Goal: Transaction & Acquisition: Purchase product/service

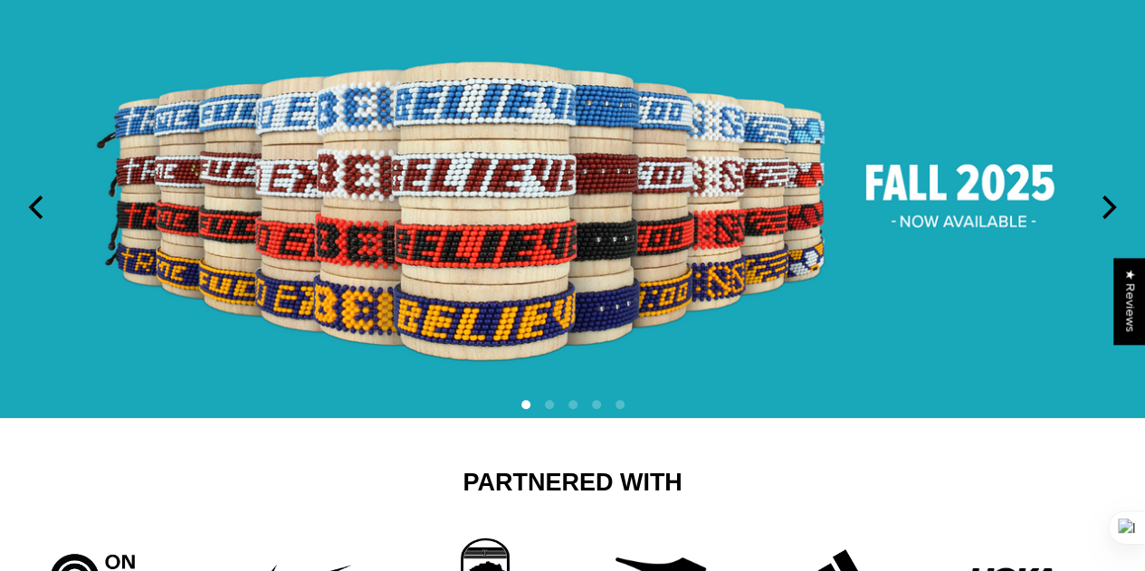
scroll to position [362, 0]
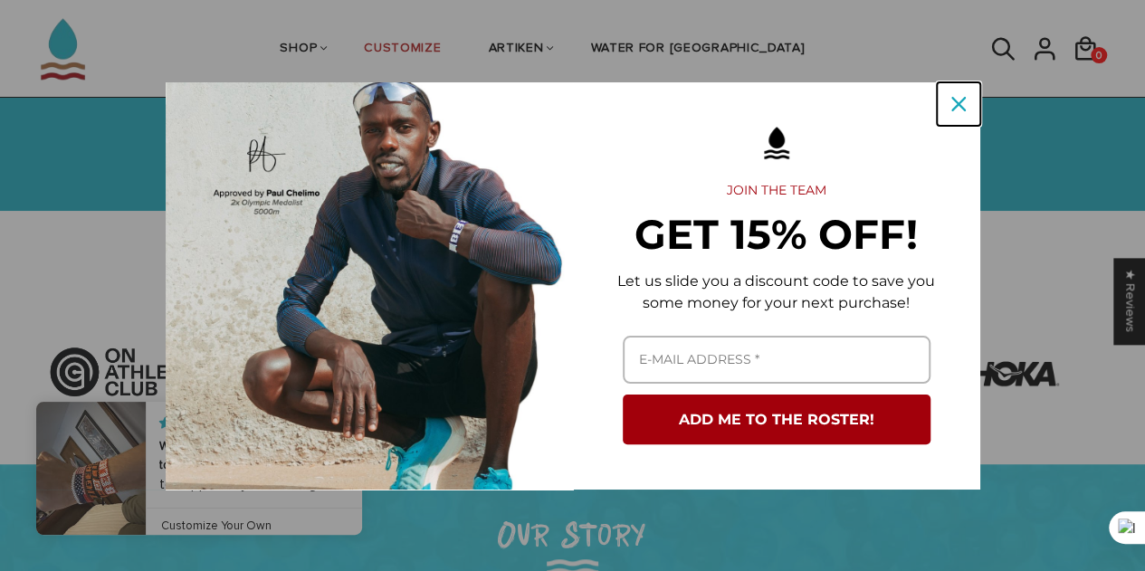
click at [959, 97] on icon "close icon" at bounding box center [958, 104] width 14 height 14
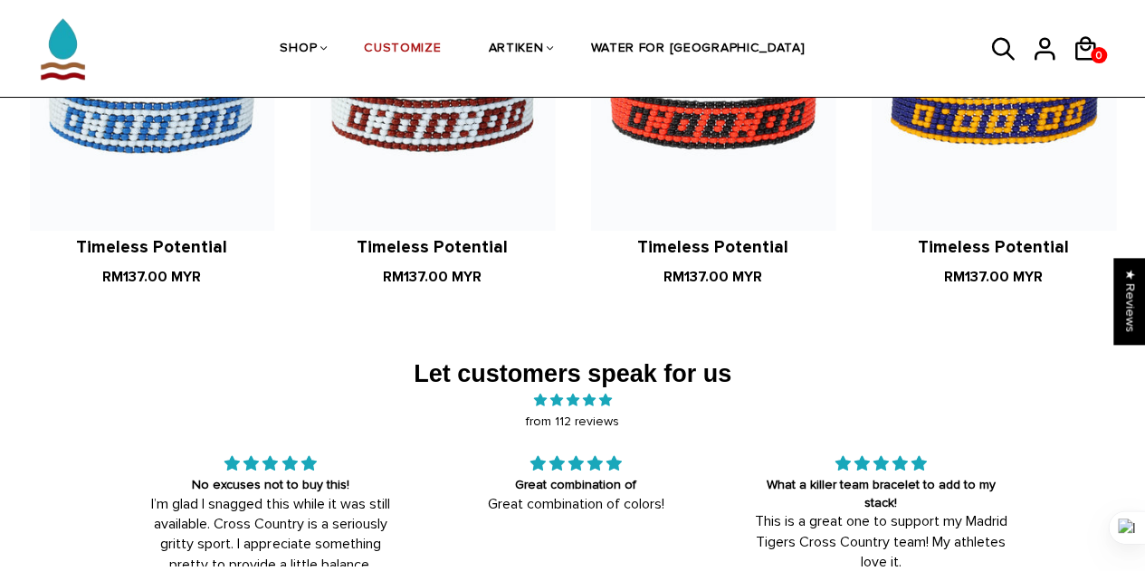
scroll to position [2444, 0]
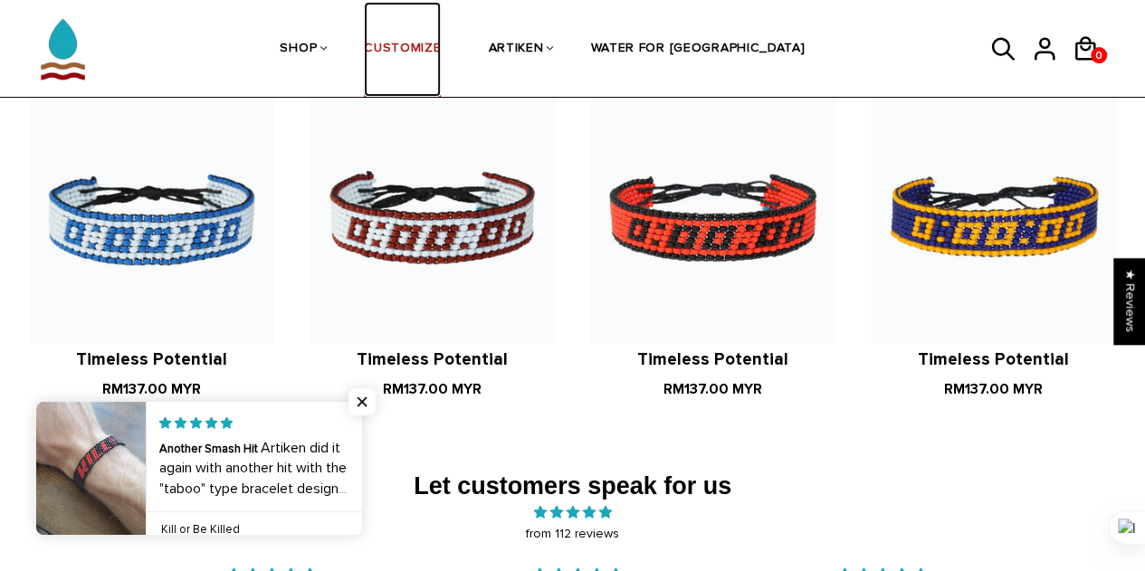
click at [441, 43] on link "CUSTOMIZE" at bounding box center [402, 50] width 77 height 96
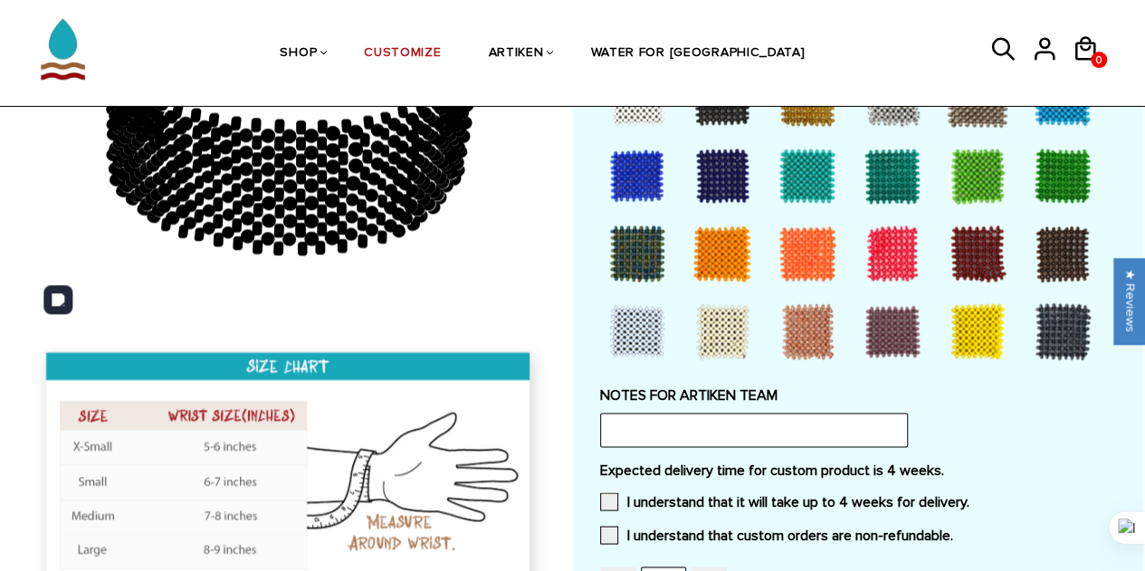
scroll to position [1431, 0]
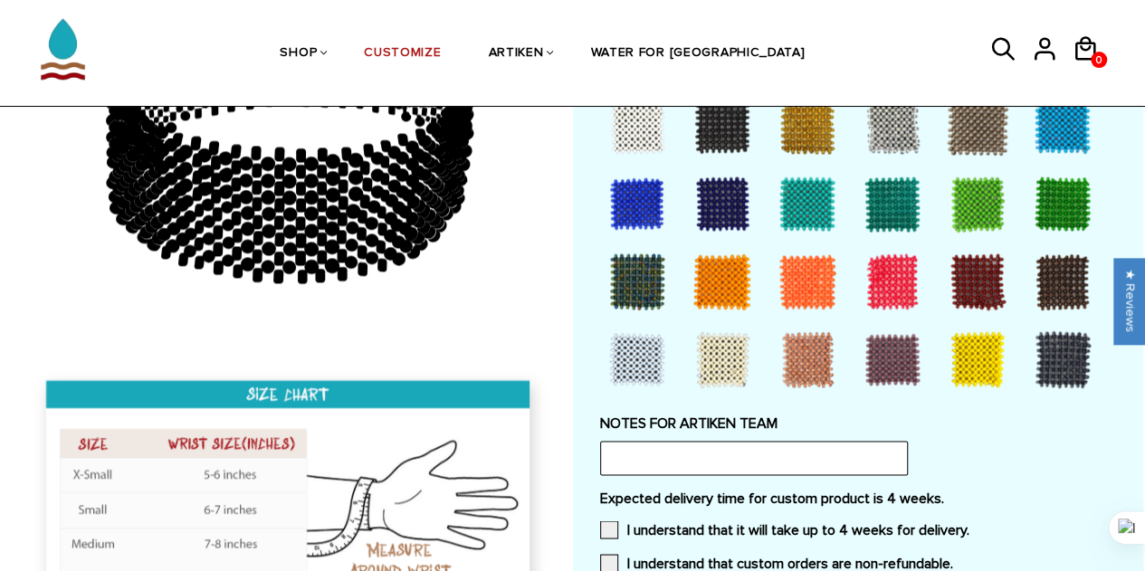
click at [643, 198] on div at bounding box center [637, 203] width 72 height 72
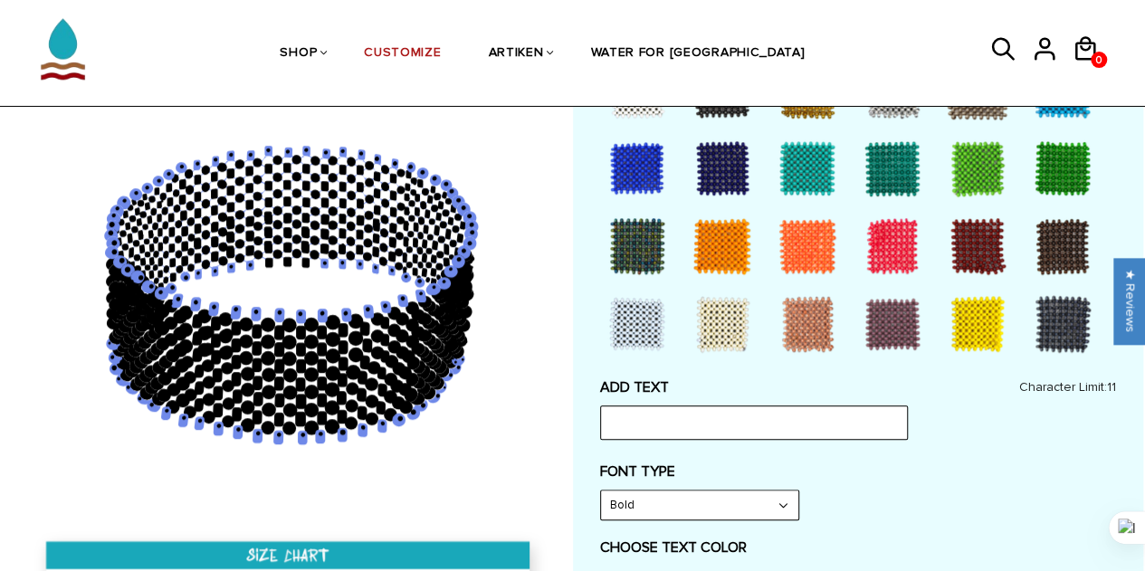
scroll to position [526, 0]
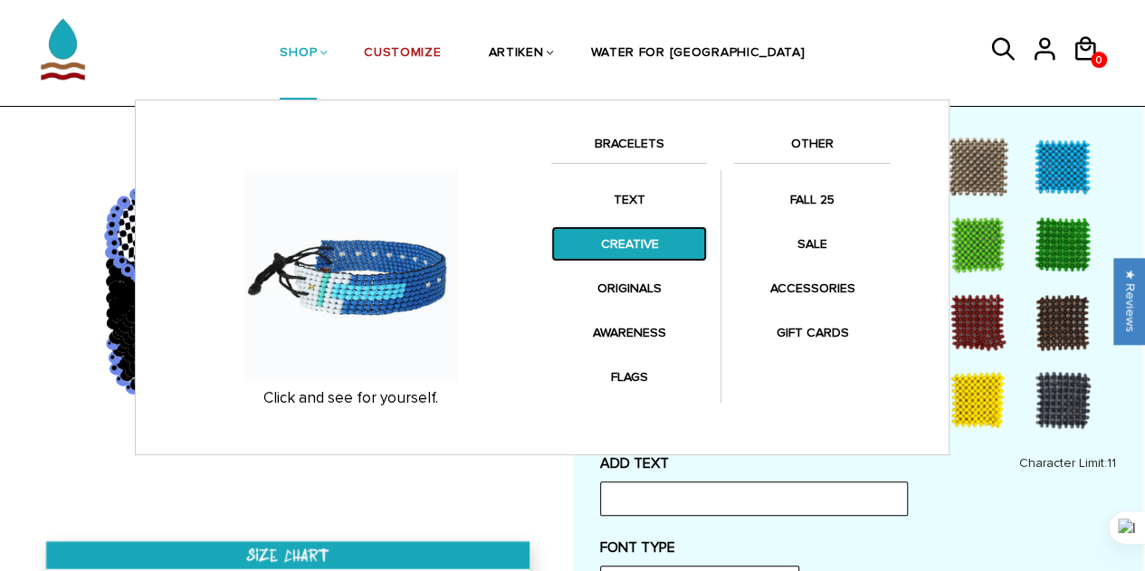
click at [637, 241] on link "CREATIVE" at bounding box center [629, 243] width 156 height 35
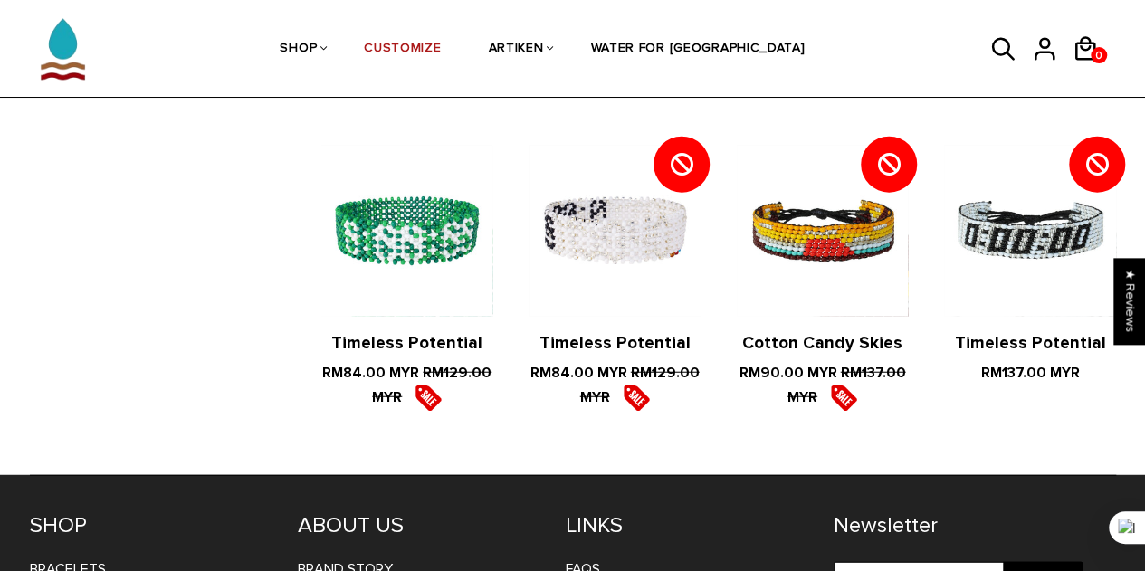
scroll to position [1979, 0]
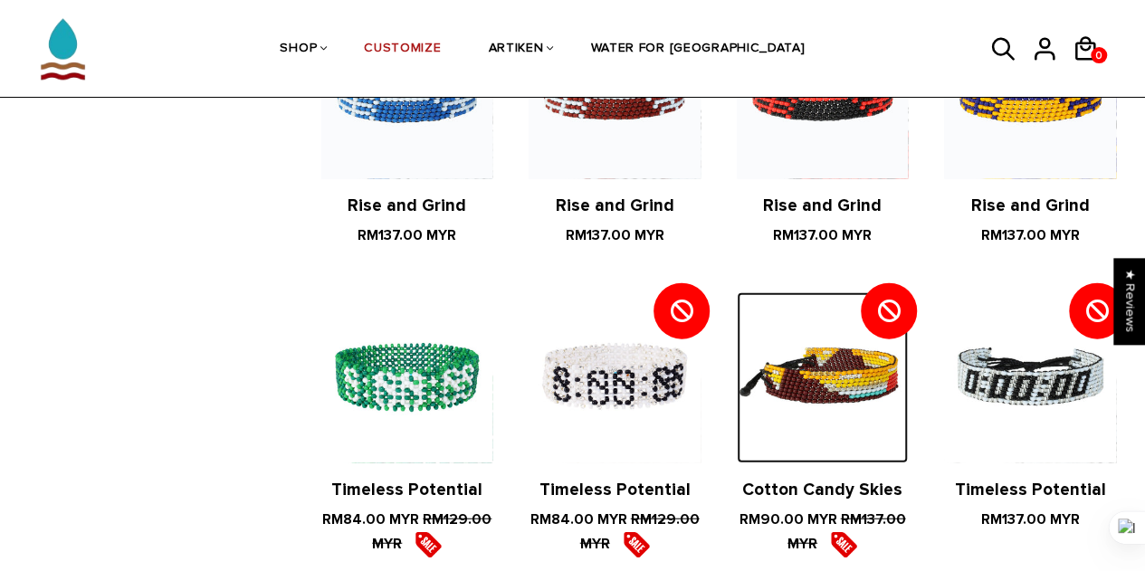
click at [806, 337] on img at bounding box center [822, 377] width 171 height 171
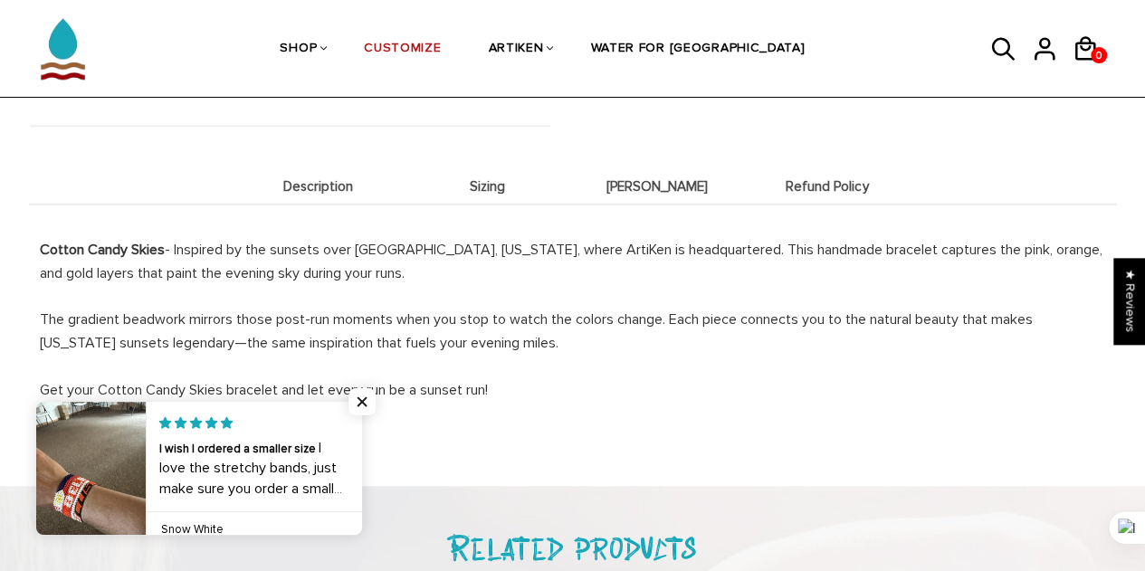
scroll to position [704, 0]
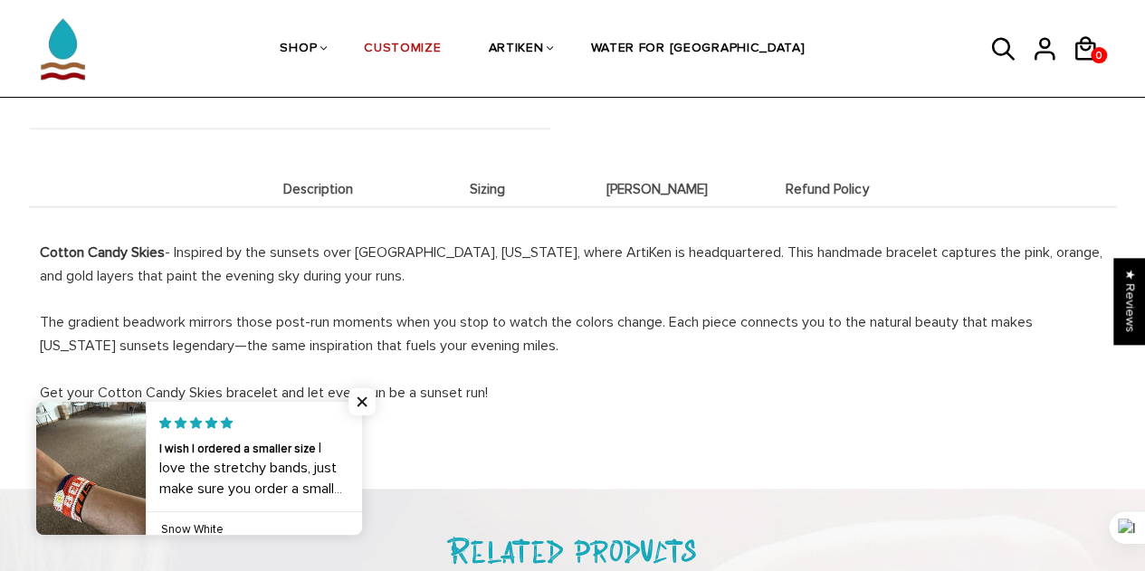
click at [491, 193] on span "Sizing" at bounding box center [487, 189] width 161 height 15
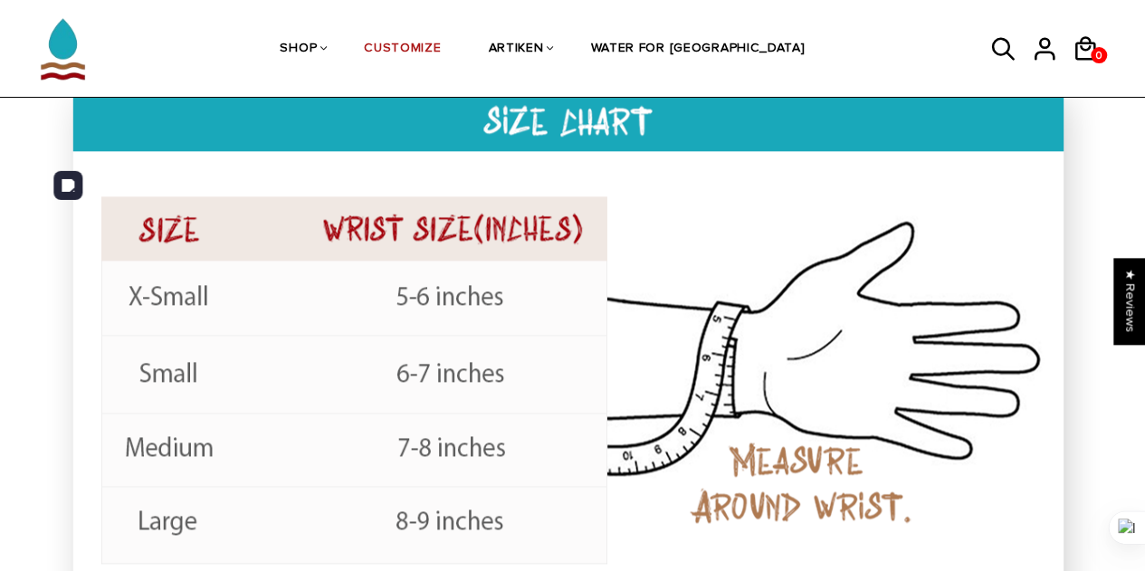
scroll to position [614, 0]
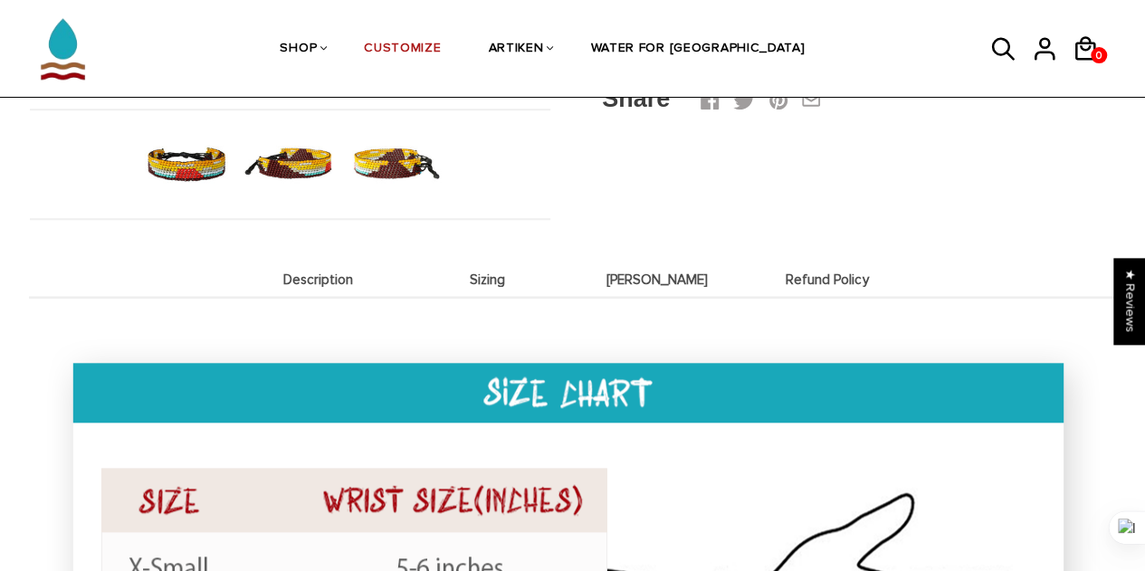
click at [638, 278] on span "Deets" at bounding box center [658, 279] width 161 height 15
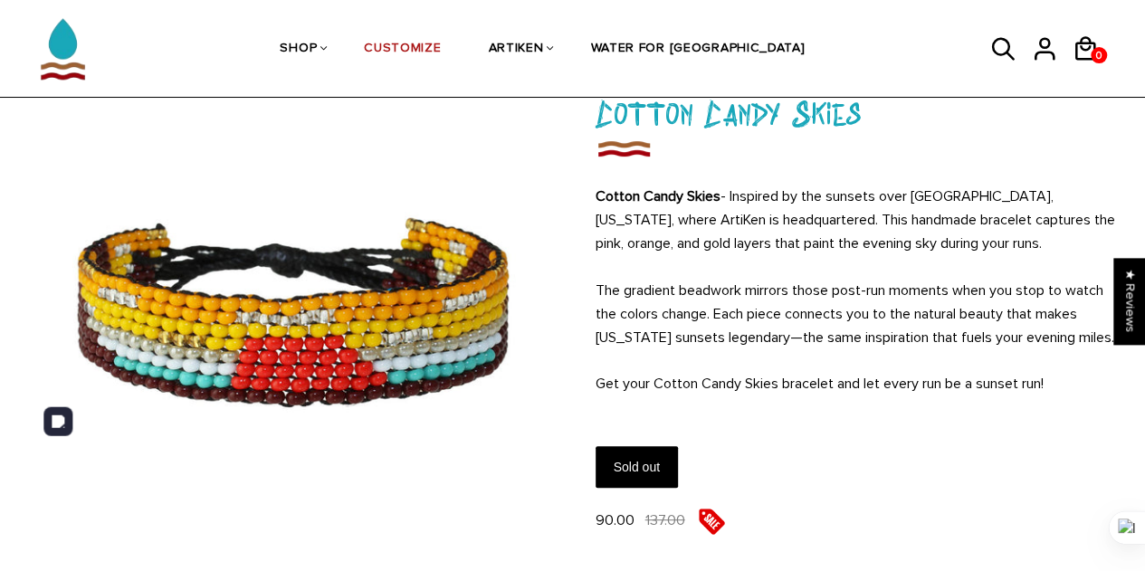
scroll to position [0, 0]
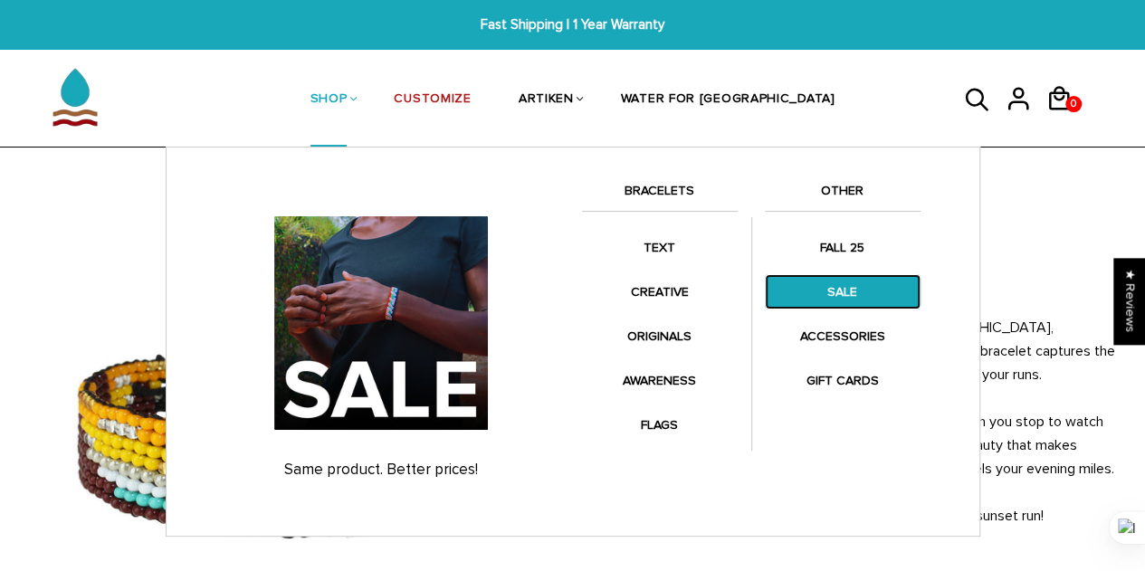
click at [860, 303] on link "SALE" at bounding box center [843, 291] width 156 height 35
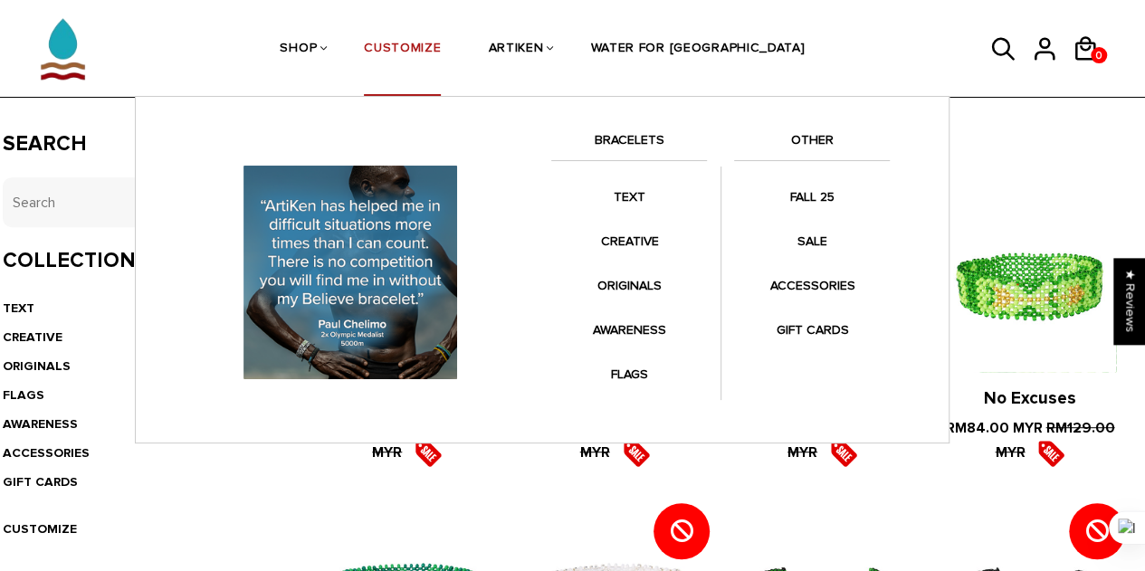
scroll to position [272, 0]
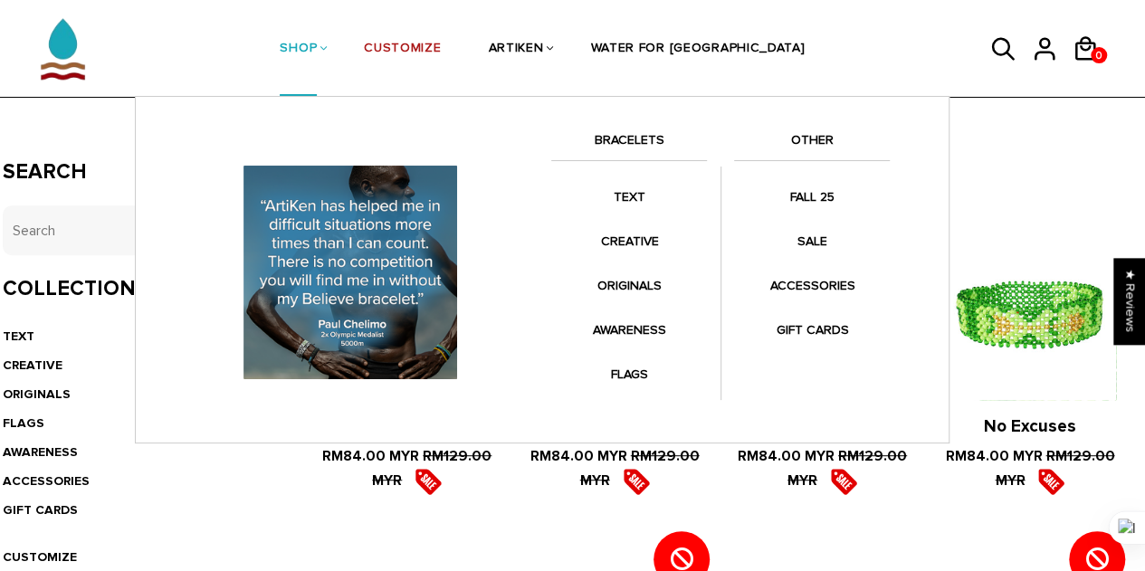
click at [611, 132] on link "BRACELETS" at bounding box center [629, 144] width 156 height 31
click at [623, 129] on li "BRACELETS" at bounding box center [629, 153] width 156 height 49
click at [623, 138] on link "BRACELETS" at bounding box center [629, 144] width 156 height 31
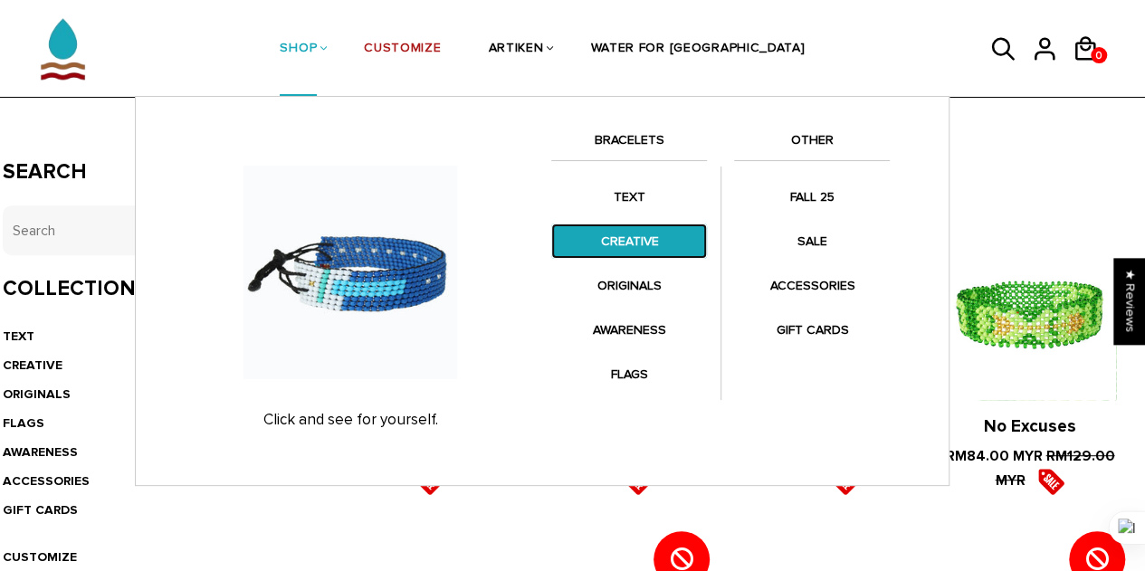
click at [627, 251] on link "CREATIVE" at bounding box center [629, 241] width 156 height 35
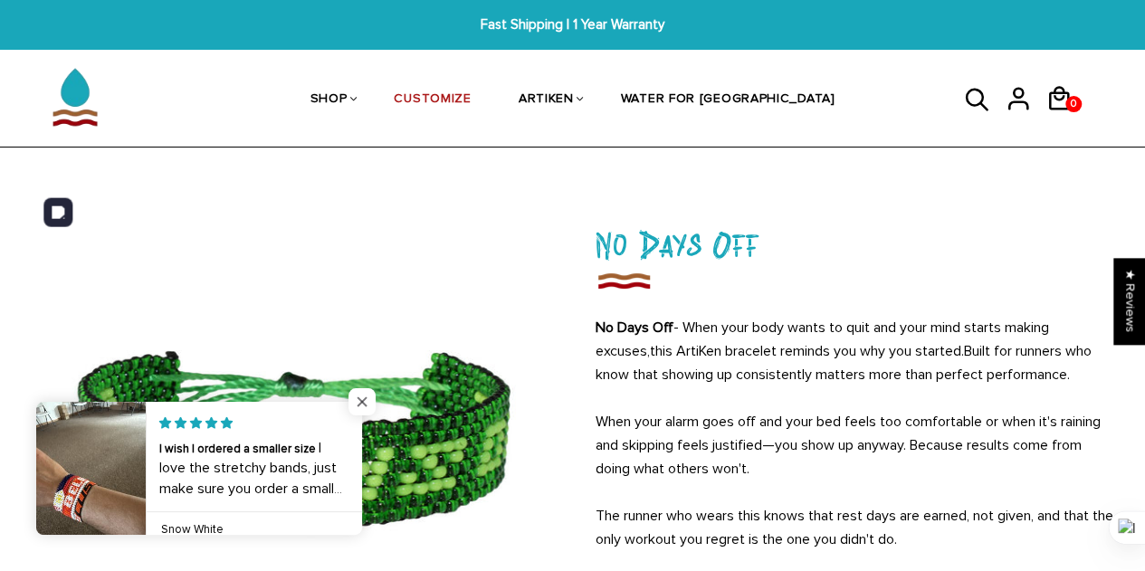
click at [364, 407] on span "Close popup widget" at bounding box center [361, 401] width 27 height 27
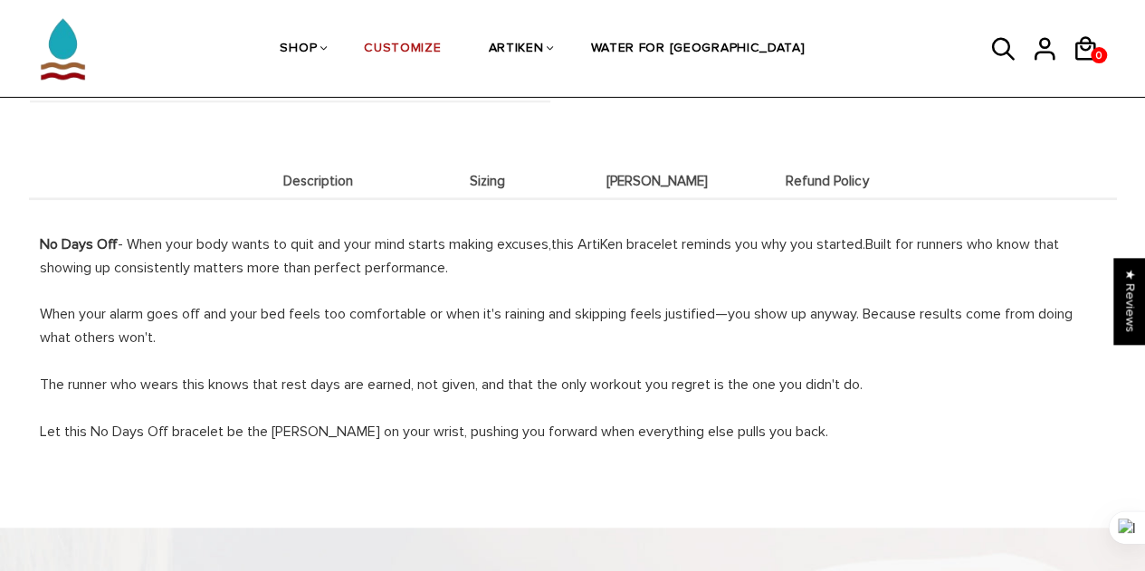
scroll to position [543, 0]
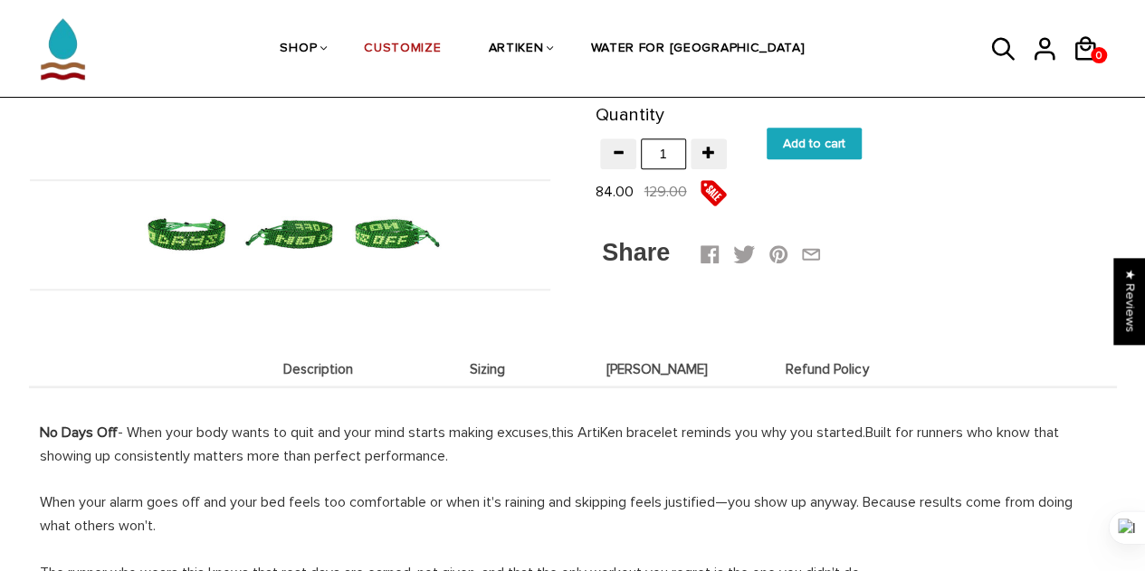
click at [800, 149] on input "Add to cart" at bounding box center [814, 144] width 95 height 32
type input "Add to cart"
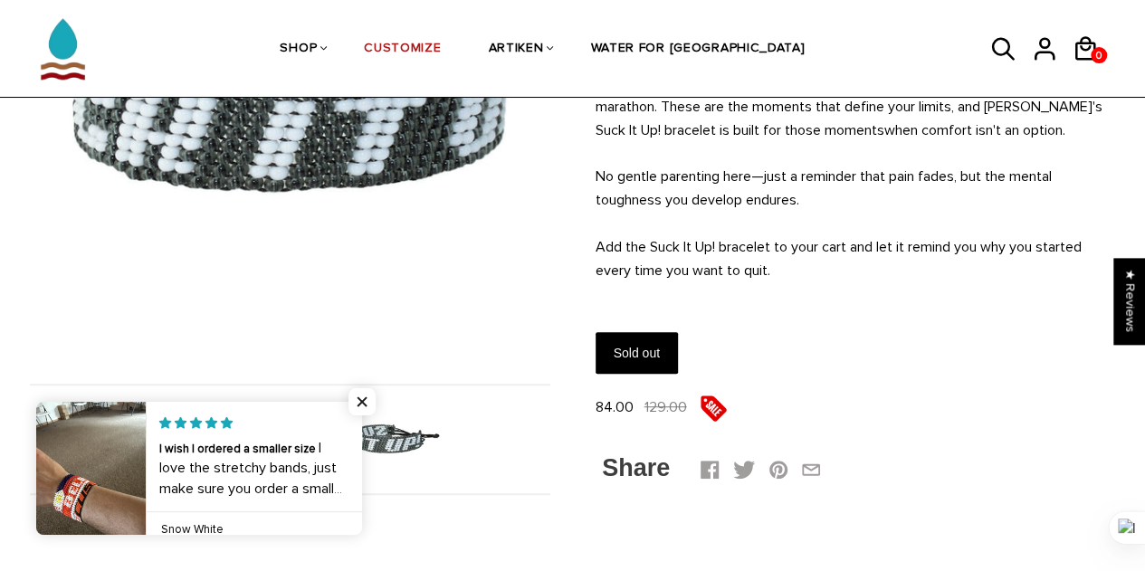
scroll to position [362, 0]
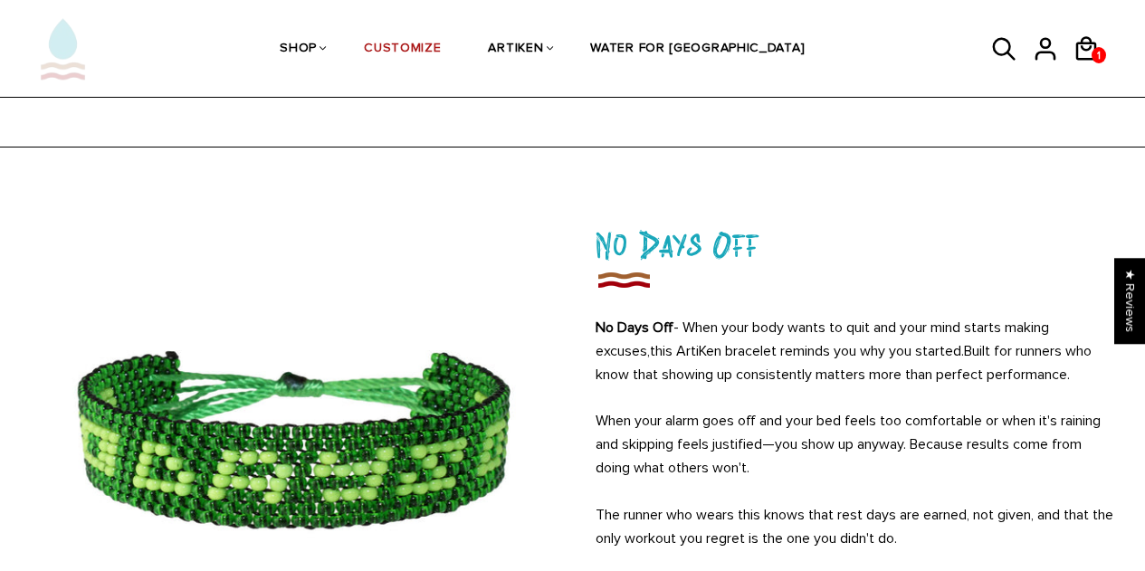
scroll to position [543, 0]
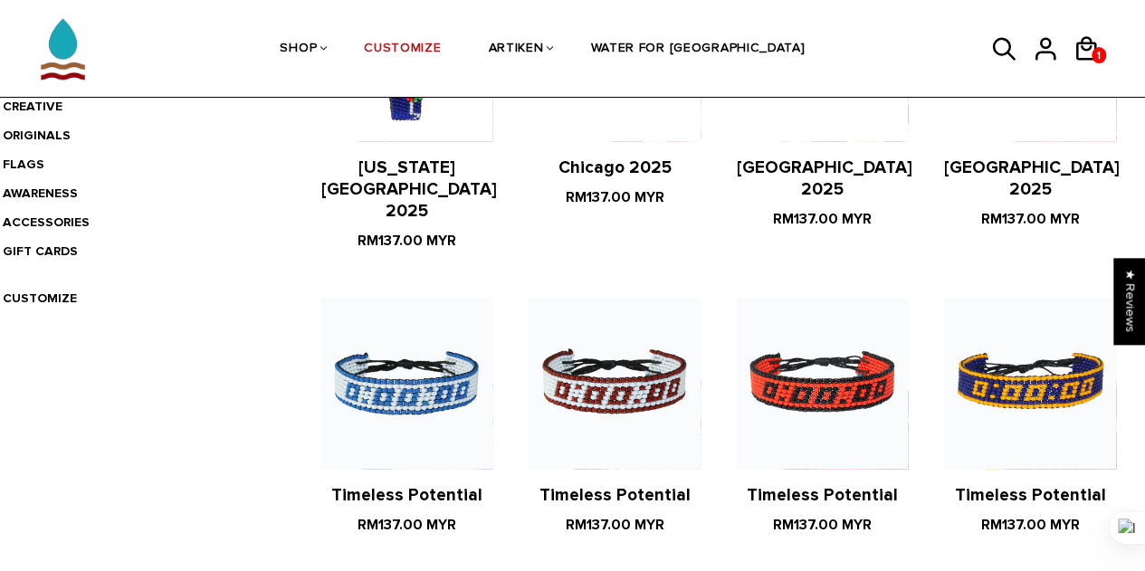
scroll to position [259, 0]
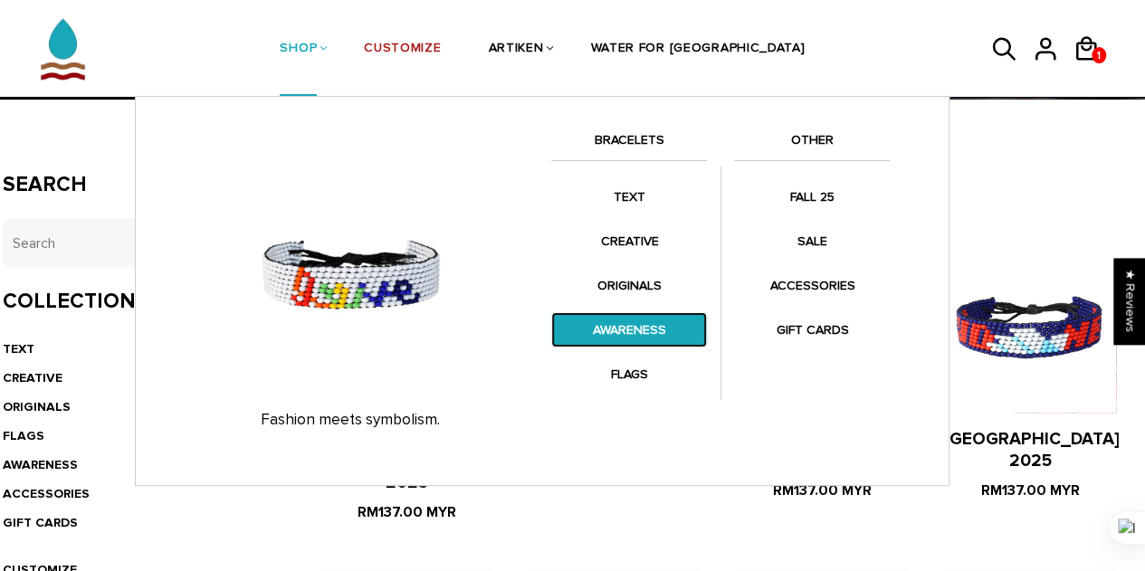
click at [614, 333] on link "AWARENESS" at bounding box center [629, 329] width 156 height 35
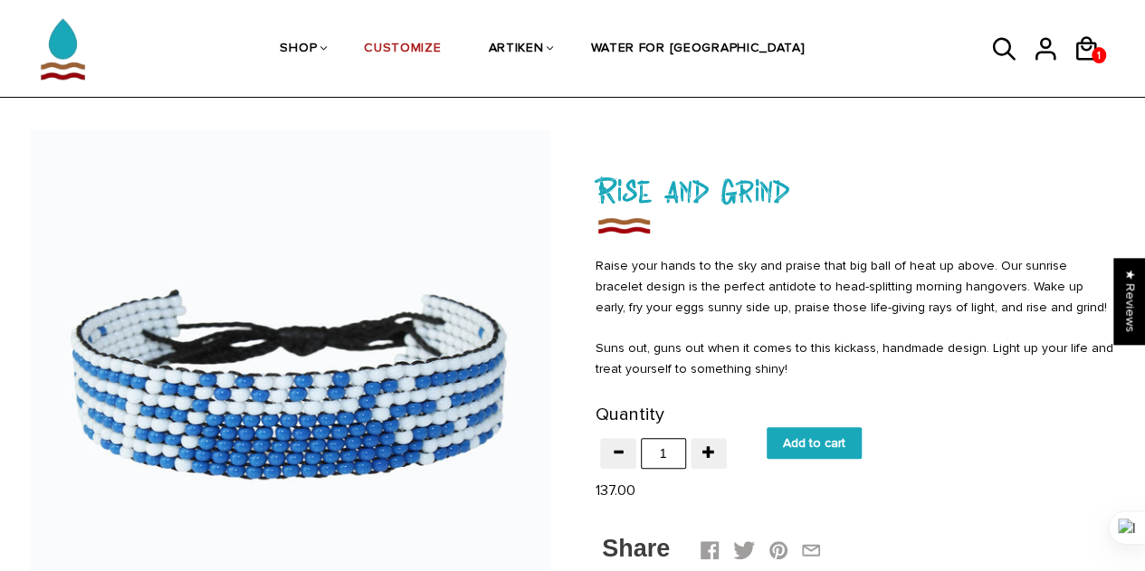
scroll to position [91, 0]
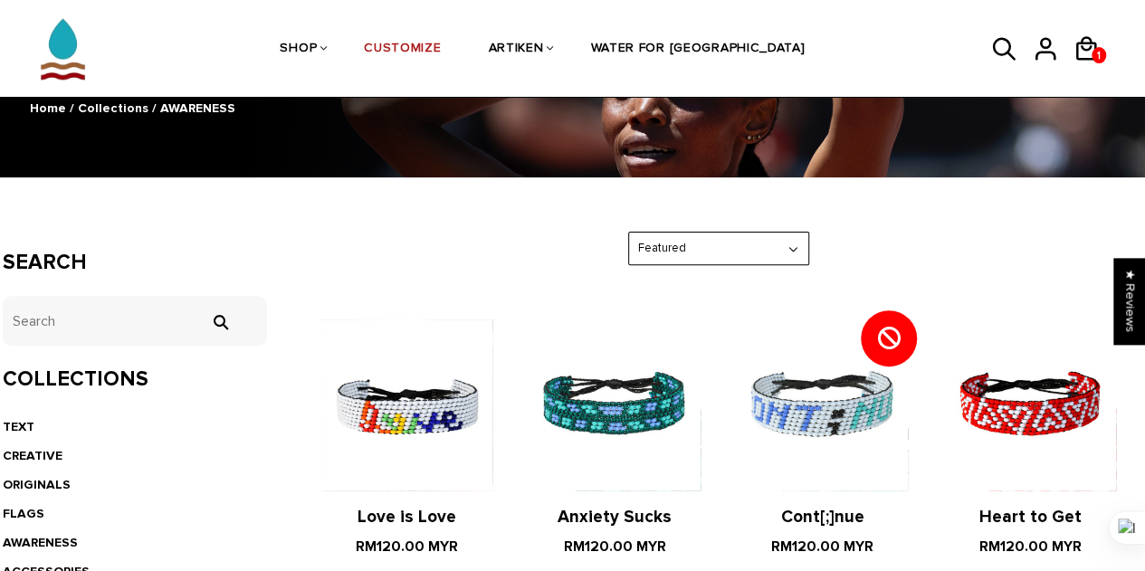
scroll to position [181, 0]
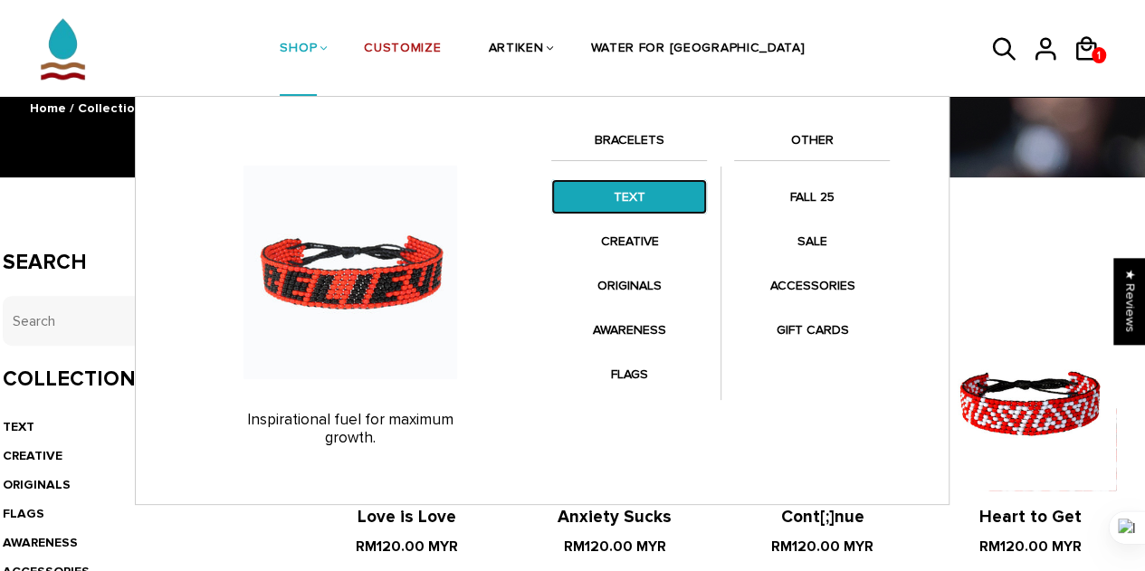
click at [644, 193] on link "TEXT" at bounding box center [629, 196] width 156 height 35
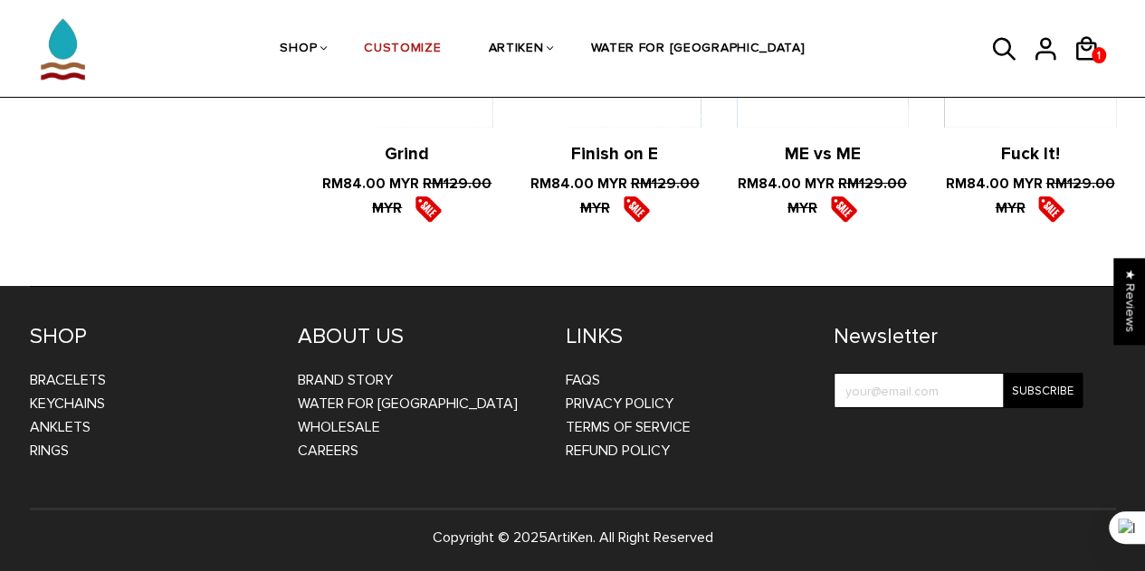
scroll to position [3185, 0]
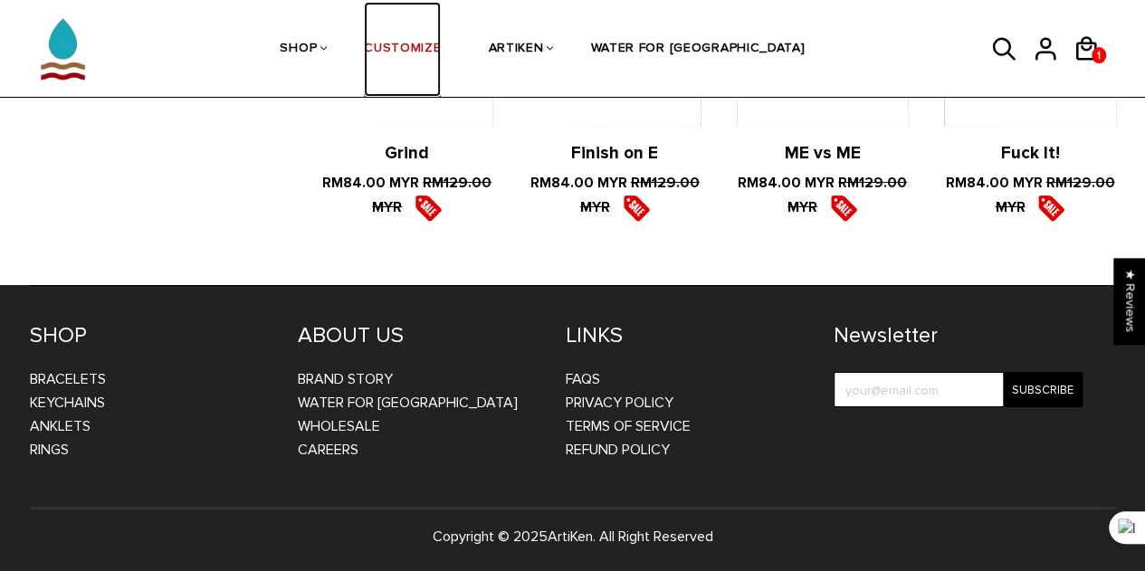
click at [441, 49] on link "CUSTOMIZE" at bounding box center [402, 50] width 77 height 96
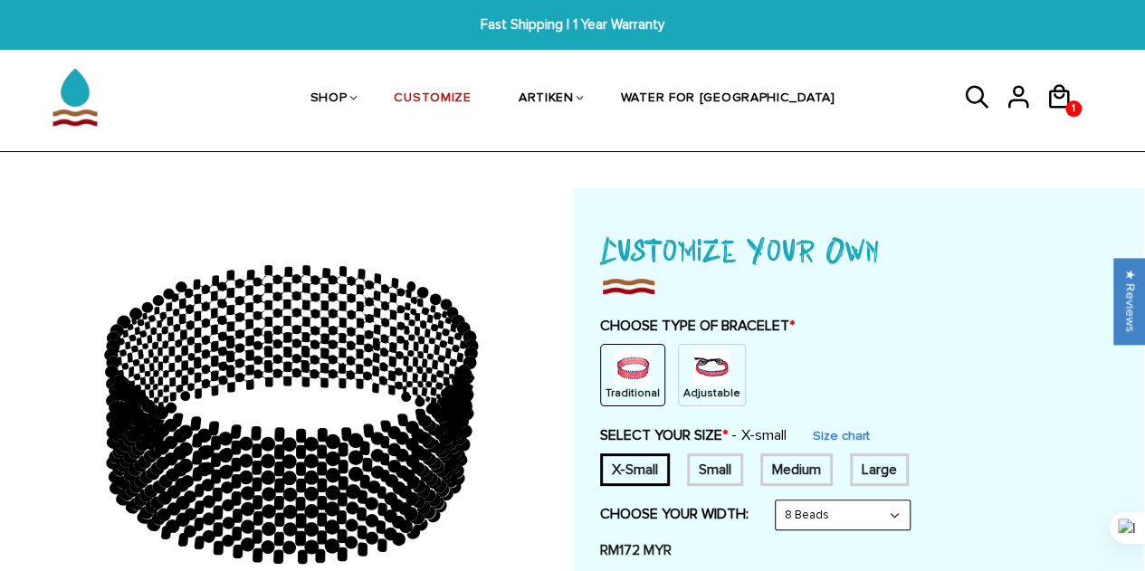
click at [699, 364] on img at bounding box center [711, 367] width 36 height 36
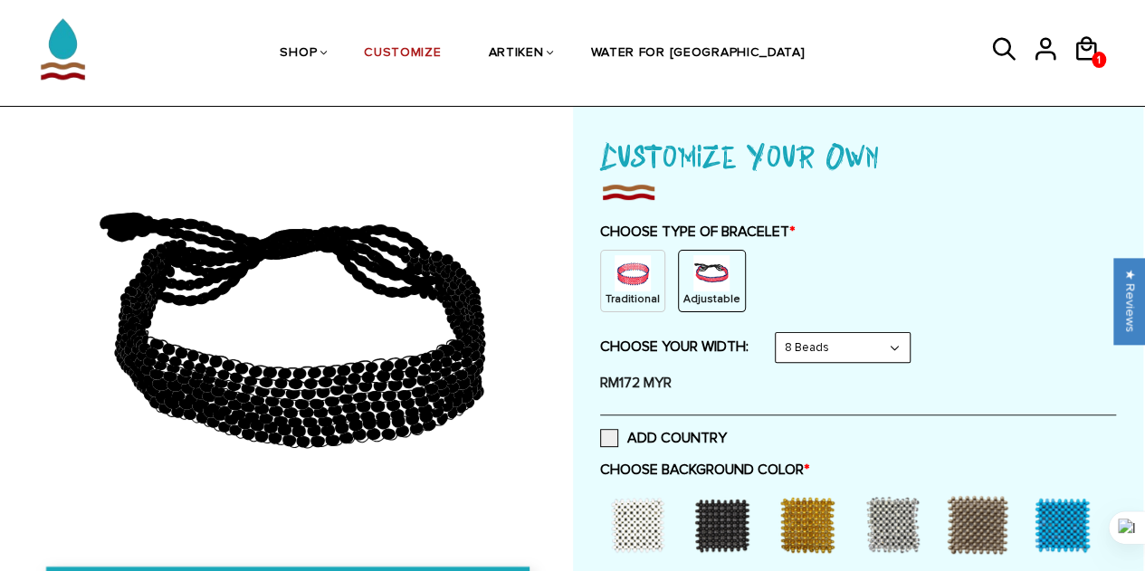
scroll to position [181, 0]
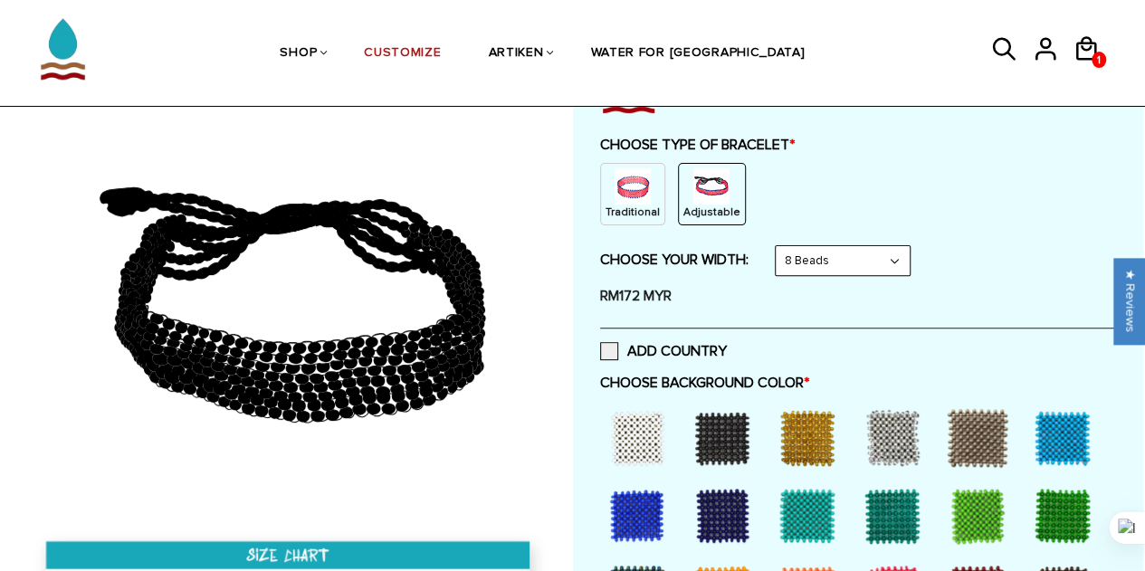
click at [828, 265] on select "8 Beads 6 Beads 10 Beads" at bounding box center [843, 260] width 134 height 29
click at [778, 246] on select "8 Beads 6 Beads 10 Beads" at bounding box center [843, 260] width 134 height 29
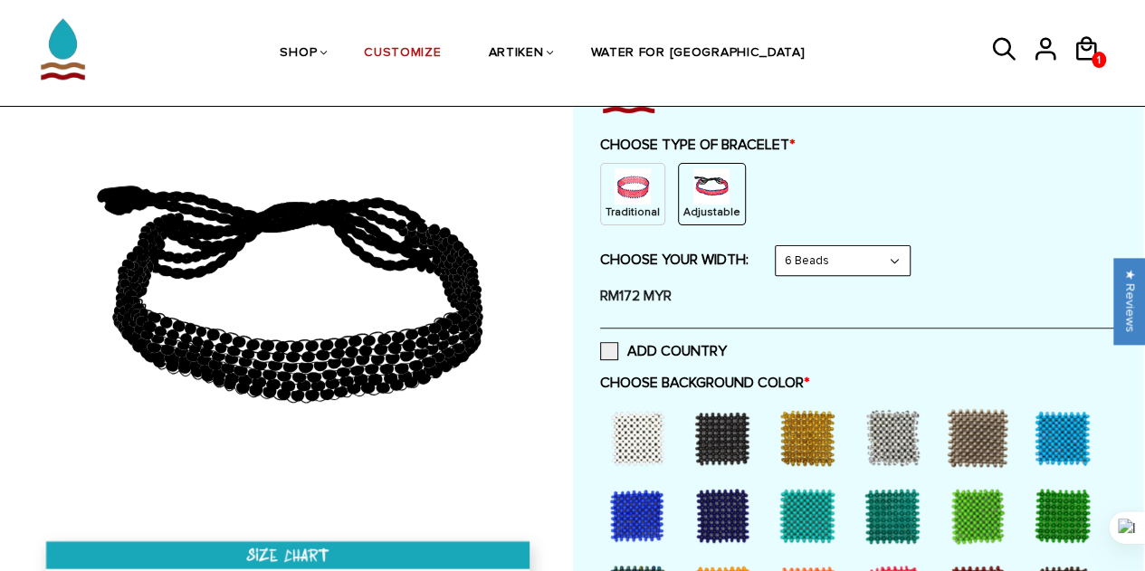
click at [814, 254] on select "8 Beads 6 Beads 10 Beads" at bounding box center [843, 260] width 134 height 29
select select "8-beads"
click at [778, 246] on select "8 Beads 6 Beads 10 Beads" at bounding box center [843, 260] width 134 height 29
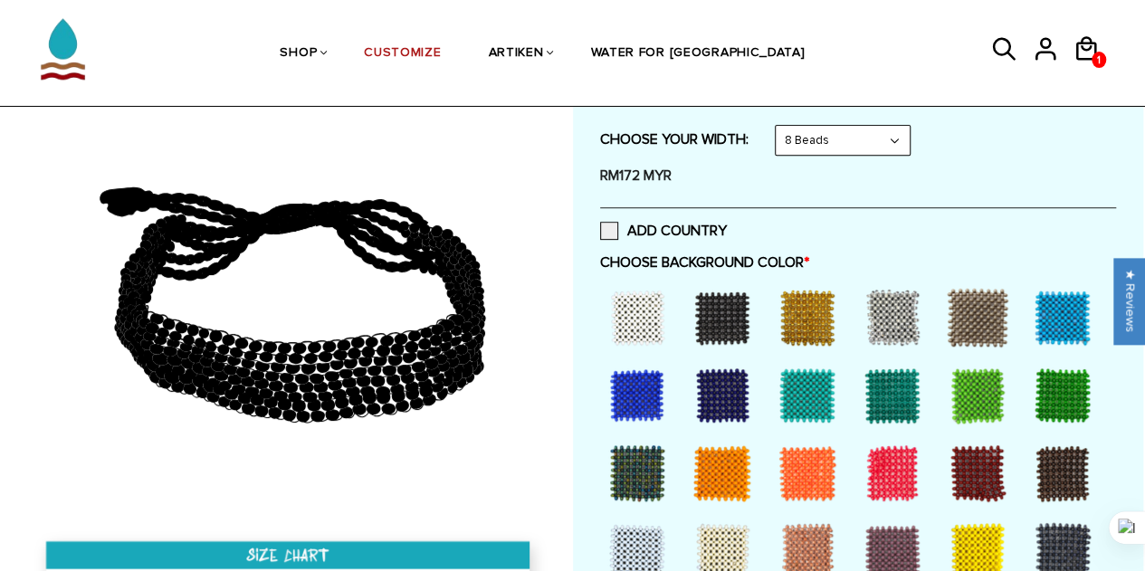
scroll to position [362, 0]
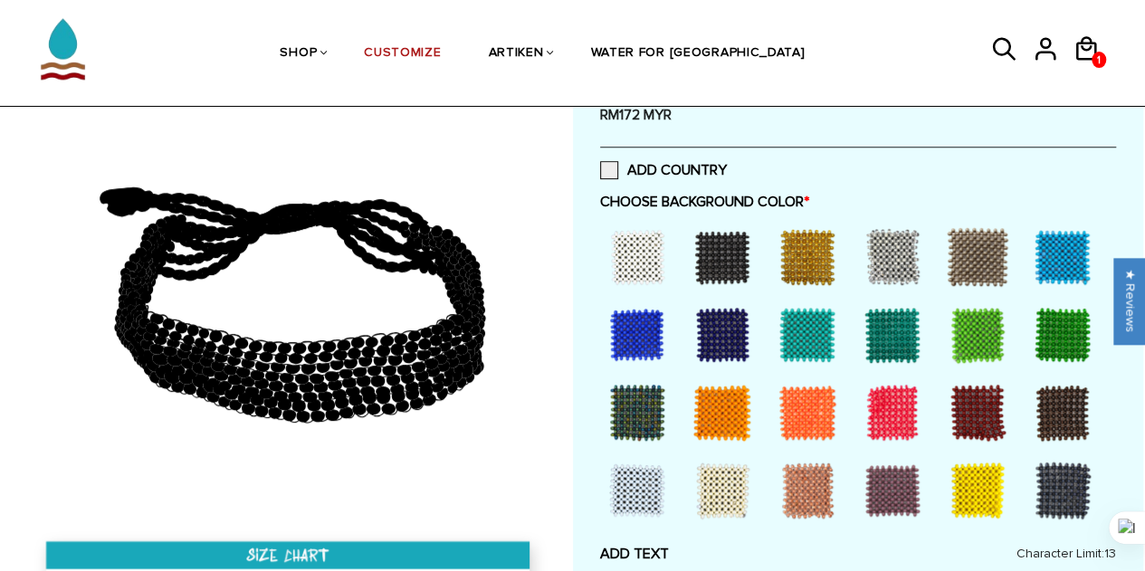
click at [804, 475] on div at bounding box center [807, 490] width 72 height 72
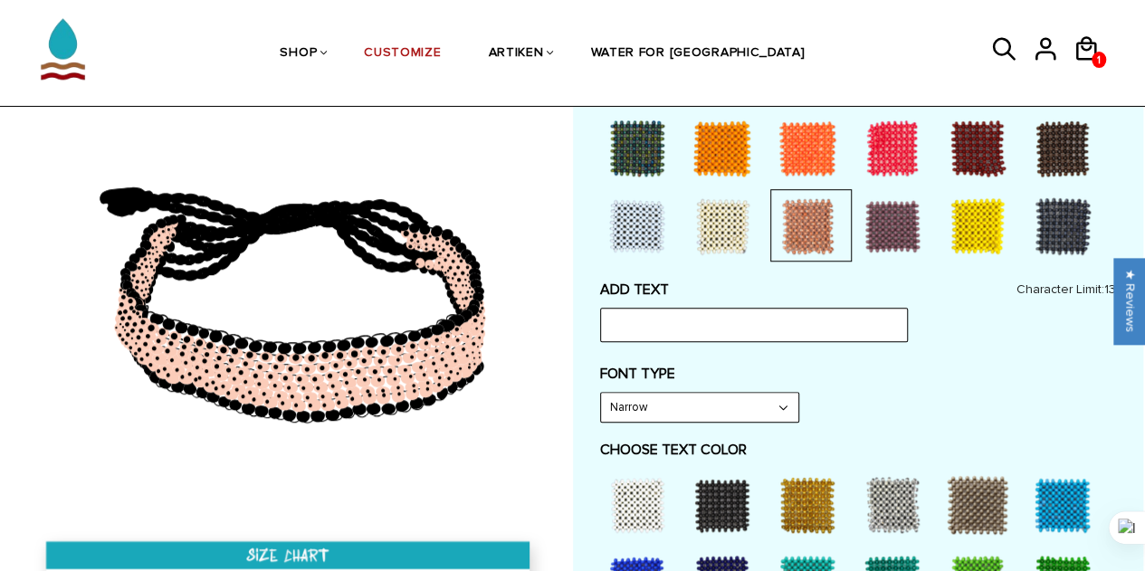
scroll to position [724, 0]
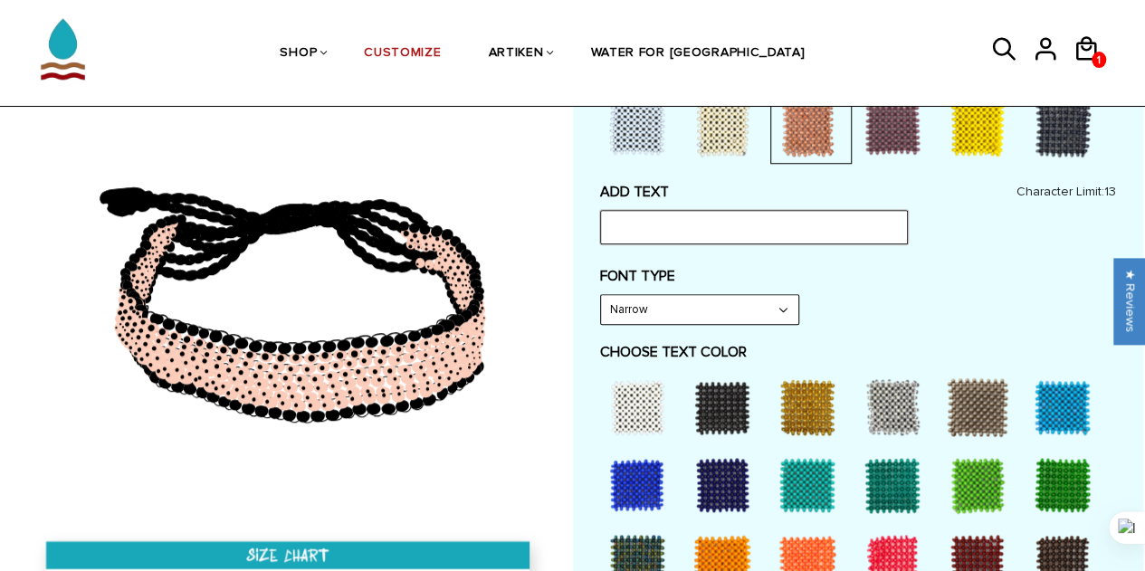
click at [681, 234] on input "text" at bounding box center [754, 227] width 308 height 34
paste input "Better Days A"
drag, startPoint x: 702, startPoint y: 229, endPoint x: 566, endPoint y: 234, distance: 136.8
click at [566, 234] on div at bounding box center [573, 382] width 1141 height 1836
paste input "Stay Strong"
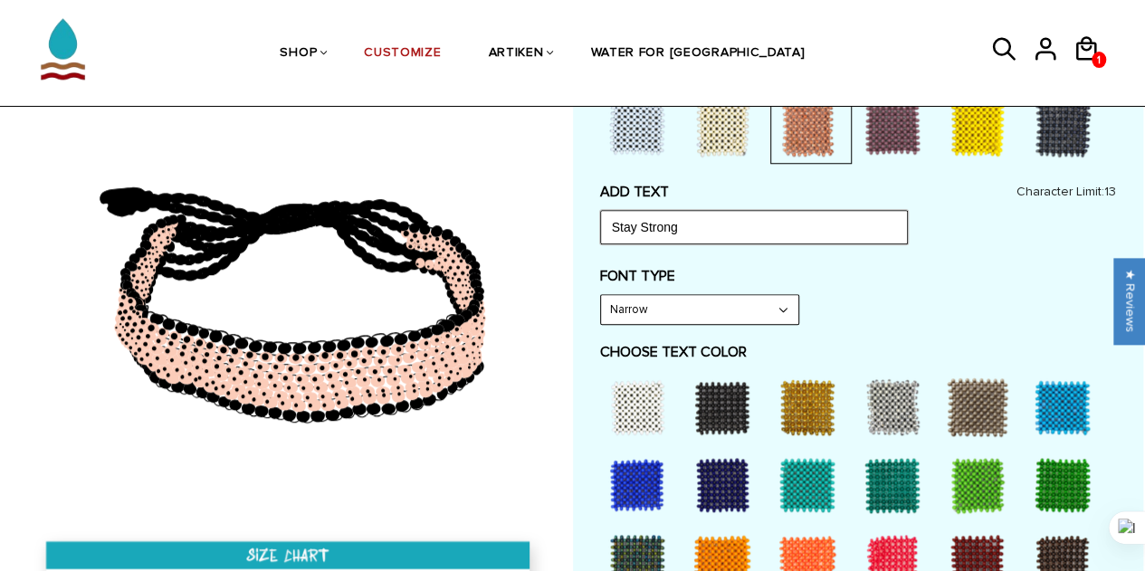
type input "Stay Strong"
click at [884, 267] on label "FONT TYPE" at bounding box center [858, 276] width 516 height 18
click at [735, 303] on select "Narrow Bold" at bounding box center [699, 309] width 197 height 29
click at [601, 295] on select "Narrow Bold" at bounding box center [699, 309] width 197 height 29
click at [677, 309] on select "Narrow Bold" at bounding box center [699, 309] width 197 height 29
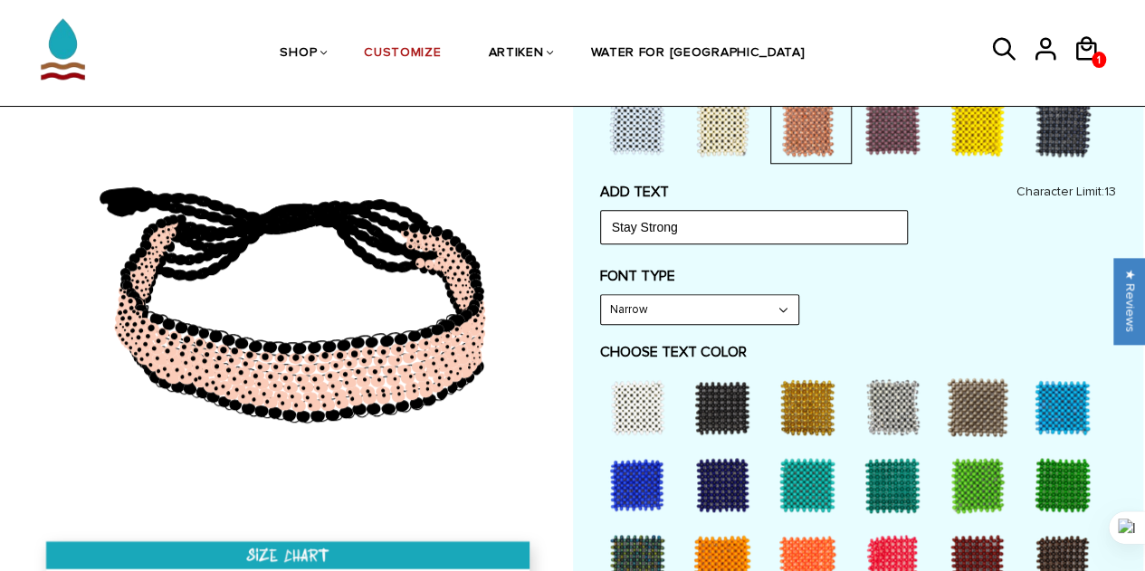
click at [601, 295] on select "Narrow Bold" at bounding box center [699, 309] width 197 height 29
click at [644, 301] on select "Narrow Bold" at bounding box center [699, 309] width 197 height 29
click at [894, 299] on div "FONT TYPE Bold Narrow Bold" at bounding box center [858, 296] width 516 height 58
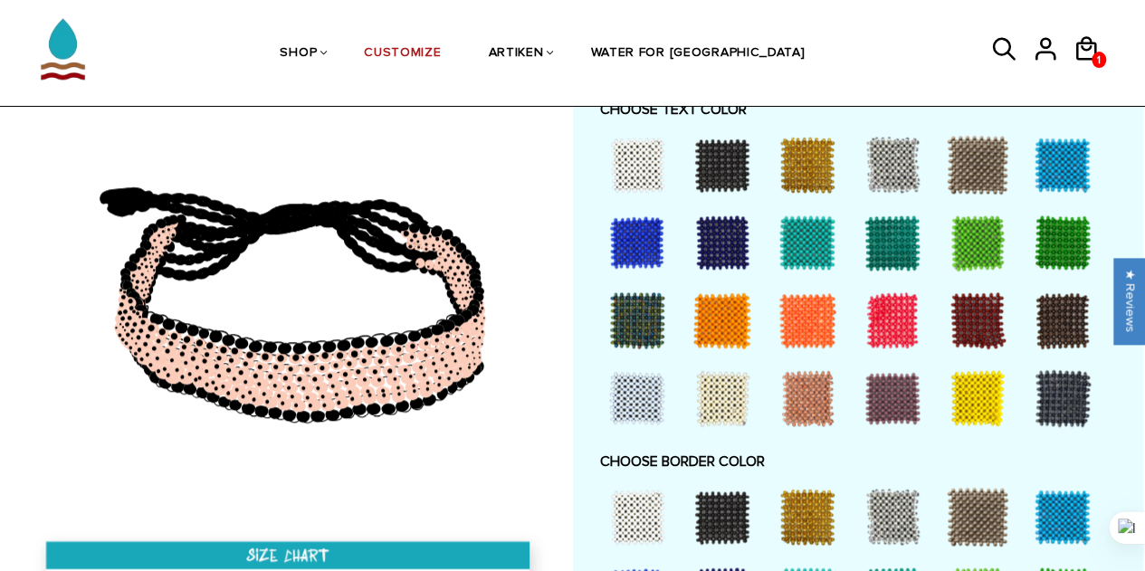
scroll to position [996, 0]
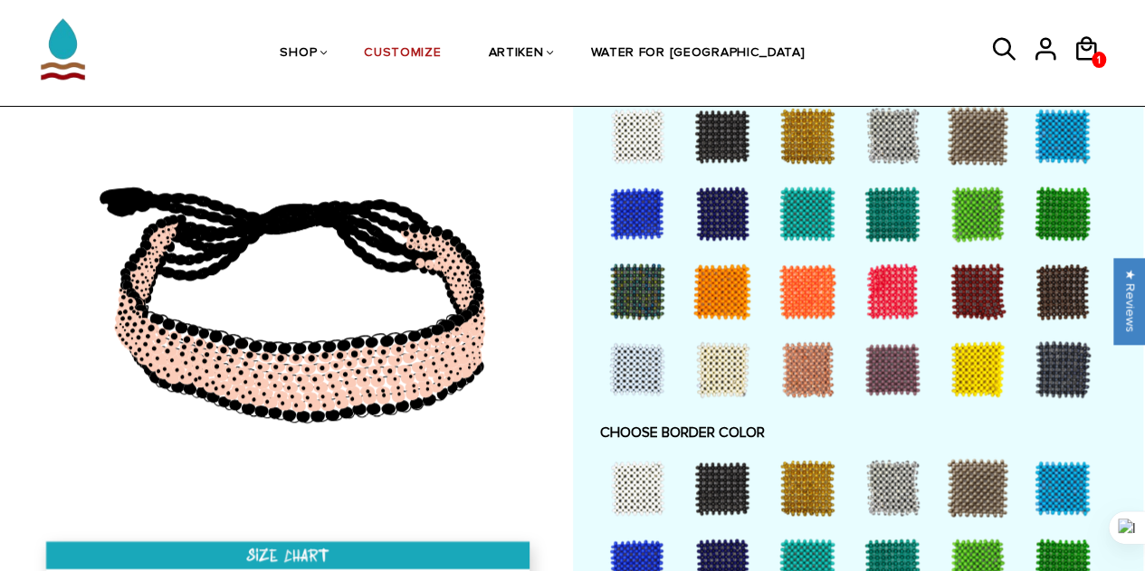
click at [642, 210] on div at bounding box center [637, 213] width 72 height 72
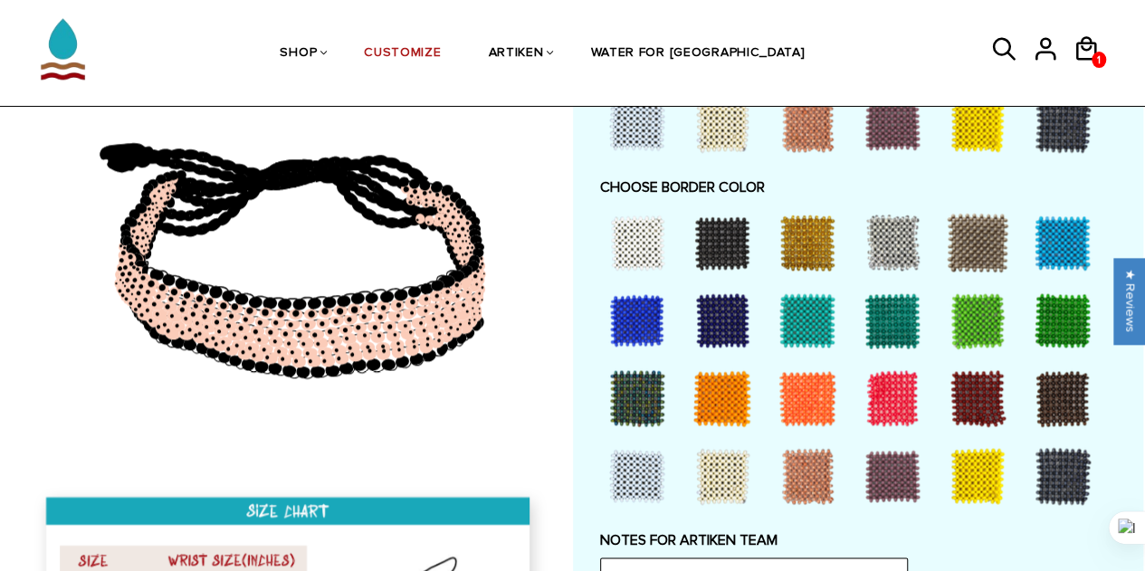
scroll to position [1267, 0]
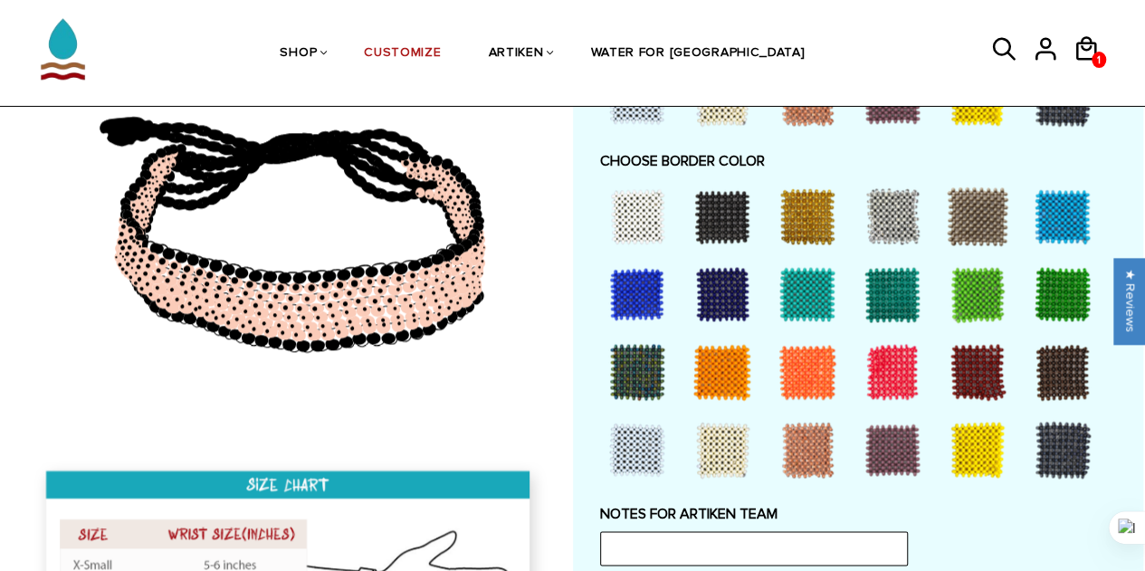
click at [887, 447] on div at bounding box center [892, 450] width 72 height 72
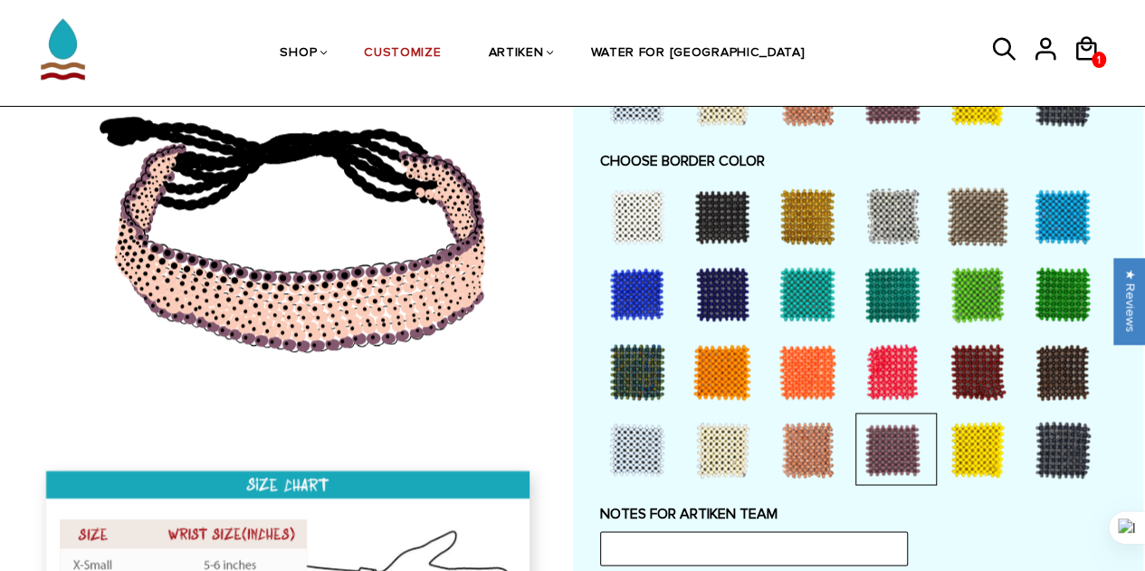
click at [720, 444] on div at bounding box center [722, 450] width 72 height 72
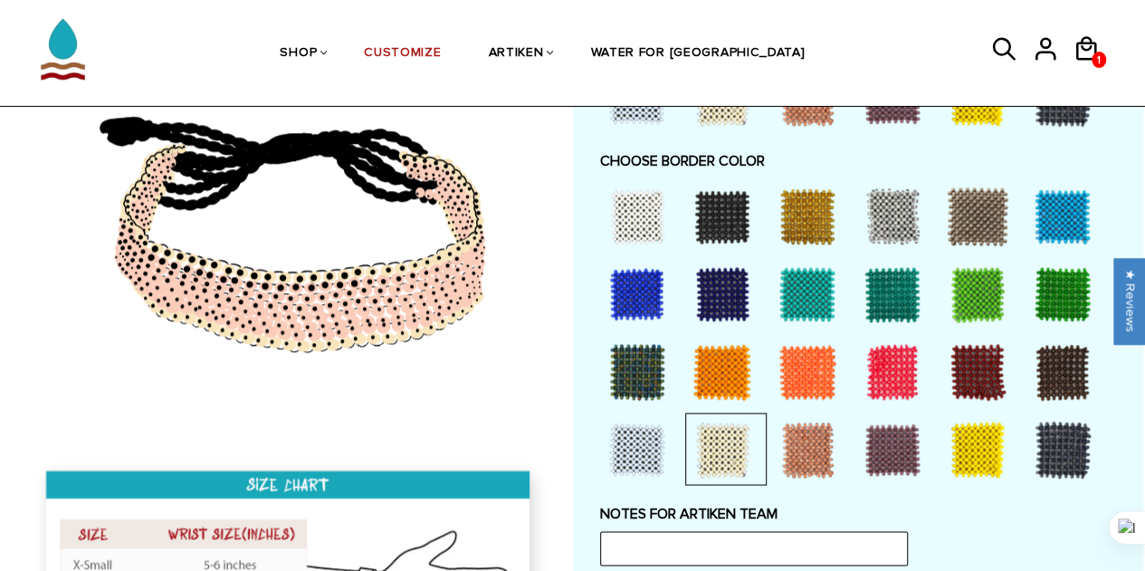
click at [643, 446] on div at bounding box center [637, 450] width 72 height 72
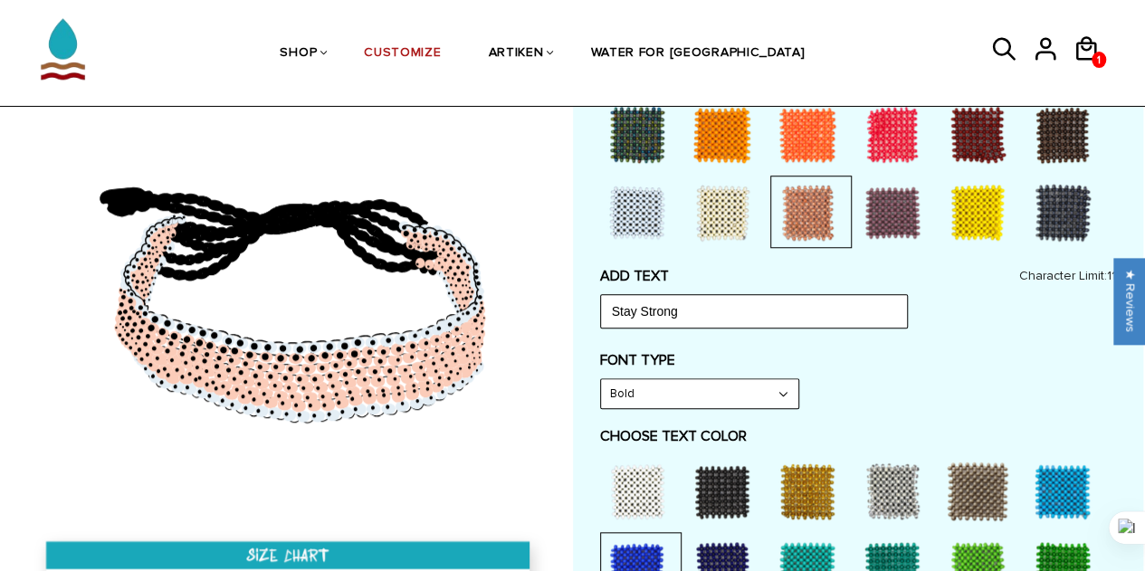
scroll to position [634, 0]
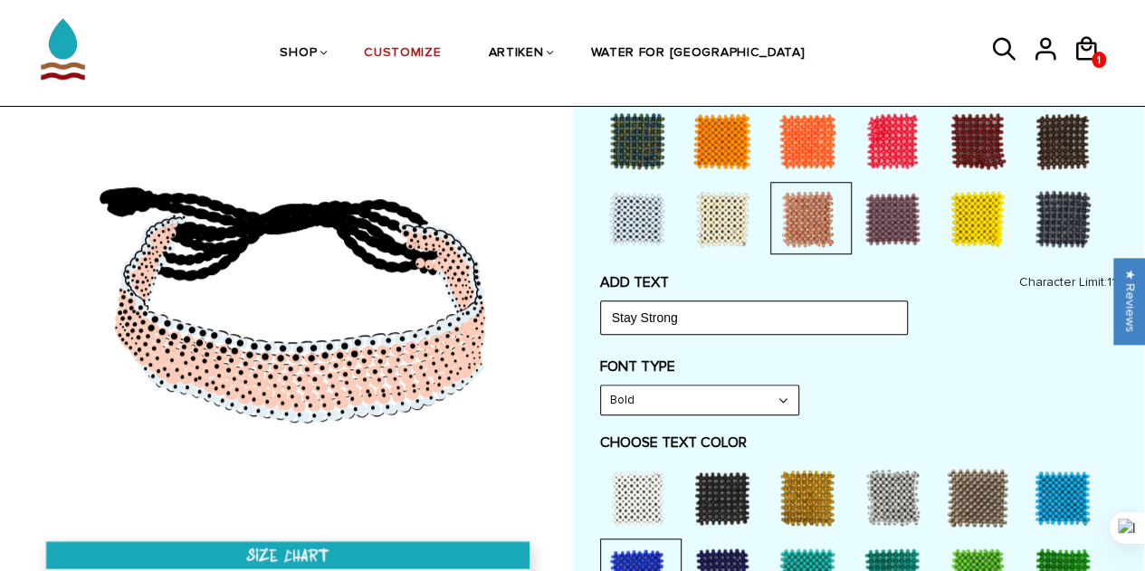
click at [671, 397] on select "Narrow Bold" at bounding box center [699, 400] width 197 height 29
click at [601, 386] on select "Narrow Bold" at bounding box center [699, 400] width 197 height 29
click at [659, 396] on select "Narrow Bold" at bounding box center [699, 400] width 197 height 29
select select "Bold"
click at [601, 386] on select "Narrow Bold" at bounding box center [699, 400] width 197 height 29
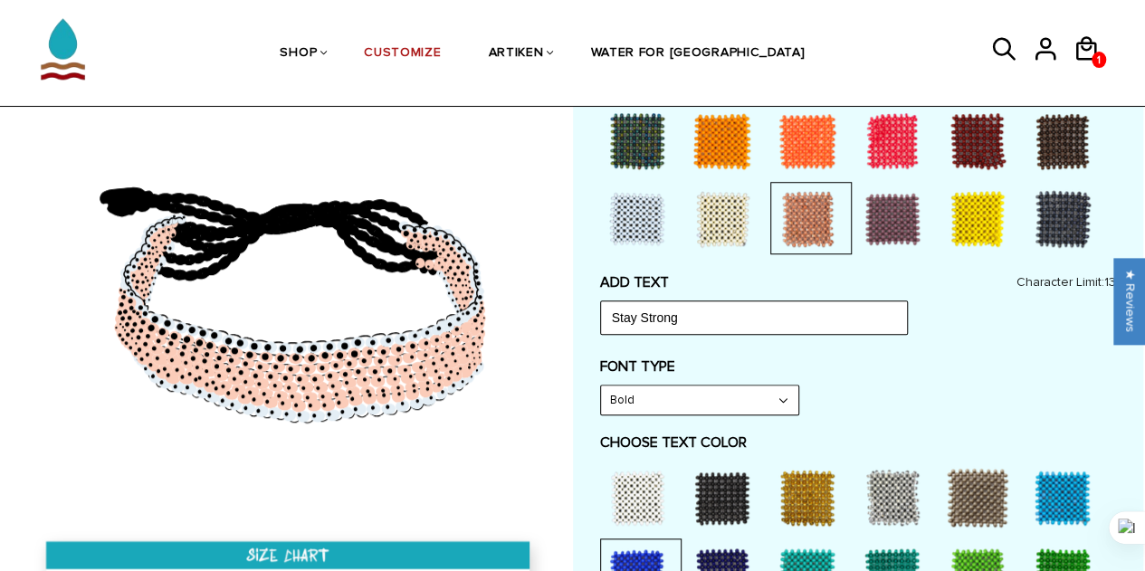
click at [674, 396] on select "Narrow Bold" at bounding box center [699, 400] width 197 height 29
click at [963, 405] on div "FONT TYPE Bold Narrow Bold" at bounding box center [858, 387] width 516 height 58
click at [746, 408] on select "Narrow Bold" at bounding box center [699, 400] width 197 height 29
click at [601, 386] on select "Narrow Bold" at bounding box center [699, 400] width 197 height 29
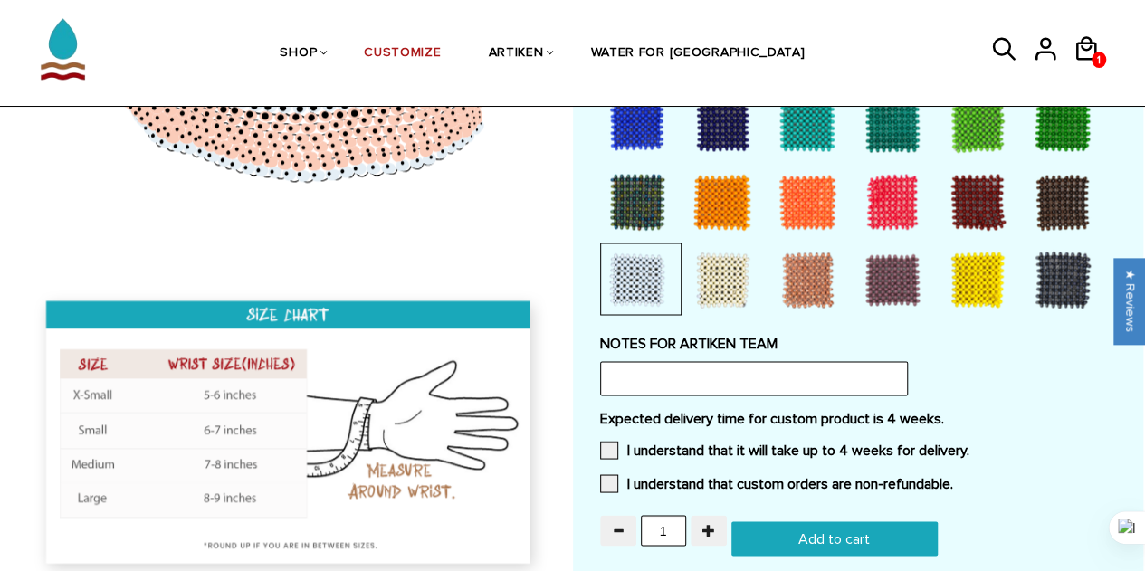
scroll to position [1539, 0]
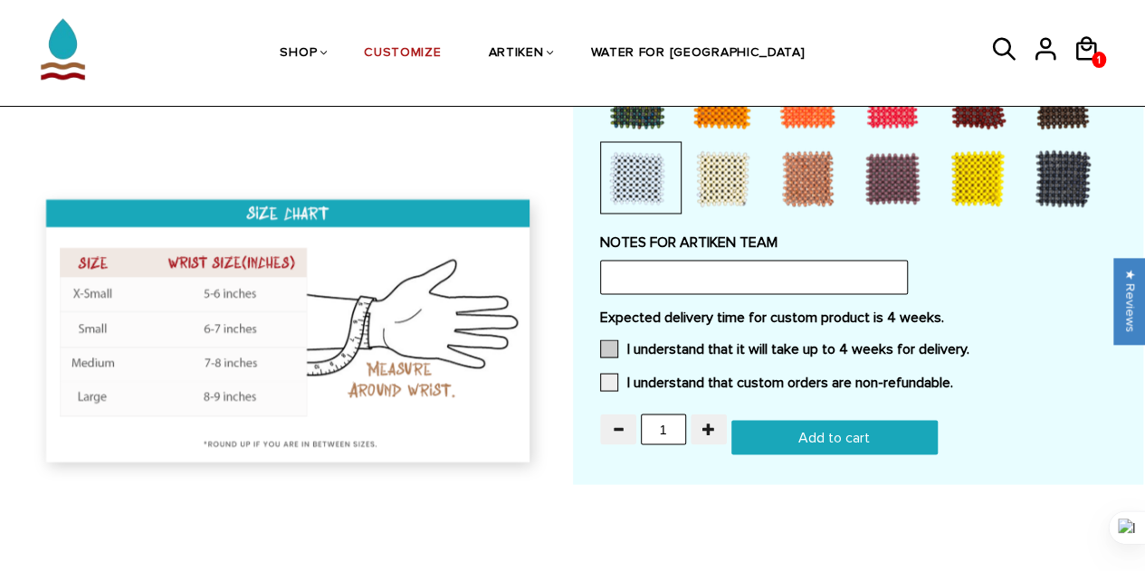
click at [612, 348] on span at bounding box center [609, 348] width 18 height 18
click at [969, 343] on input "I understand that it will take up to 4 weeks for delivery." at bounding box center [969, 343] width 0 height 0
click at [608, 377] on span at bounding box center [609, 382] width 18 height 18
click at [953, 377] on input "I understand that custom orders are non-refundable." at bounding box center [953, 377] width 0 height 0
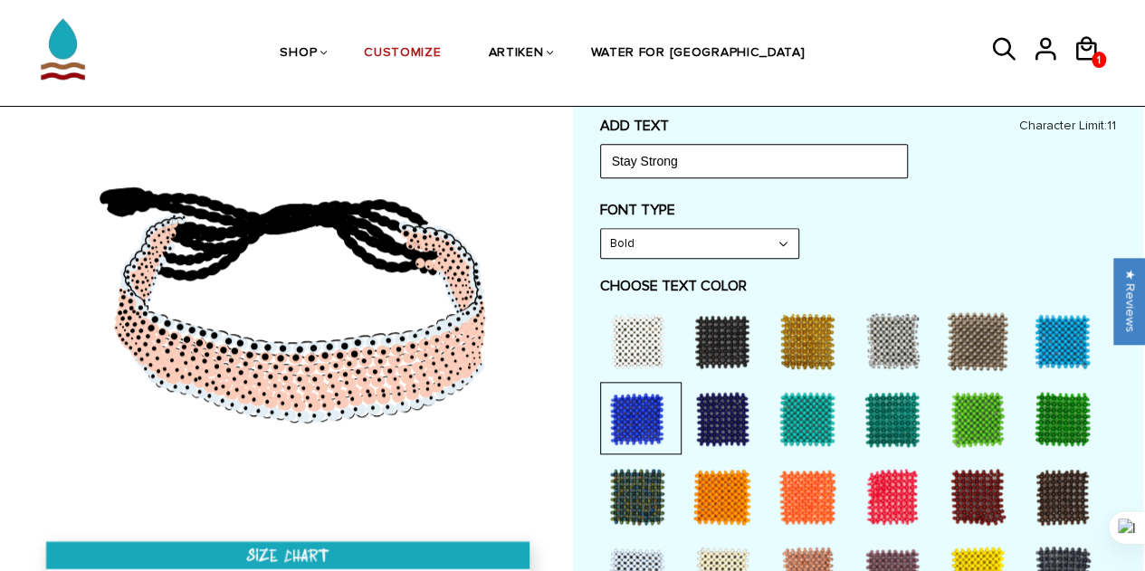
scroll to position [905, 0]
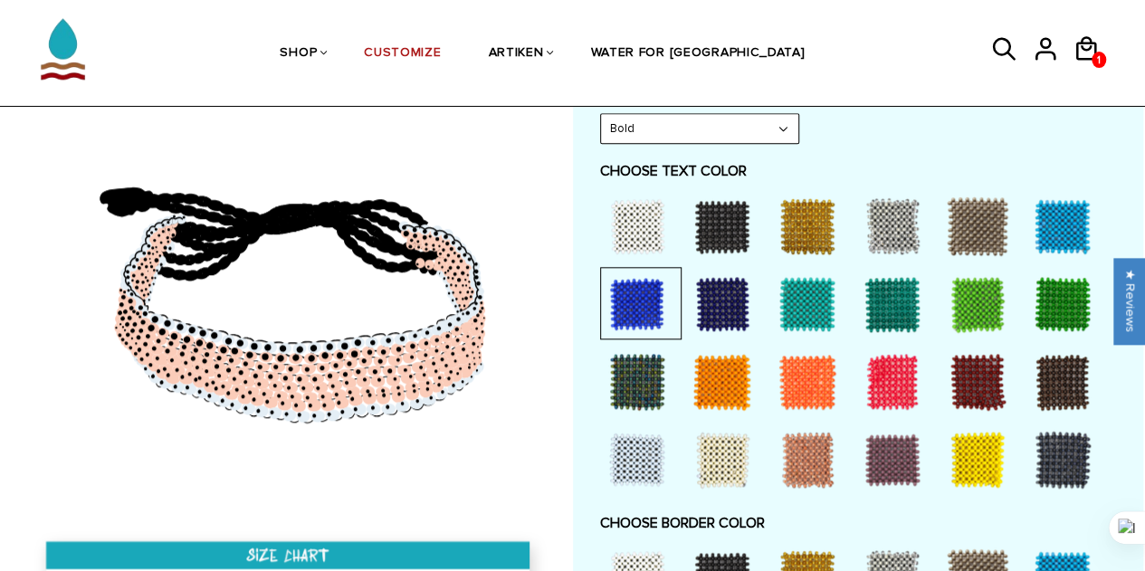
click at [894, 215] on div at bounding box center [892, 226] width 72 height 72
click at [723, 224] on div at bounding box center [722, 226] width 72 height 72
click at [655, 311] on div at bounding box center [637, 304] width 72 height 72
click at [713, 306] on div at bounding box center [722, 304] width 72 height 72
click at [803, 301] on div at bounding box center [807, 304] width 72 height 72
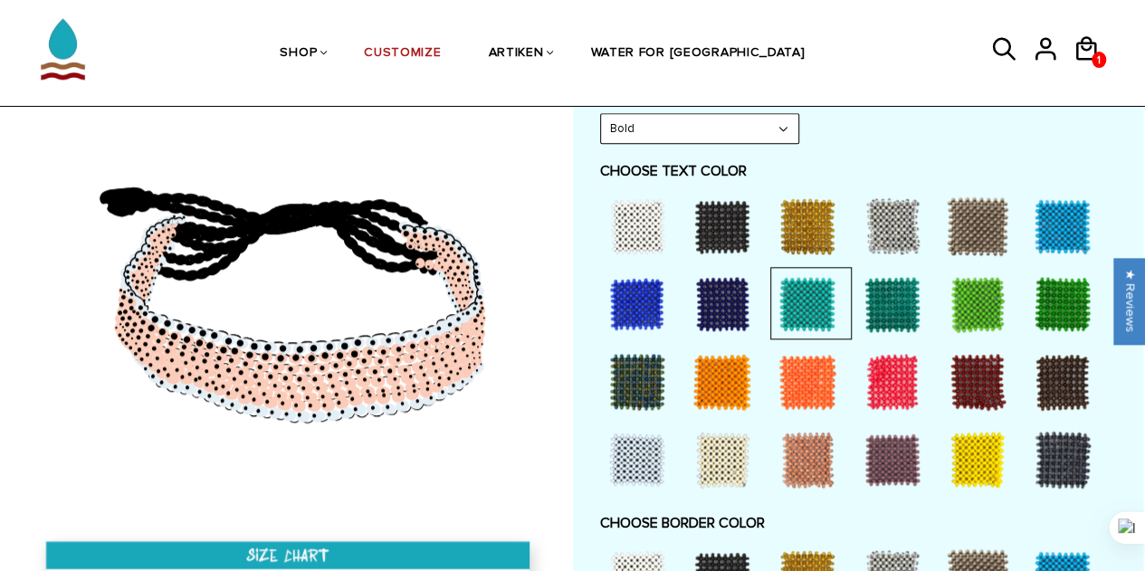
click at [895, 298] on div at bounding box center [892, 304] width 72 height 72
click at [726, 215] on div at bounding box center [722, 226] width 72 height 72
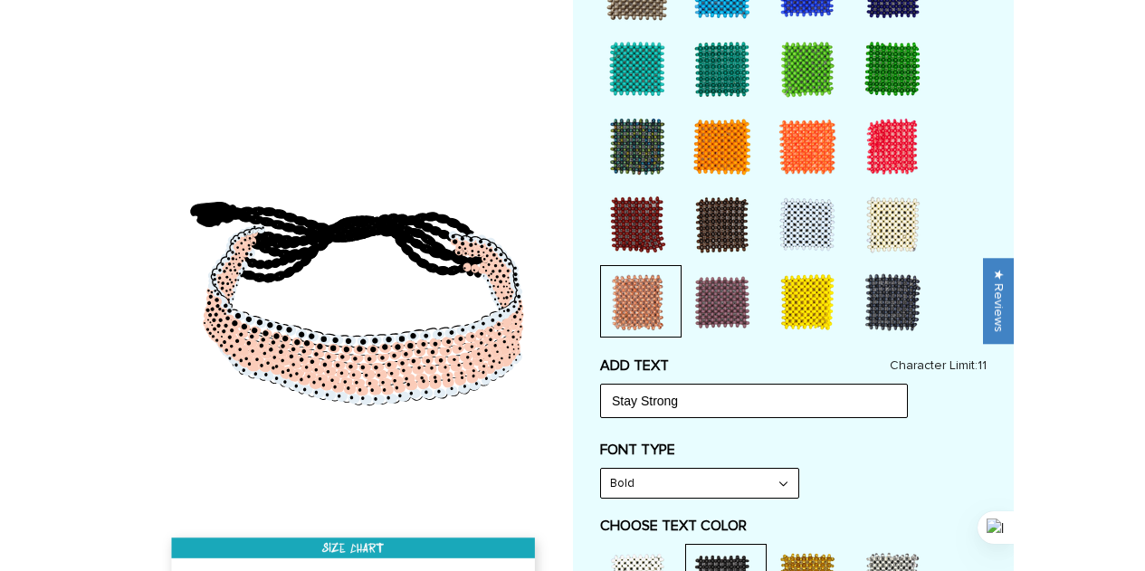
scroll to position [710, 0]
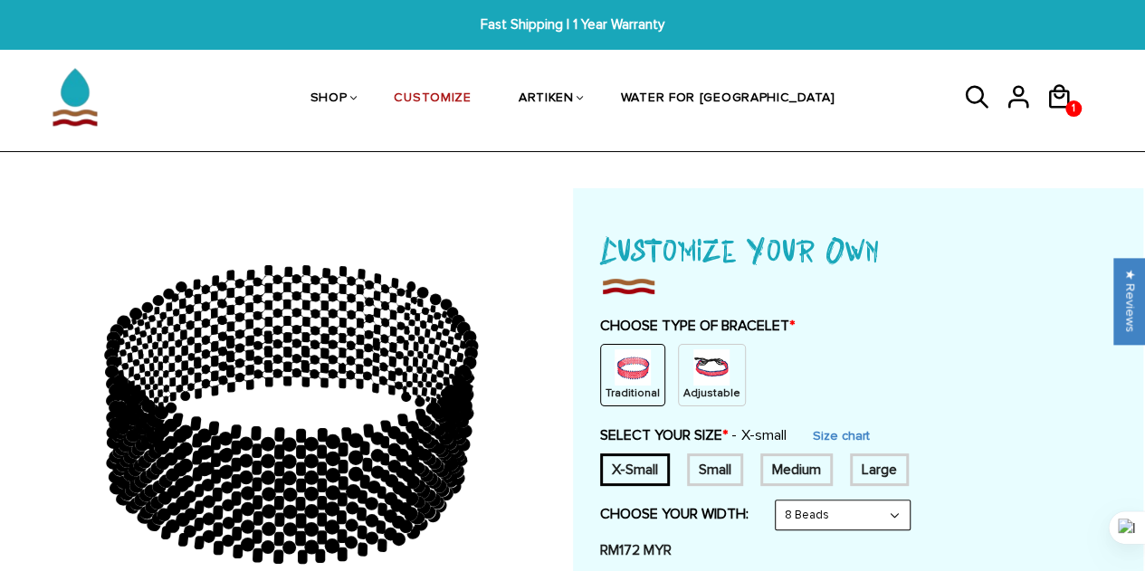
click at [686, 386] on p "Adjustable" at bounding box center [711, 393] width 57 height 15
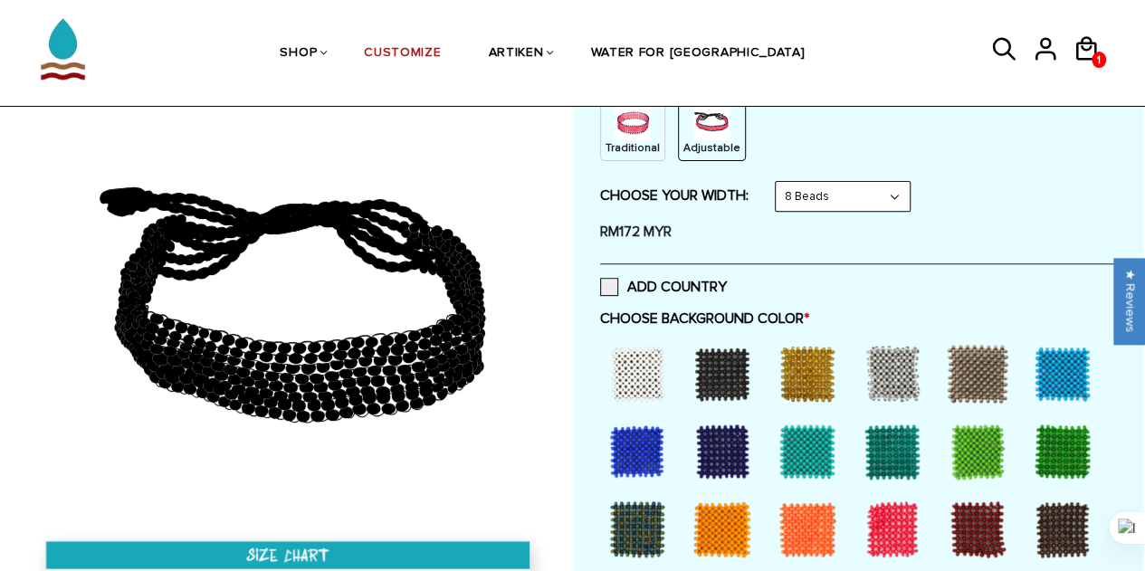
scroll to position [272, 0]
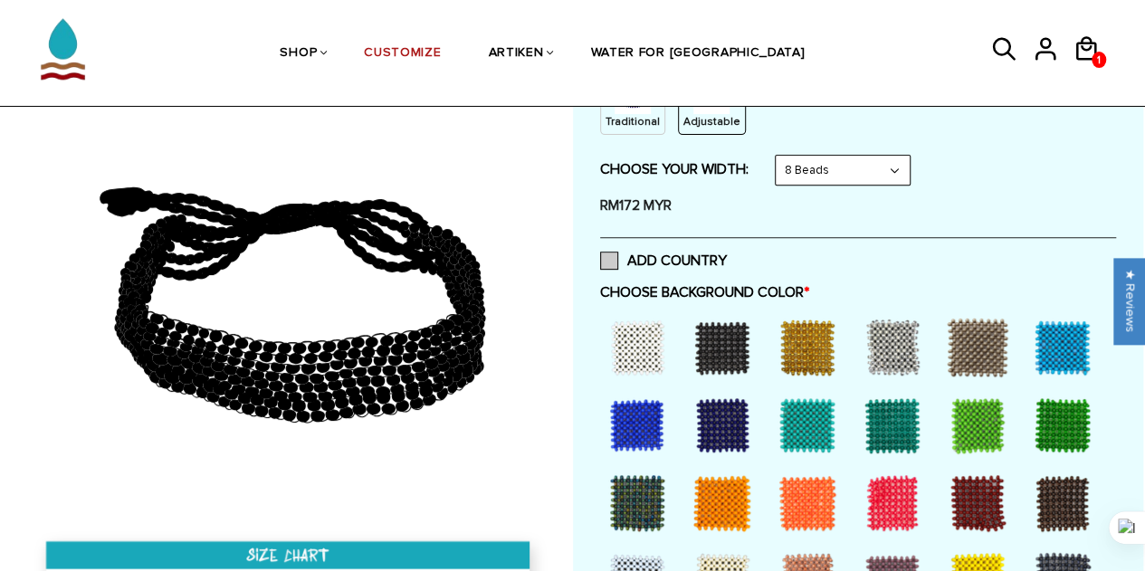
click at [608, 253] on span at bounding box center [609, 261] width 18 height 18
click at [727, 255] on input "ADD COUNTRY" at bounding box center [727, 255] width 0 height 0
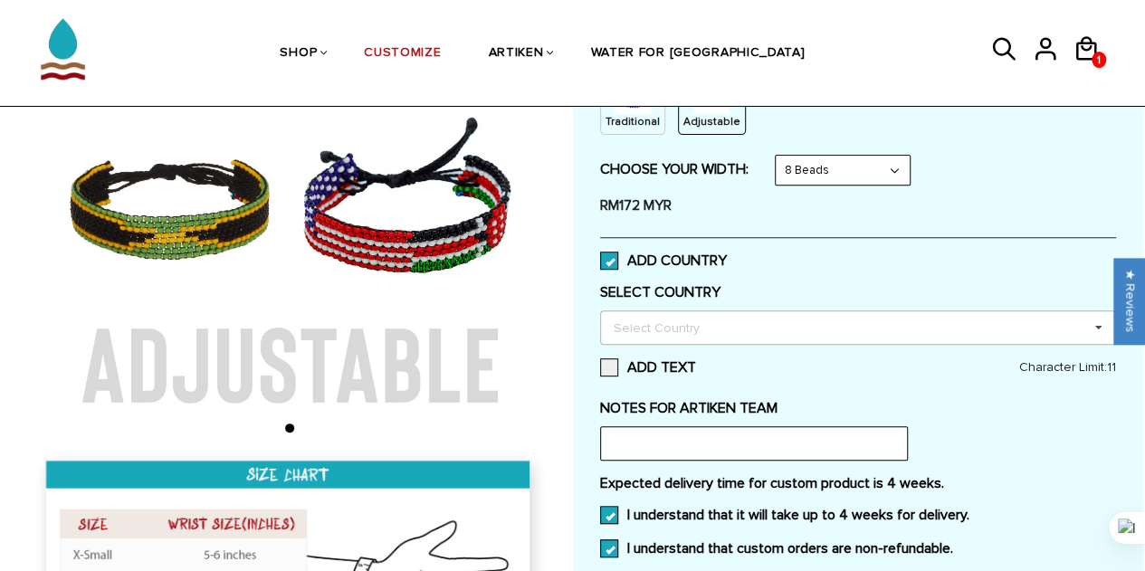
click at [705, 320] on div "Select Country" at bounding box center [667, 327] width 117 height 21
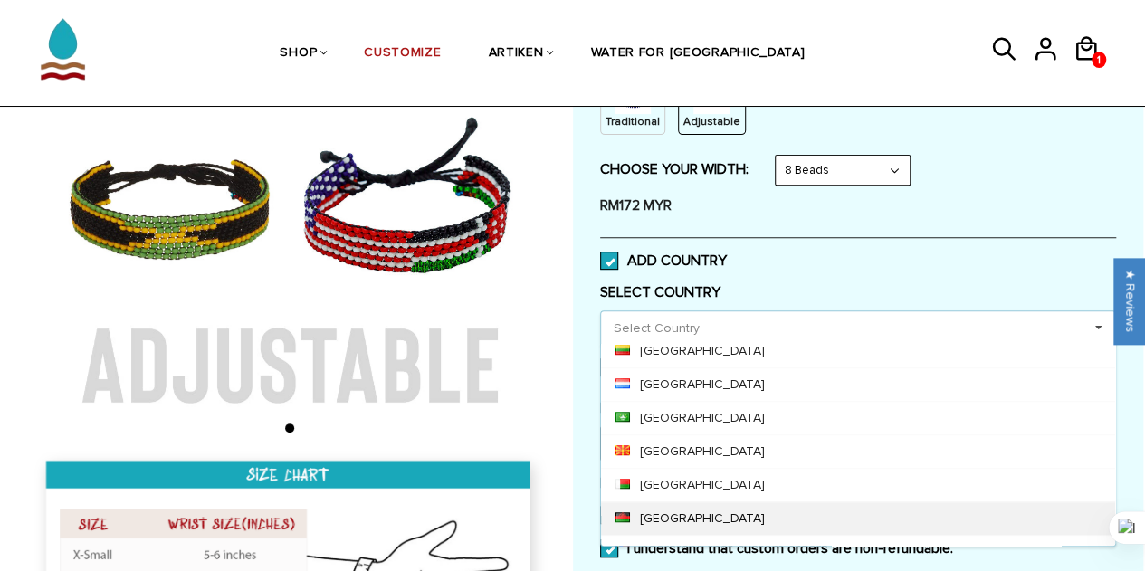
scroll to position [4254, 0]
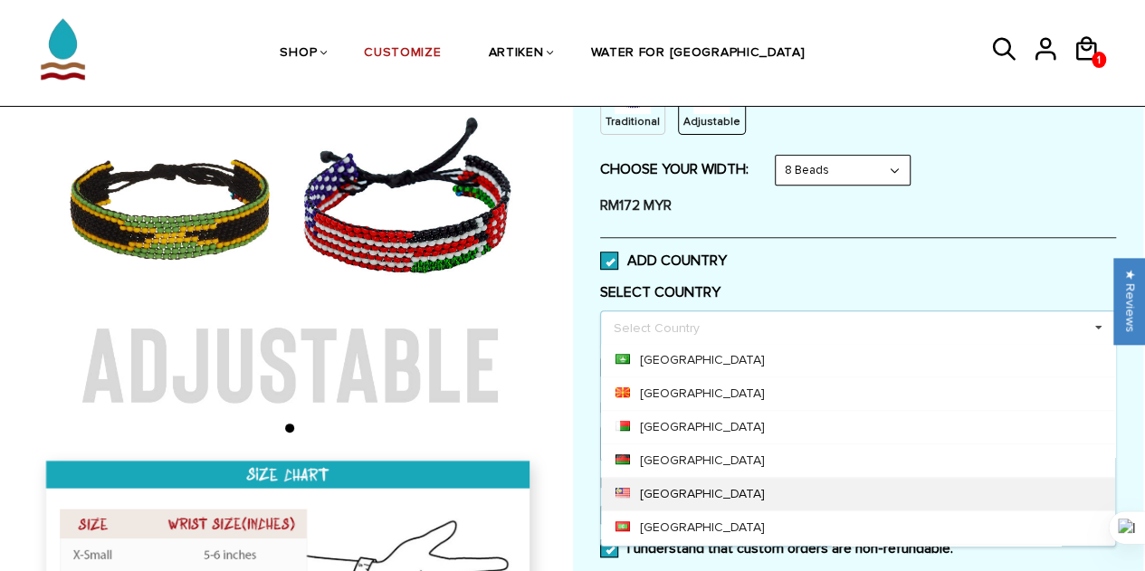
click at [695, 477] on div "Malaysia" at bounding box center [858, 493] width 514 height 33
type input "Stay S"
click at [536, 312] on img at bounding box center [290, 177] width 520 height 520
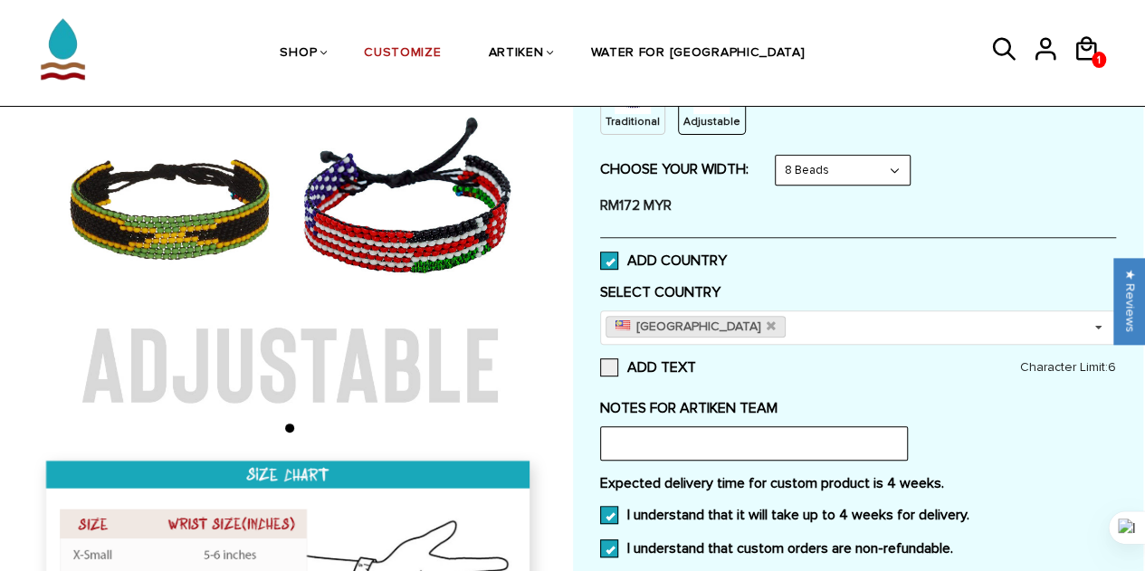
scroll to position [362, 0]
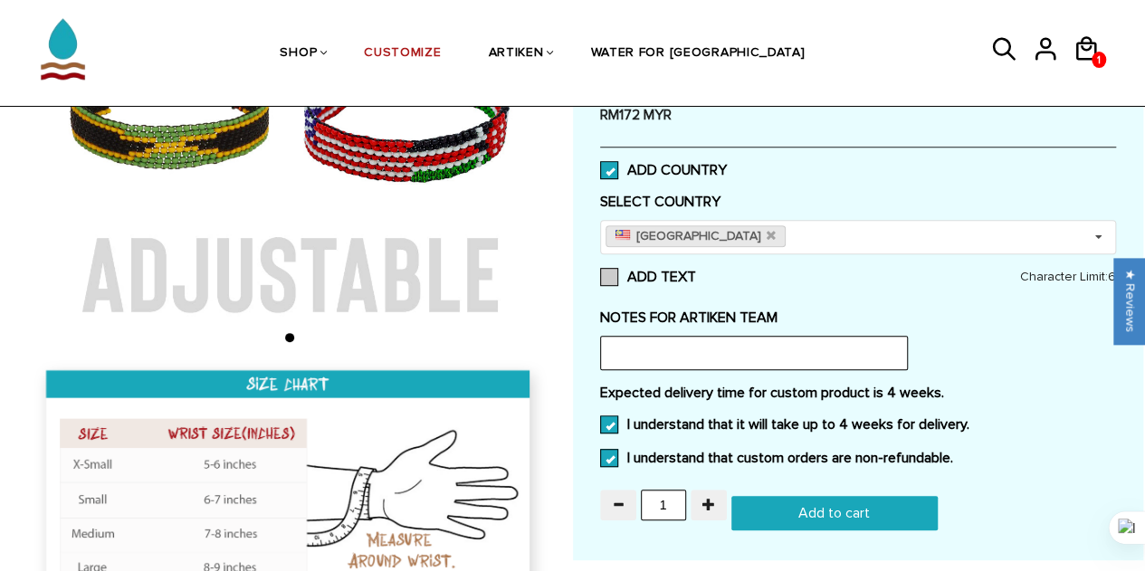
click at [612, 276] on span at bounding box center [609, 277] width 18 height 18
click at [696, 272] on input "ADD TEXT" at bounding box center [696, 272] width 0 height 0
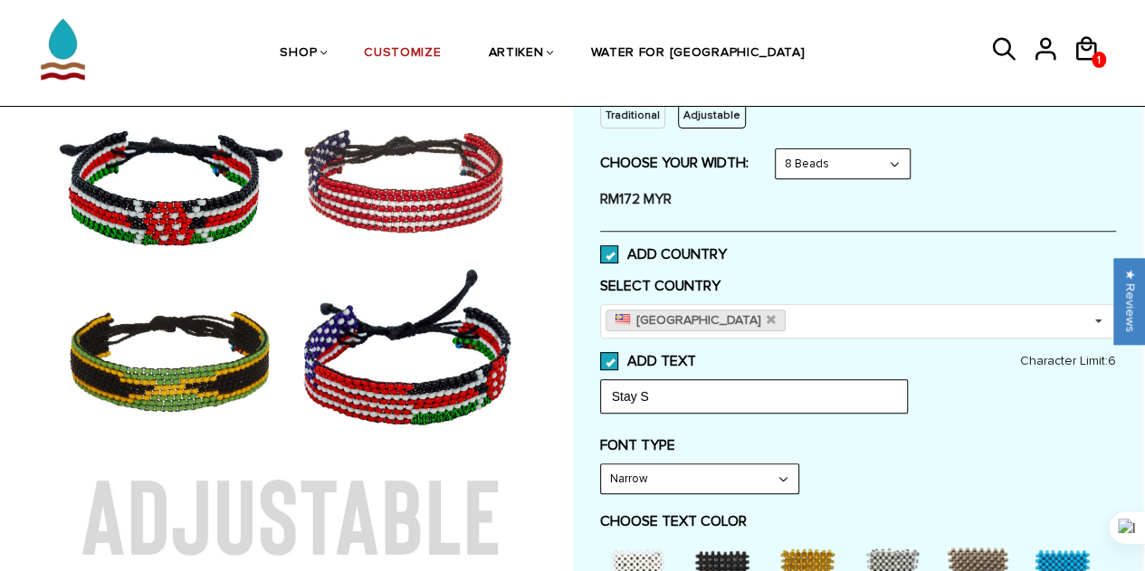
scroll to position [272, 0]
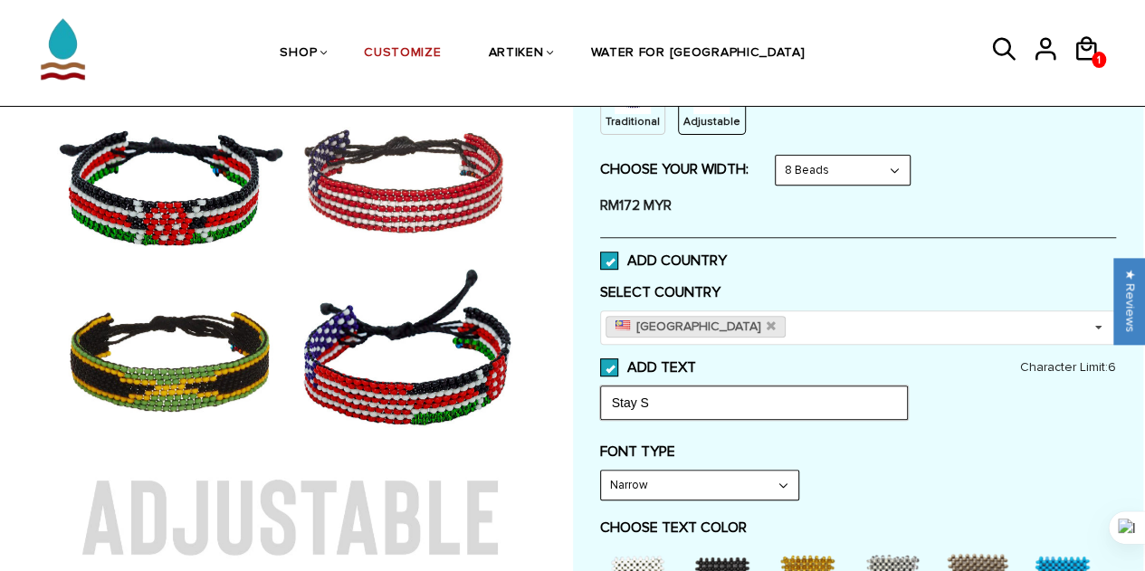
drag, startPoint x: 657, startPoint y: 408, endPoint x: 596, endPoint y: 397, distance: 62.5
click at [654, 402] on input "Stay S" at bounding box center [754, 403] width 308 height 34
click at [608, 252] on span at bounding box center [609, 261] width 18 height 18
click at [727, 255] on input "ADD COUNTRY" at bounding box center [727, 255] width 0 height 0
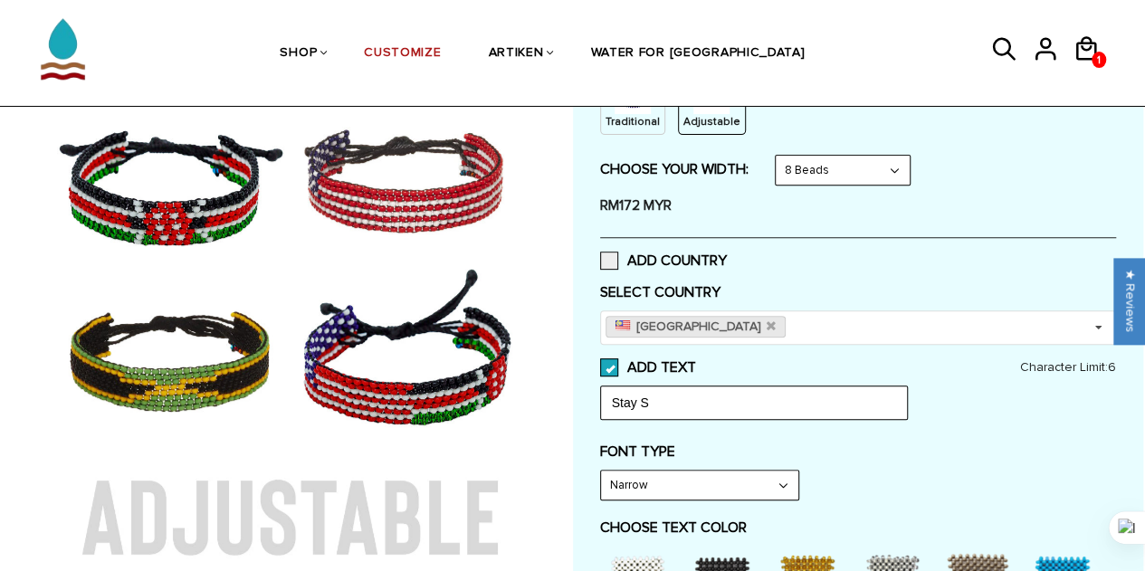
select select "Bold"
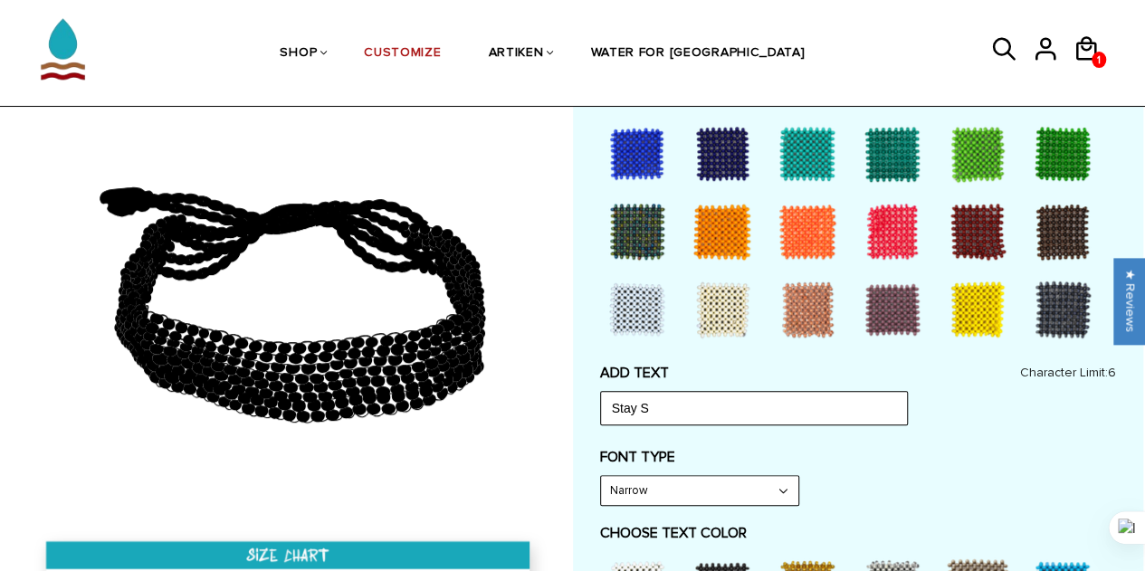
scroll to position [362, 0]
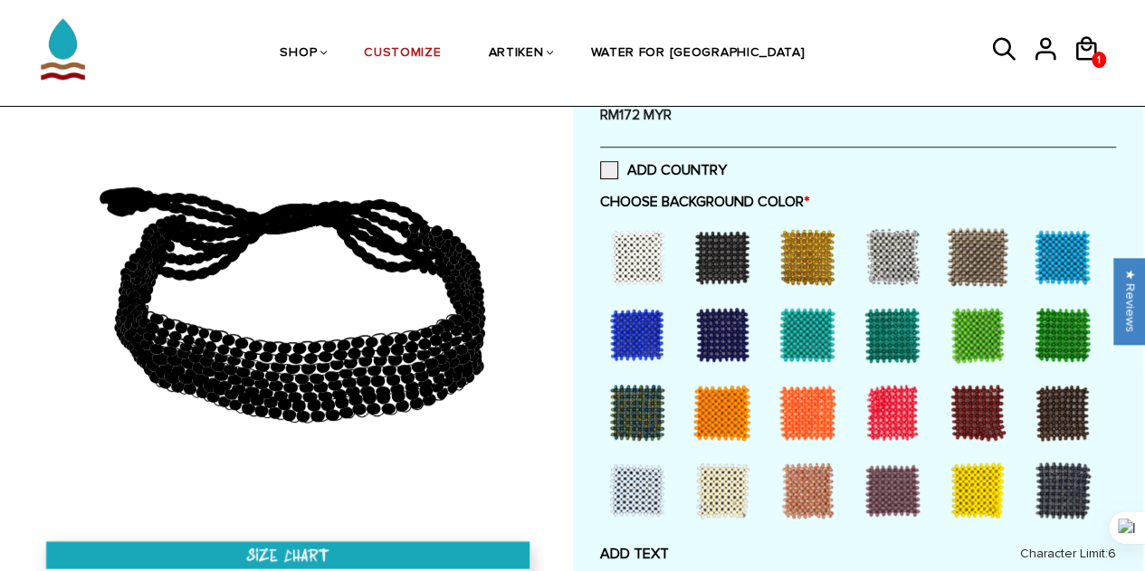
click at [635, 488] on div at bounding box center [637, 490] width 72 height 72
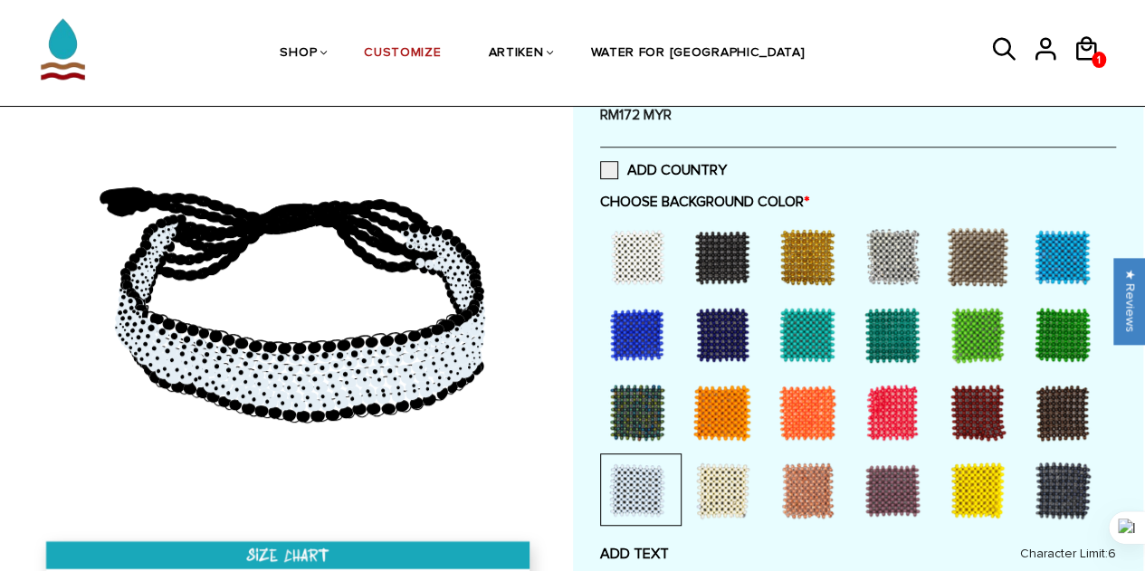
click at [805, 486] on div at bounding box center [807, 490] width 72 height 72
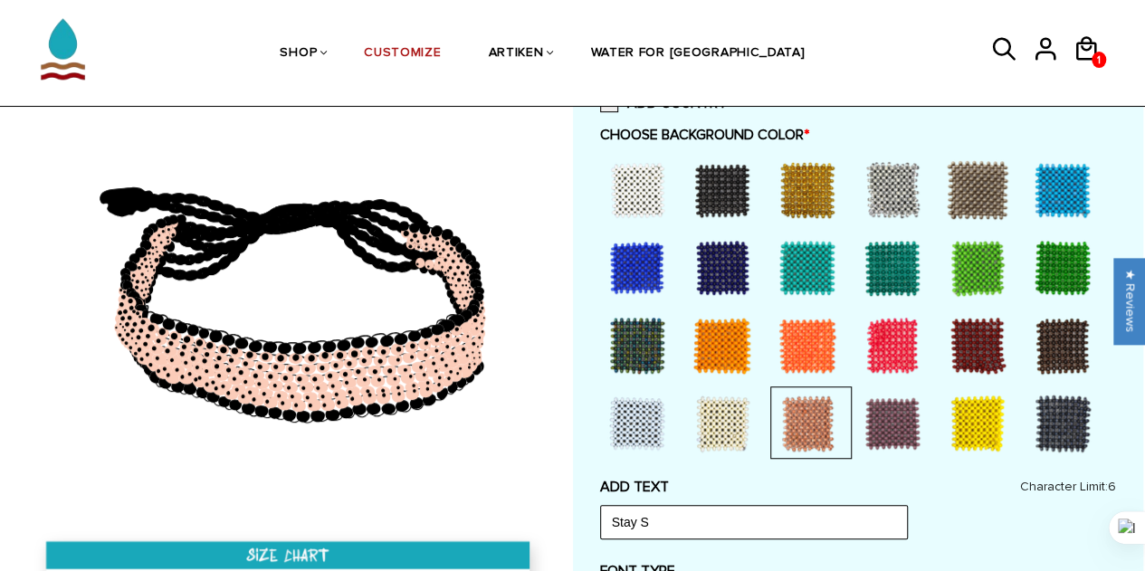
scroll to position [543, 0]
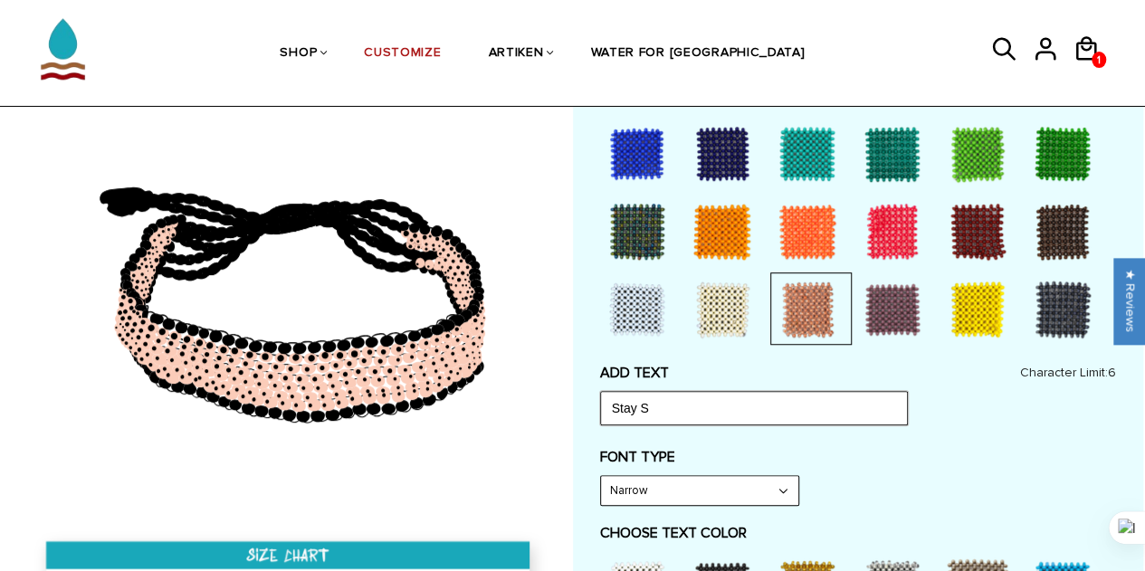
click at [663, 410] on input "Stay S" at bounding box center [754, 408] width 308 height 34
type input "S"
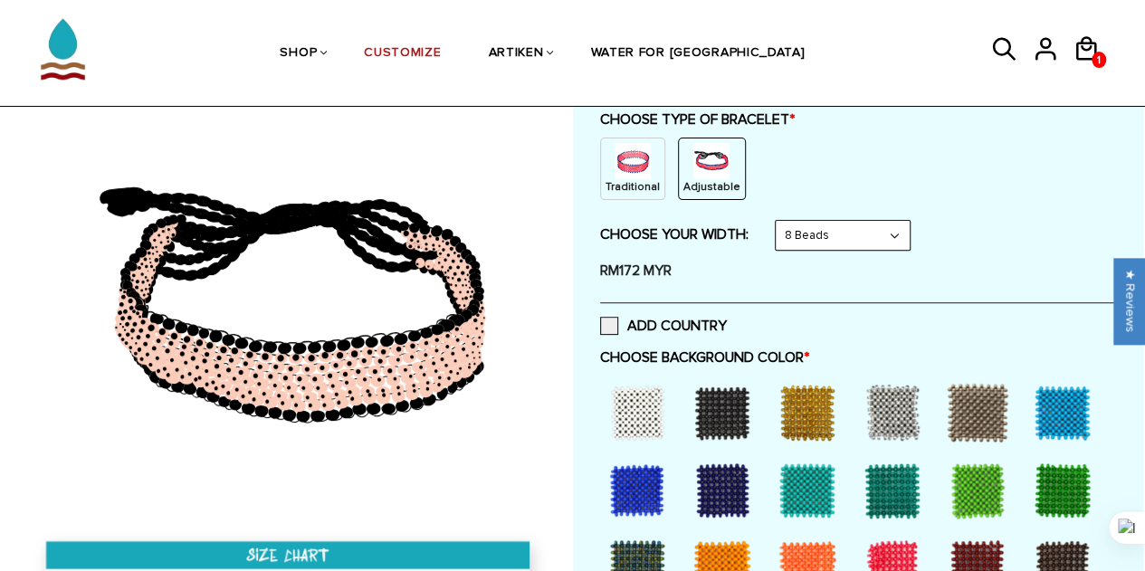
scroll to position [91, 0]
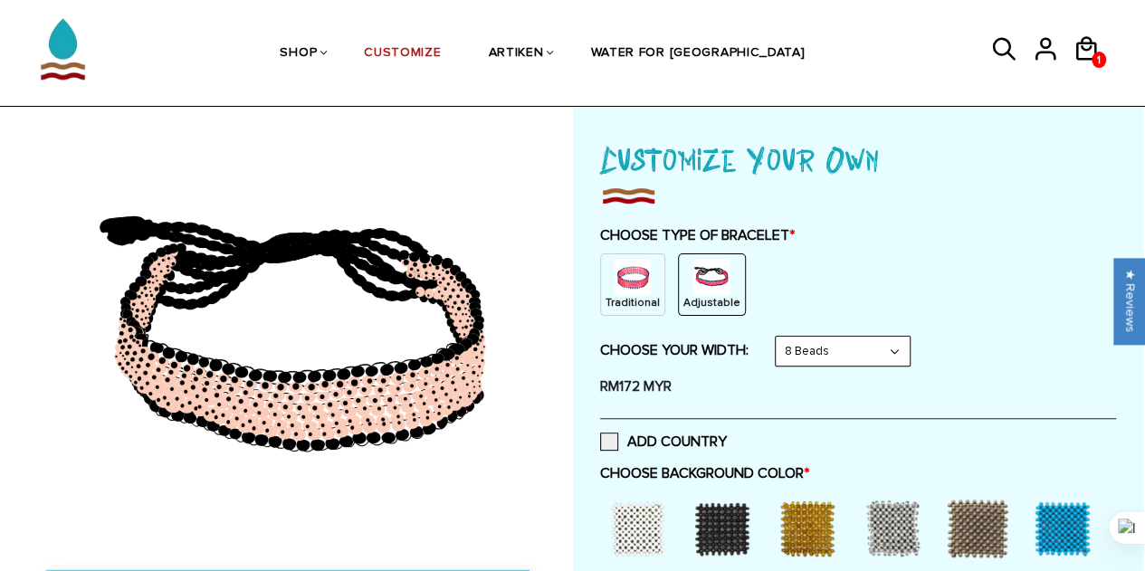
click at [826, 352] on select "8 Beads 6 Beads 10 Beads" at bounding box center [843, 351] width 134 height 29
select select "6-beads"
click at [778, 337] on select "8 Beads 6 Beads 10 Beads" at bounding box center [843, 351] width 134 height 29
select select "Bold"
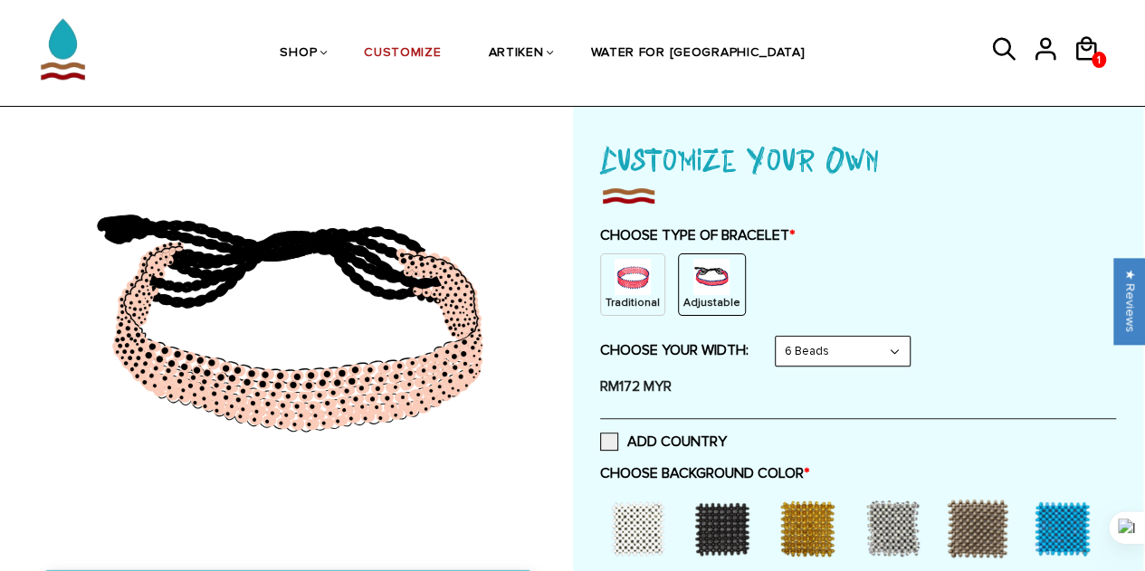
click at [826, 349] on select "8 Beads 6 Beads 10 Beads" at bounding box center [843, 351] width 134 height 29
click at [778, 337] on select "8 Beads 6 Beads 10 Beads" at bounding box center [843, 351] width 134 height 29
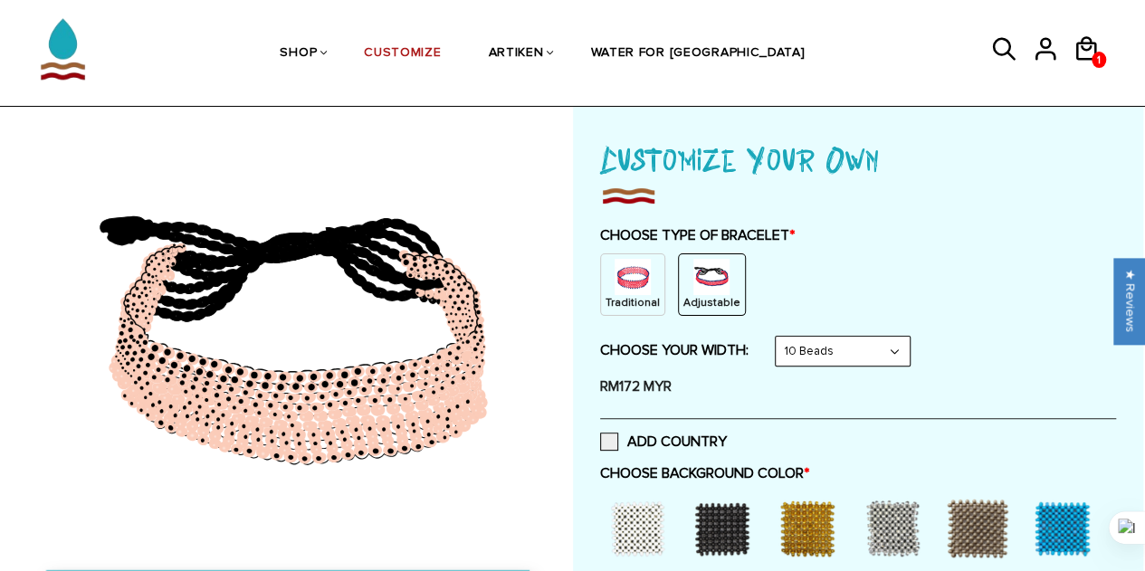
drag, startPoint x: 853, startPoint y: 344, endPoint x: 840, endPoint y: 345, distance: 12.7
click at [853, 344] on select "8 Beads 6 Beads 10 Beads" at bounding box center [843, 351] width 134 height 29
select select "8-beads"
click at [778, 337] on select "8 Beads 6 Beads 10 Beads" at bounding box center [843, 351] width 134 height 29
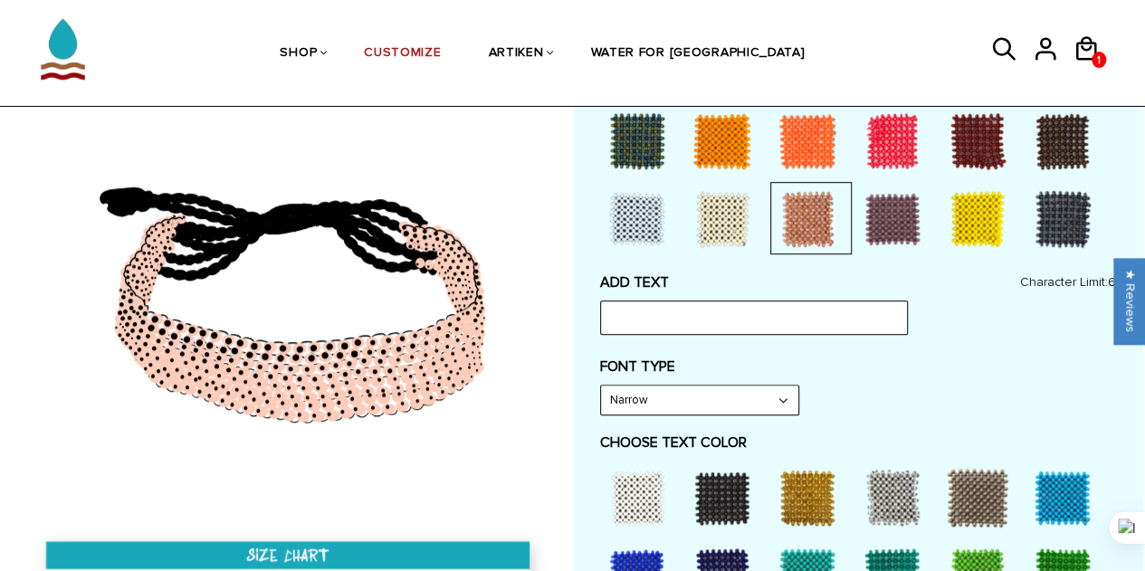
scroll to position [724, 0]
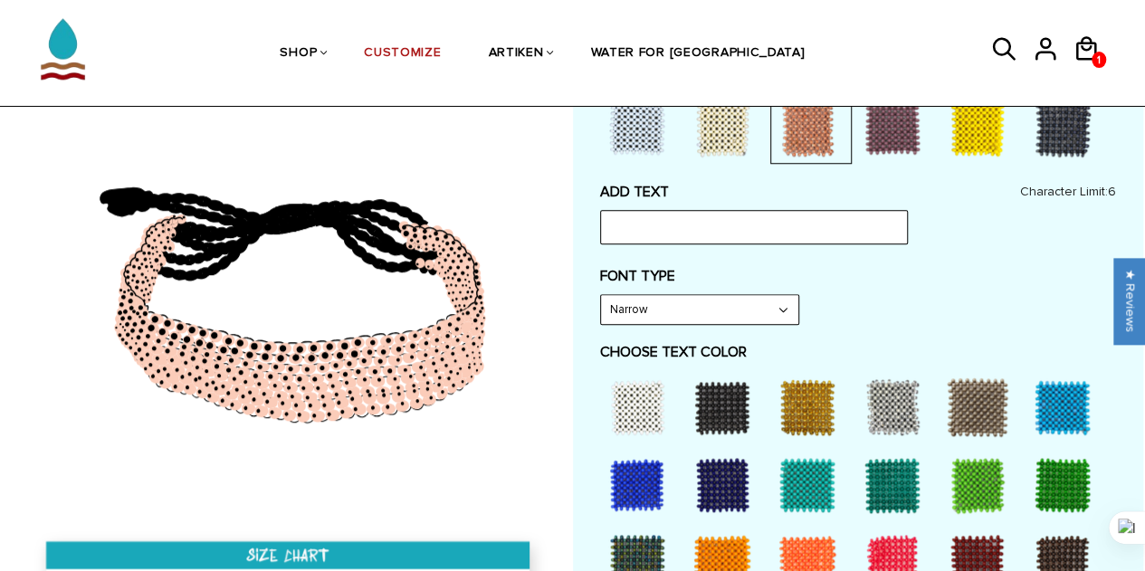
click at [684, 306] on select "Narrow Bold" at bounding box center [699, 309] width 197 height 29
click at [601, 295] on select "Narrow Bold" at bounding box center [699, 309] width 197 height 29
click at [702, 311] on select "Narrow Bold" at bounding box center [699, 309] width 197 height 29
select select "Bold"
click at [601, 295] on select "Narrow Bold" at bounding box center [699, 309] width 197 height 29
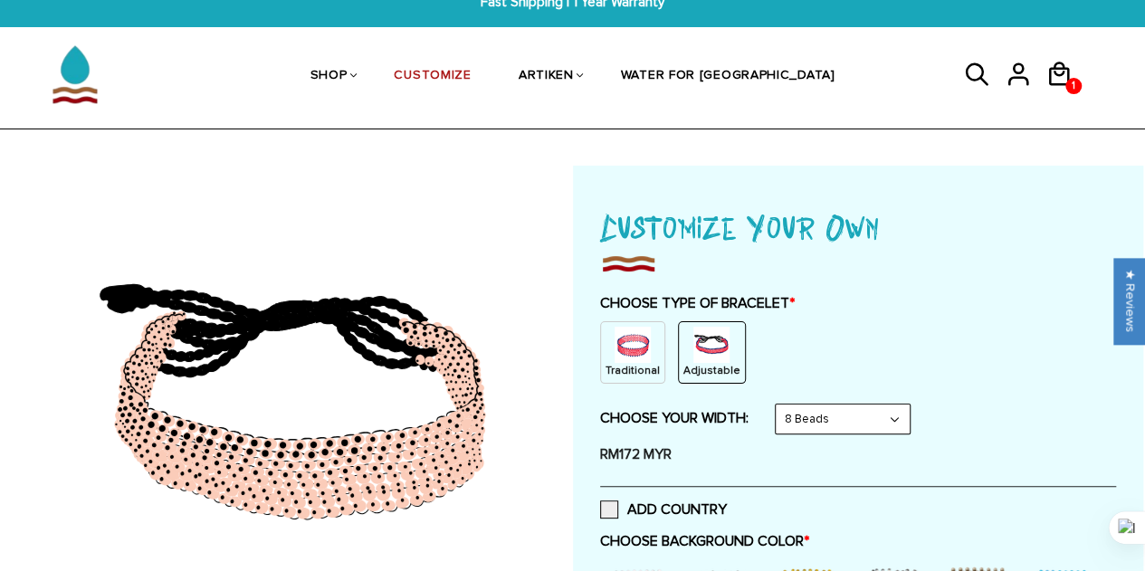
scroll to position [91, 0]
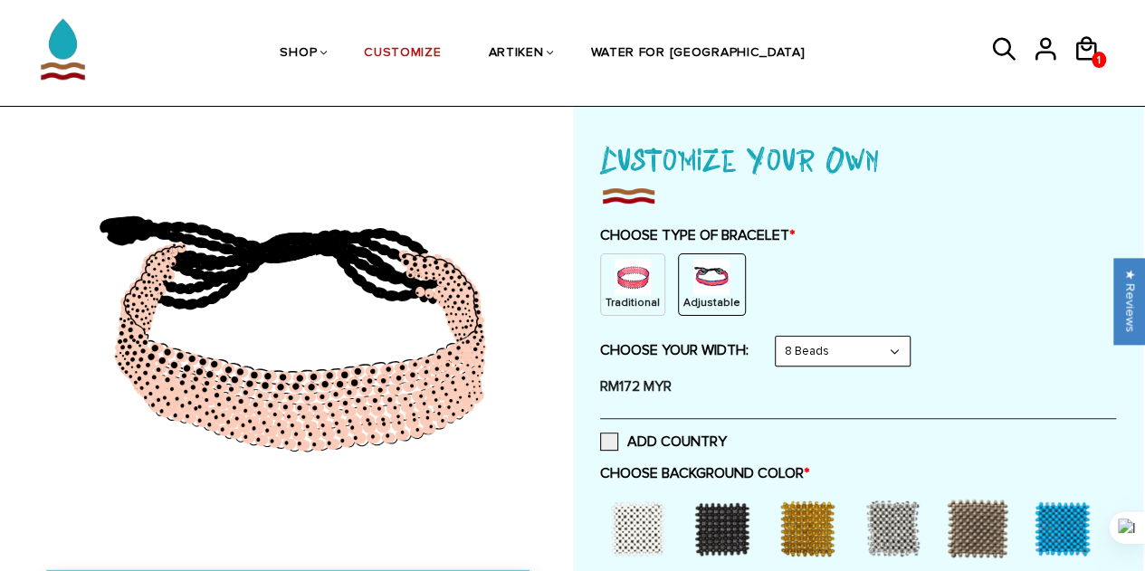
click at [634, 297] on p "Traditional" at bounding box center [633, 302] width 54 height 15
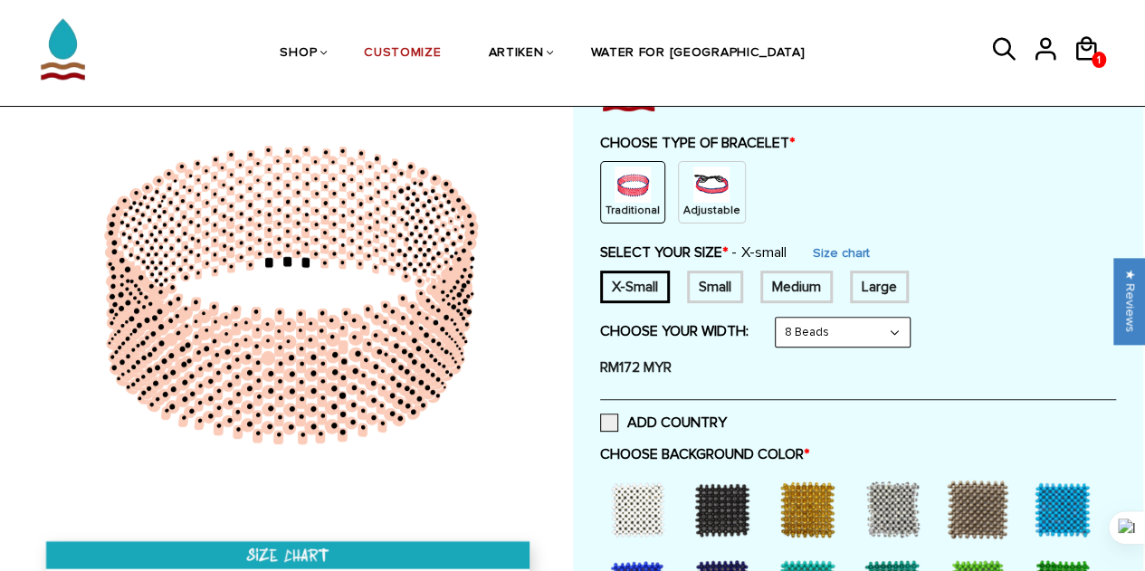
scroll to position [181, 0]
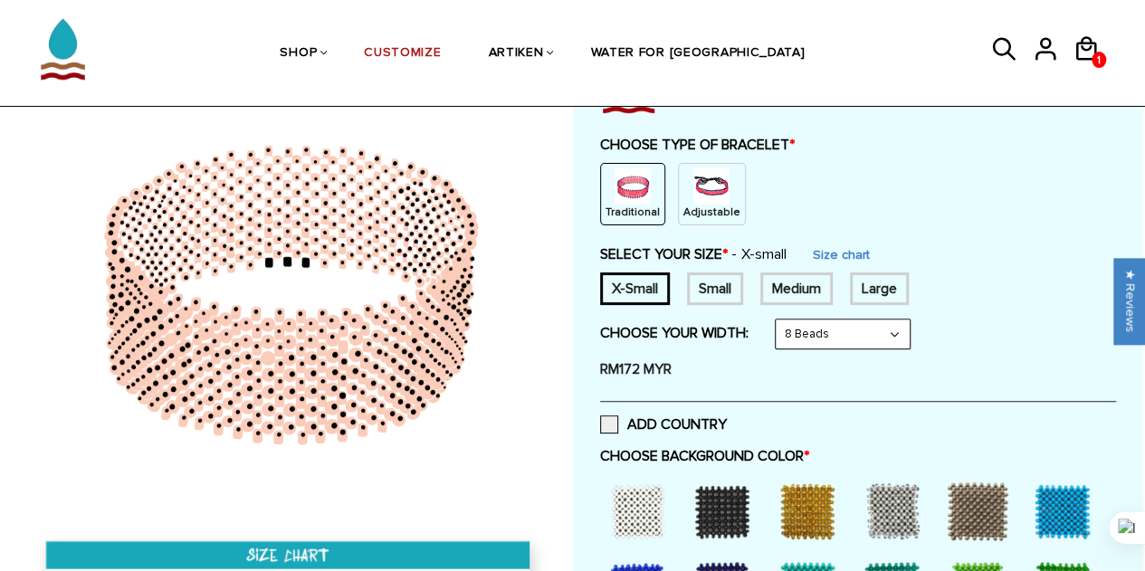
click at [706, 177] on img at bounding box center [711, 186] width 36 height 36
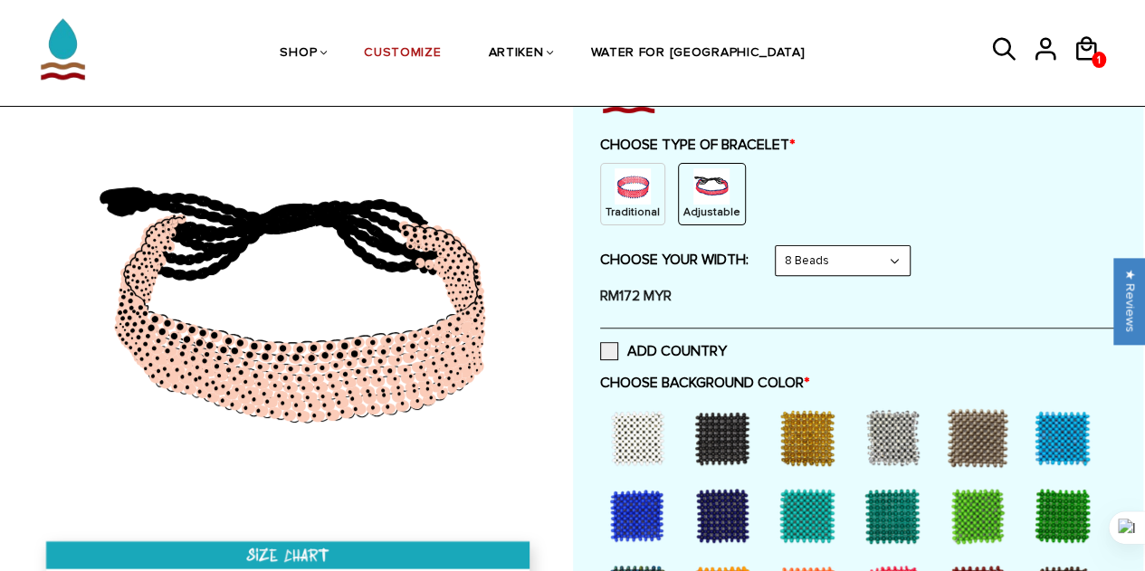
click at [812, 253] on select "8 Beads 6 Beads 10 Beads" at bounding box center [843, 260] width 134 height 29
click at [778, 246] on select "8 Beads 6 Beads 10 Beads" at bounding box center [843, 260] width 134 height 29
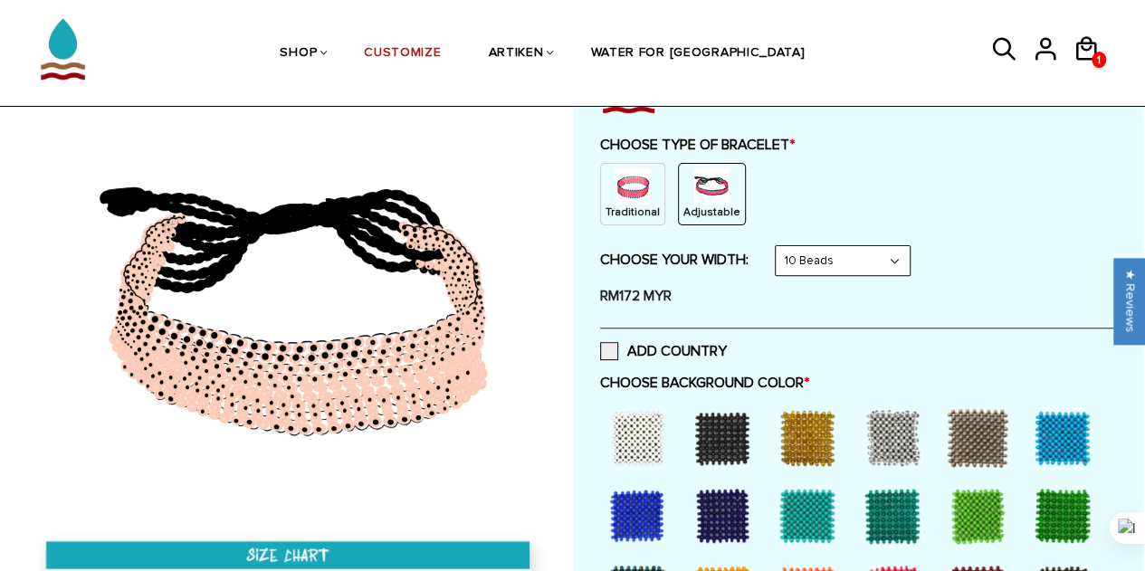
click at [818, 256] on select "8 Beads 6 Beads 10 Beads" at bounding box center [843, 260] width 134 height 29
select select "8-beads"
click at [778, 246] on select "8 Beads 6 Beads 10 Beads" at bounding box center [843, 260] width 134 height 29
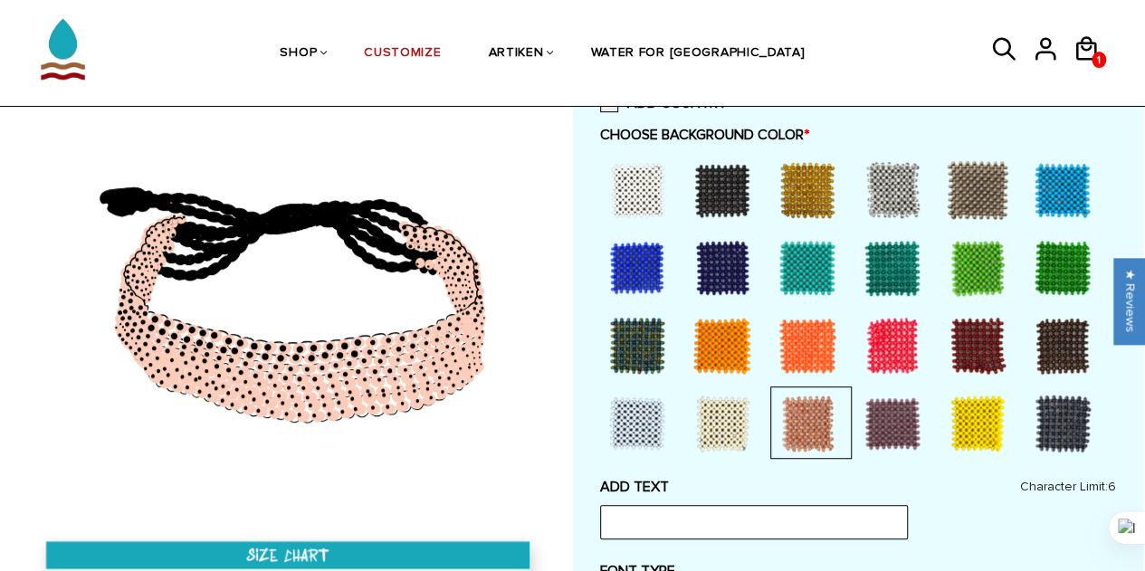
scroll to position [453, 0]
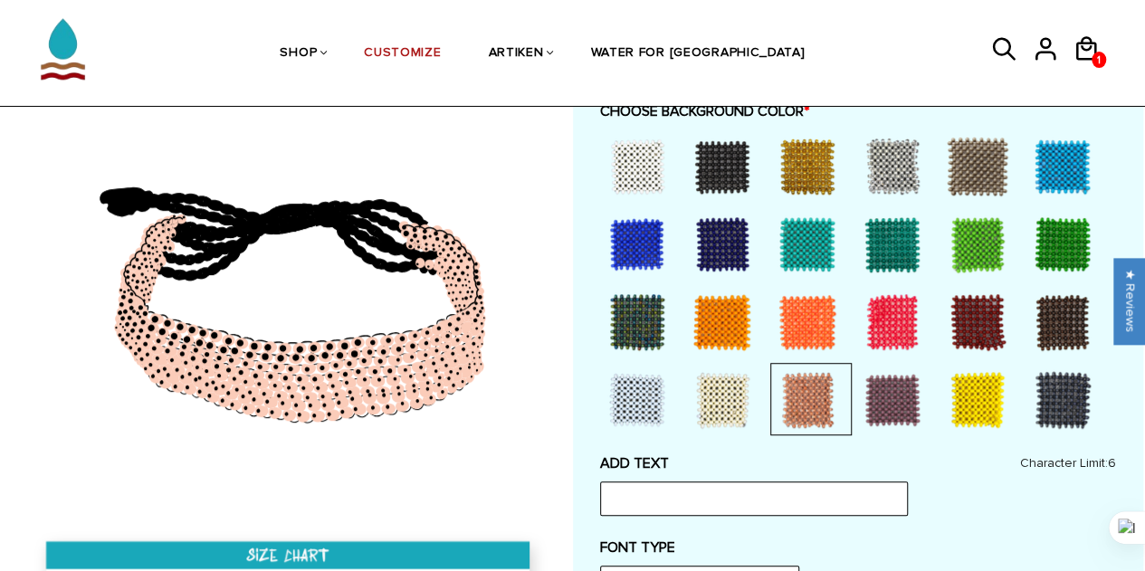
click at [903, 402] on div at bounding box center [892, 400] width 72 height 72
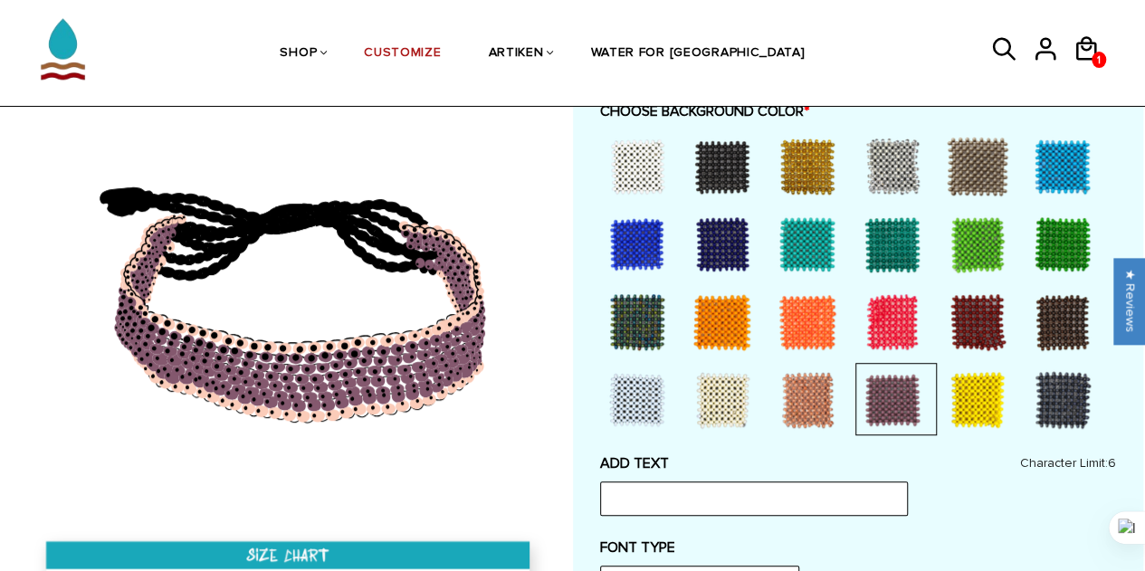
click at [634, 314] on div at bounding box center [637, 322] width 72 height 72
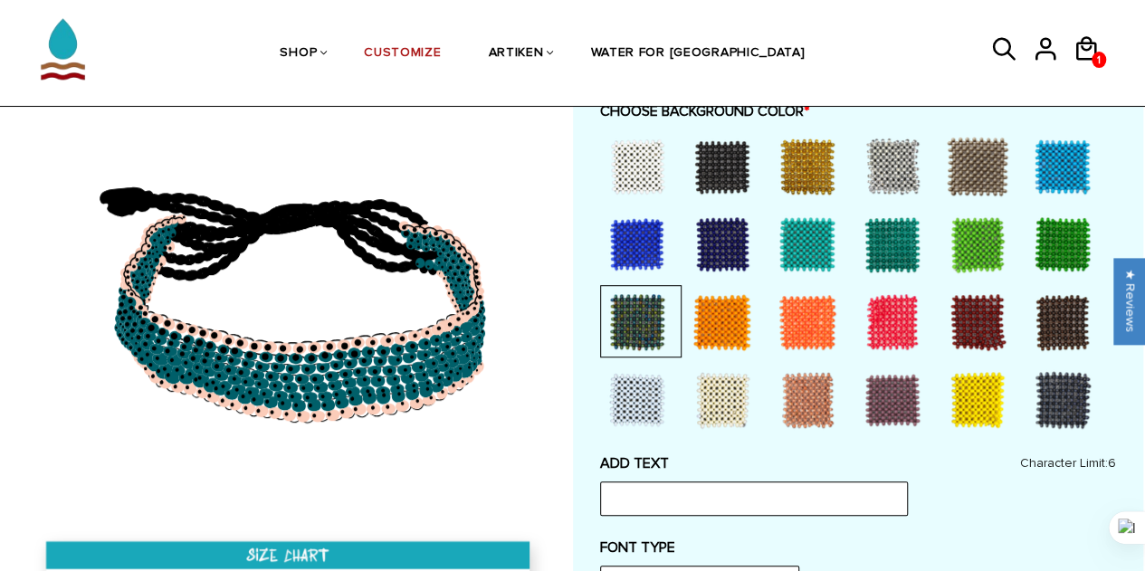
click at [878, 242] on div at bounding box center [892, 244] width 72 height 72
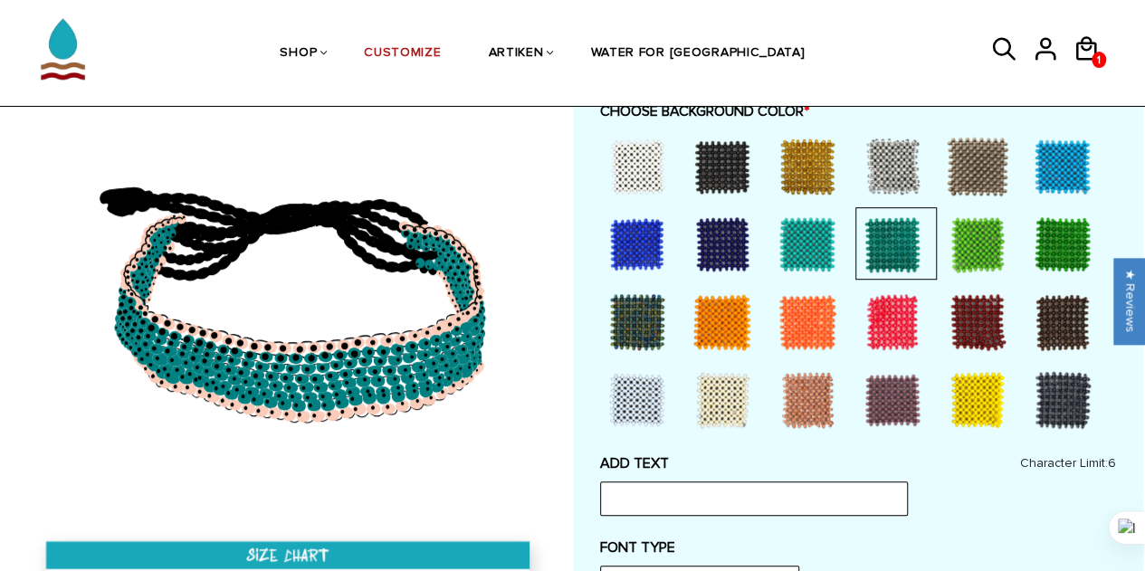
click at [891, 171] on div at bounding box center [892, 166] width 72 height 72
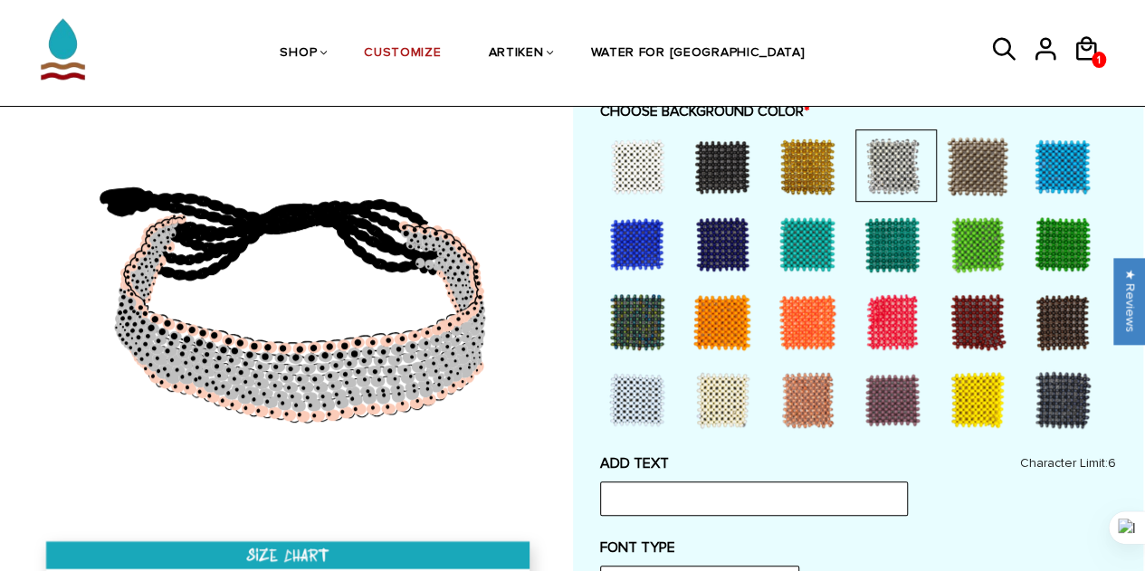
click at [969, 158] on div at bounding box center [977, 166] width 72 height 72
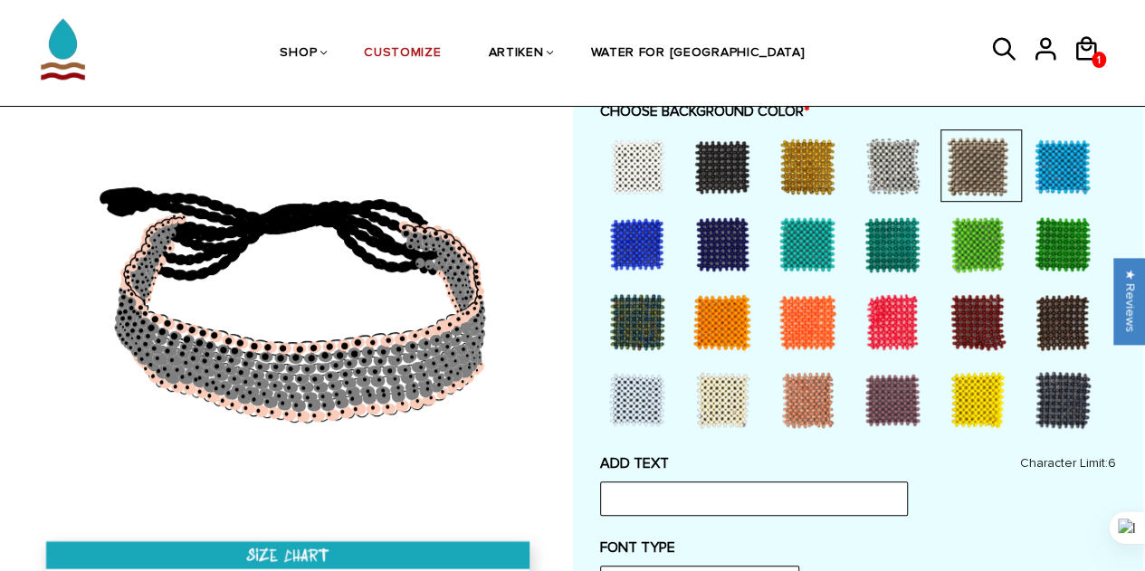
click at [878, 160] on div at bounding box center [892, 166] width 72 height 72
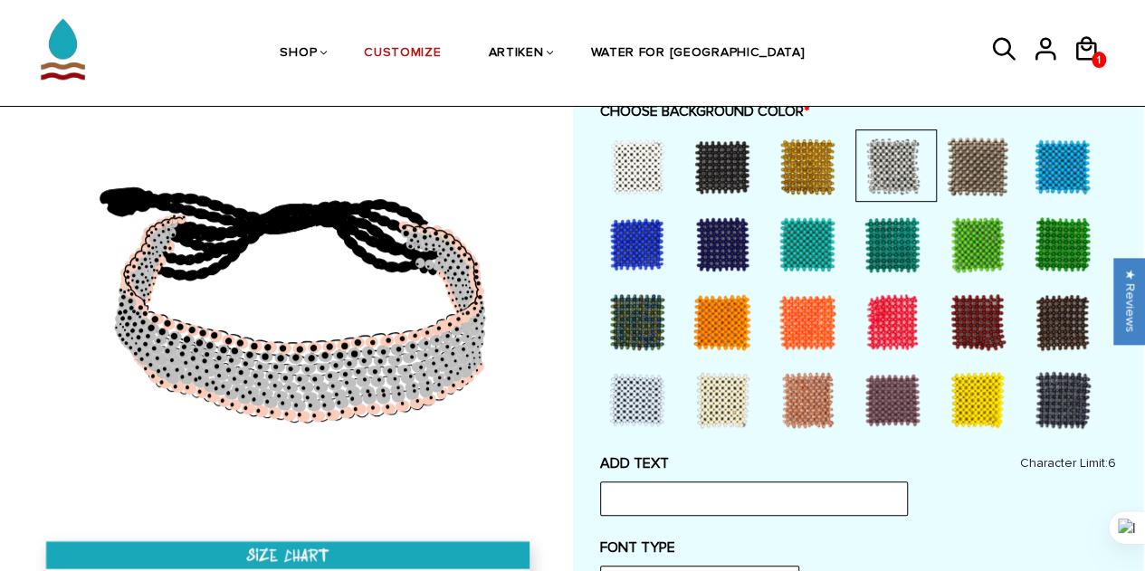
click at [713, 415] on div at bounding box center [722, 400] width 72 height 72
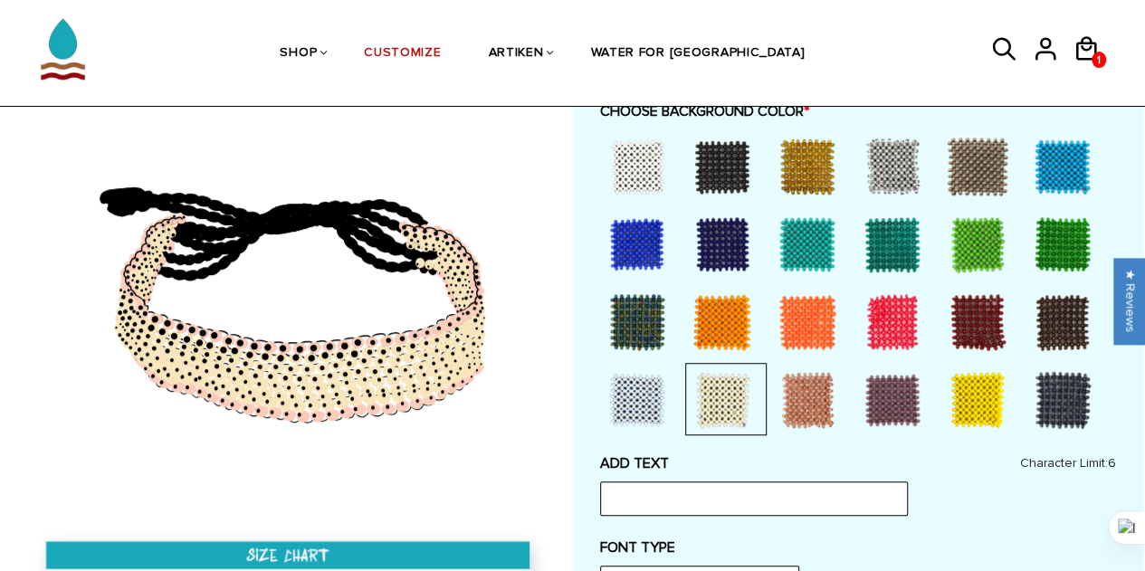
click at [807, 398] on div at bounding box center [807, 400] width 72 height 72
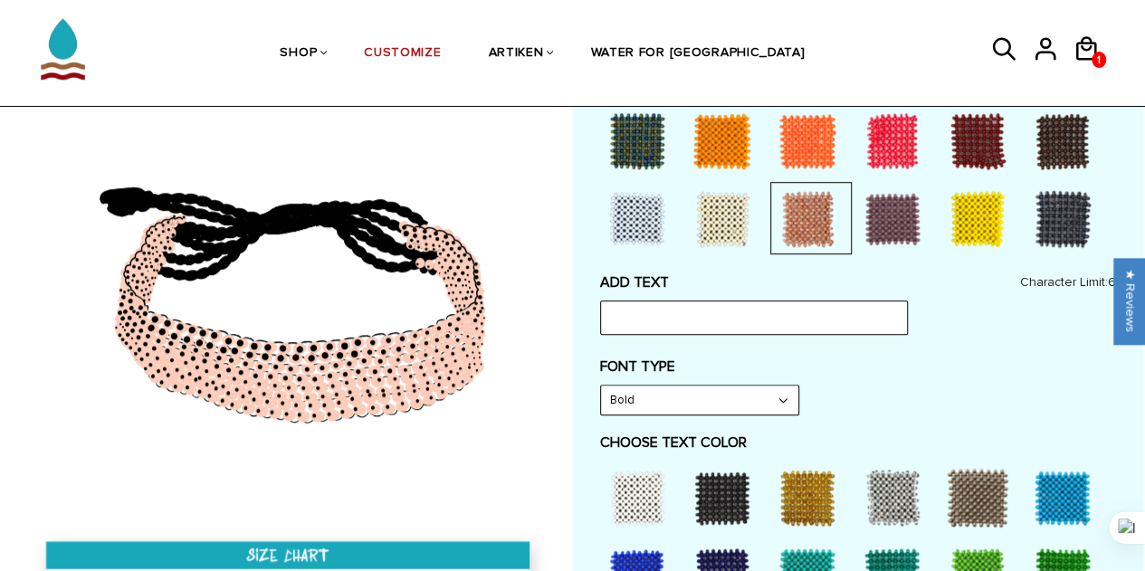
scroll to position [724, 0]
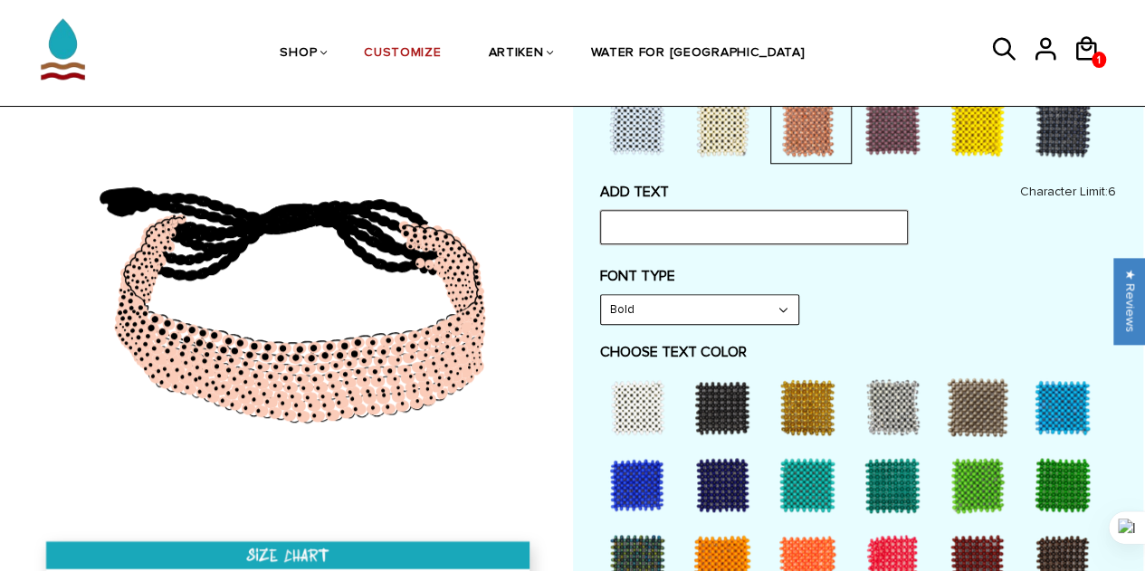
click at [672, 234] on input "text" at bounding box center [754, 227] width 308 height 34
type input "T"
type input "Strong"
click at [654, 303] on select "Narrow Bold" at bounding box center [699, 309] width 197 height 29
click at [601, 295] on select "Narrow Bold" at bounding box center [699, 309] width 197 height 29
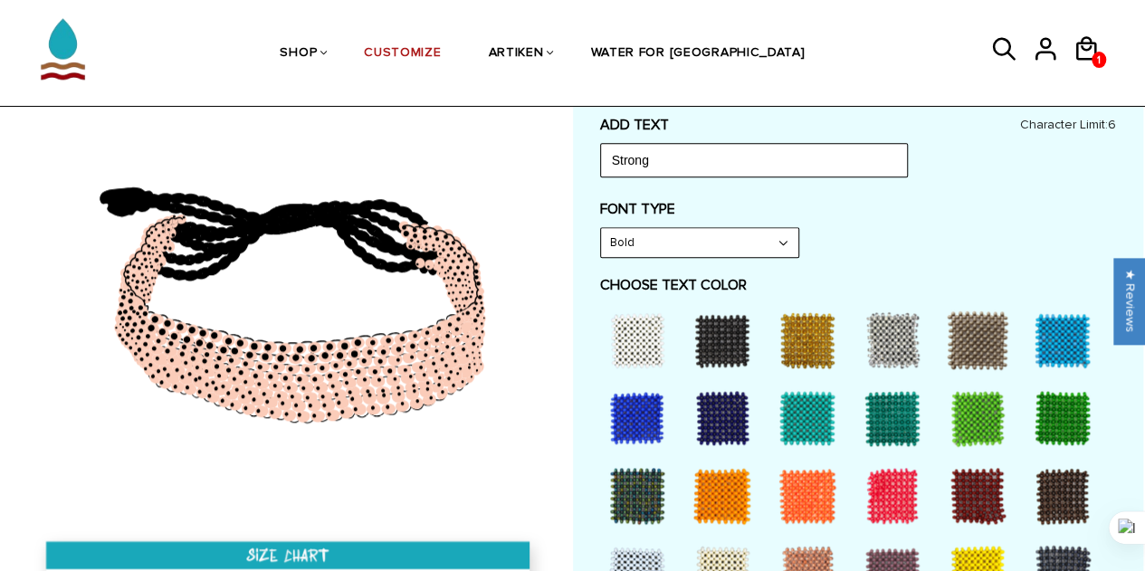
scroll to position [905, 0]
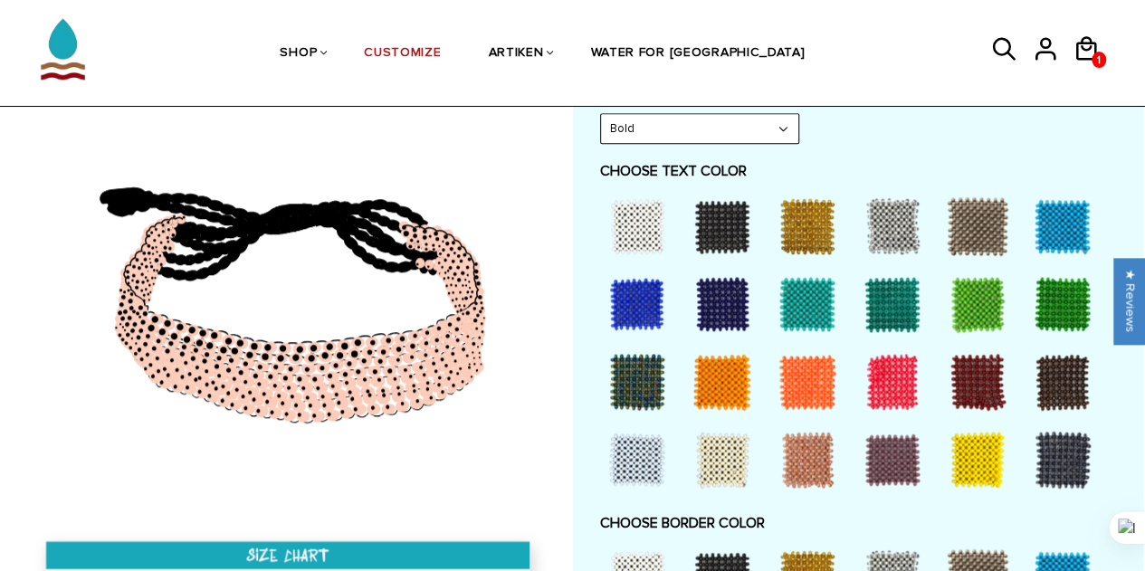
click at [721, 224] on div at bounding box center [722, 226] width 72 height 72
click at [628, 224] on div at bounding box center [637, 226] width 72 height 72
click at [726, 234] on div at bounding box center [722, 226] width 72 height 72
click at [1074, 224] on div at bounding box center [1062, 226] width 72 height 72
click at [642, 223] on div at bounding box center [637, 226] width 72 height 72
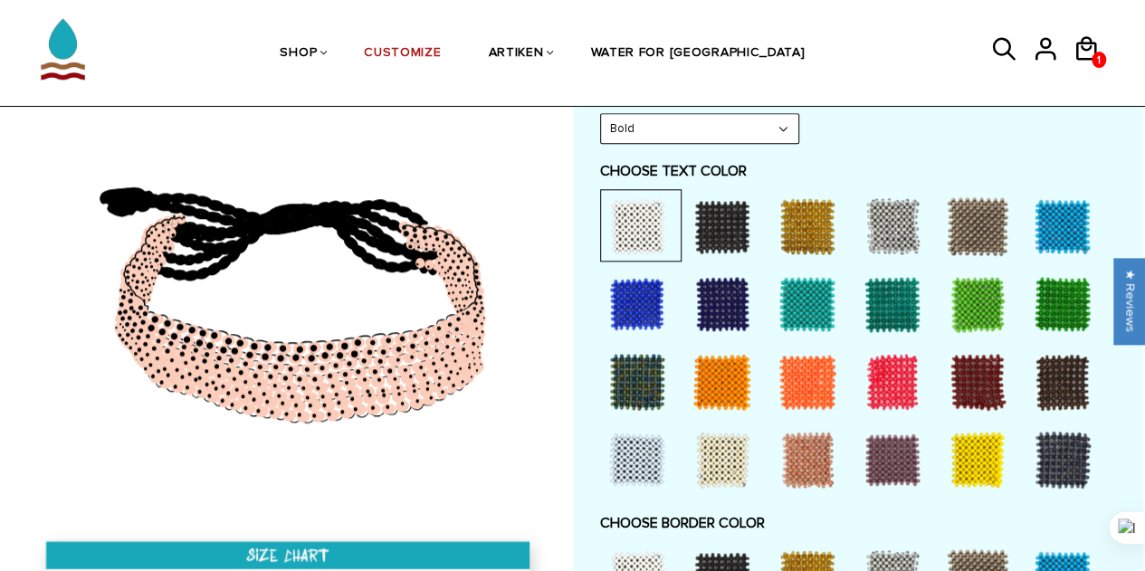
click at [718, 215] on div at bounding box center [722, 226] width 72 height 72
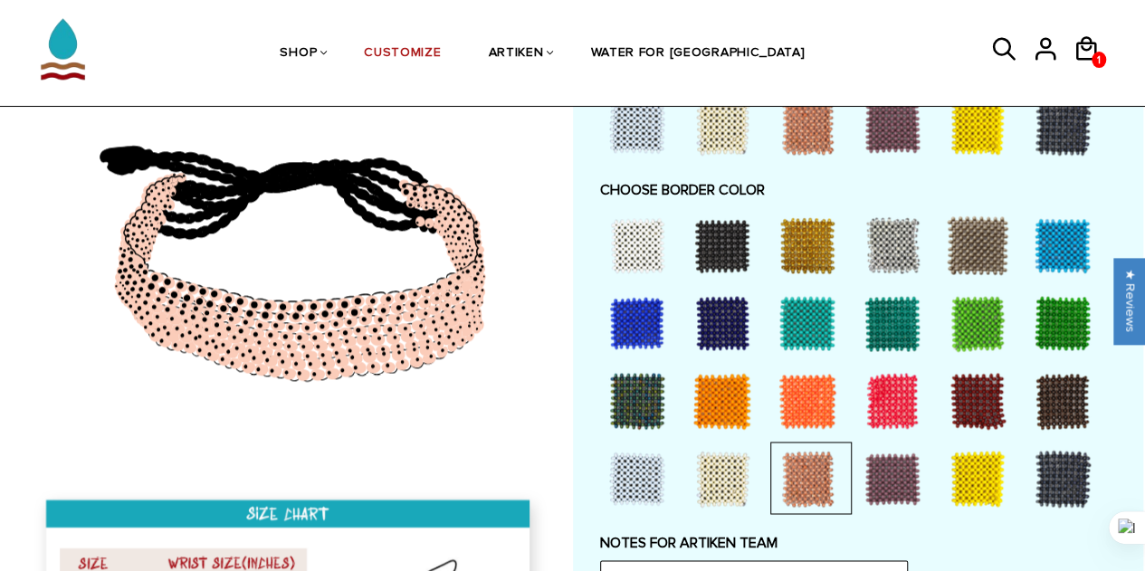
scroll to position [1267, 0]
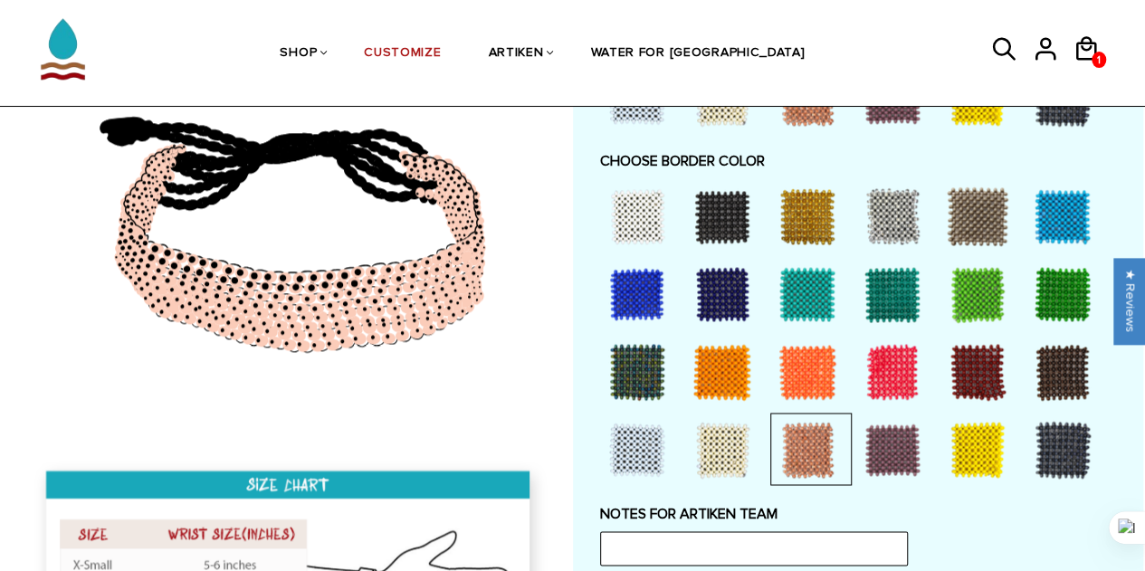
click at [633, 447] on div at bounding box center [637, 450] width 72 height 72
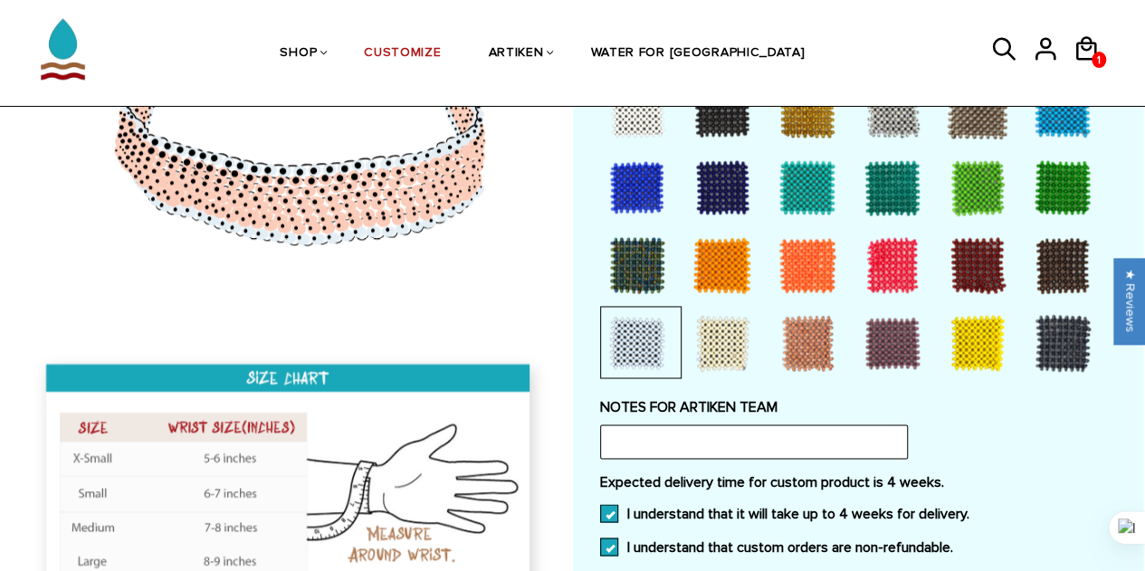
scroll to position [1629, 0]
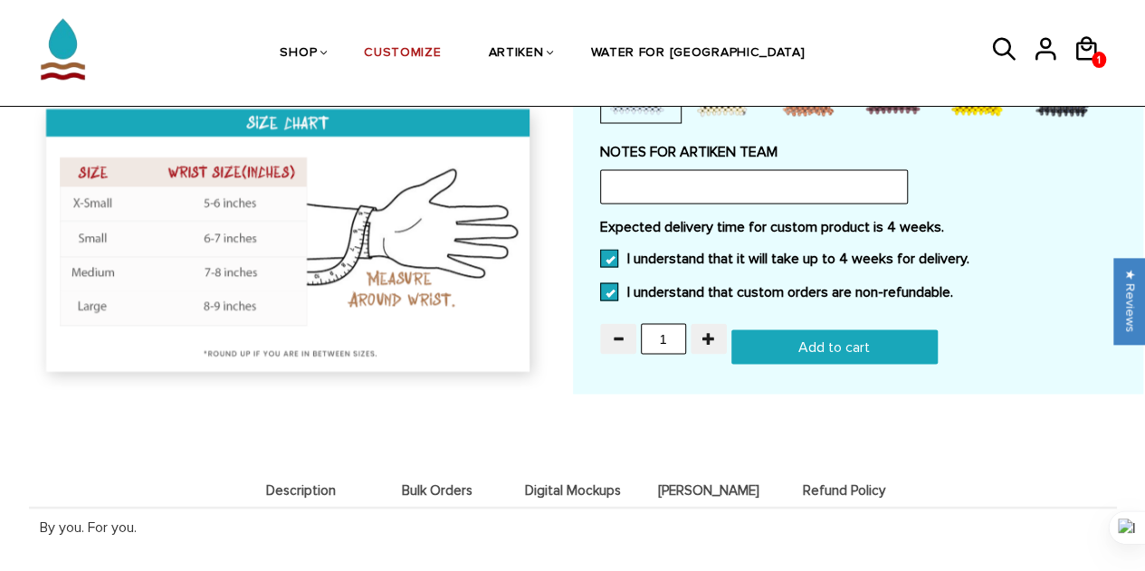
click at [834, 339] on input "Add to cart" at bounding box center [834, 346] width 206 height 34
type input "Add to cart"
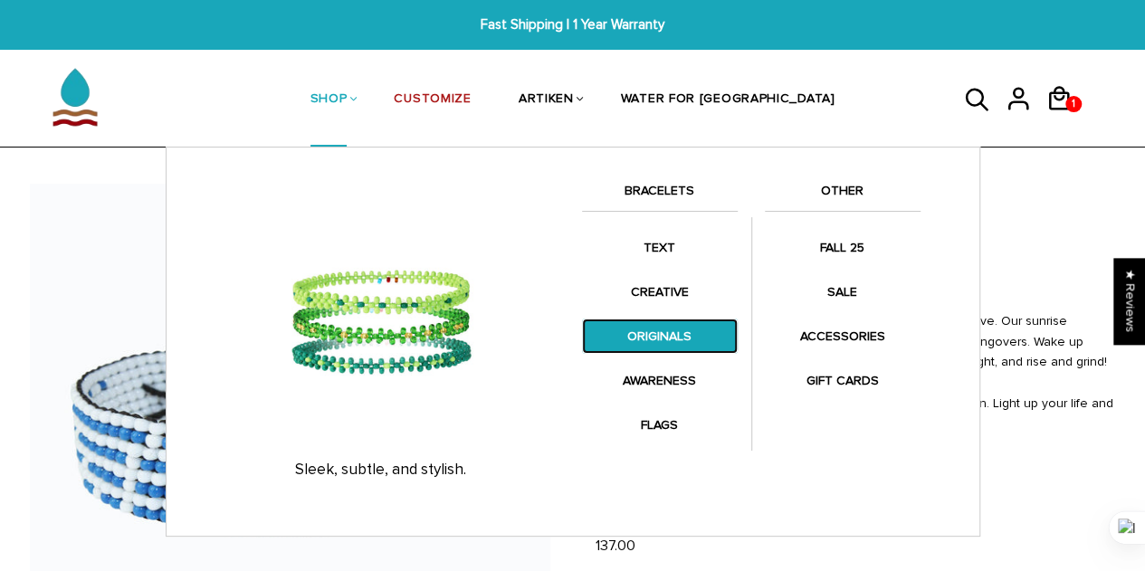
click at [668, 334] on link "ORIGINALS" at bounding box center [660, 336] width 156 height 35
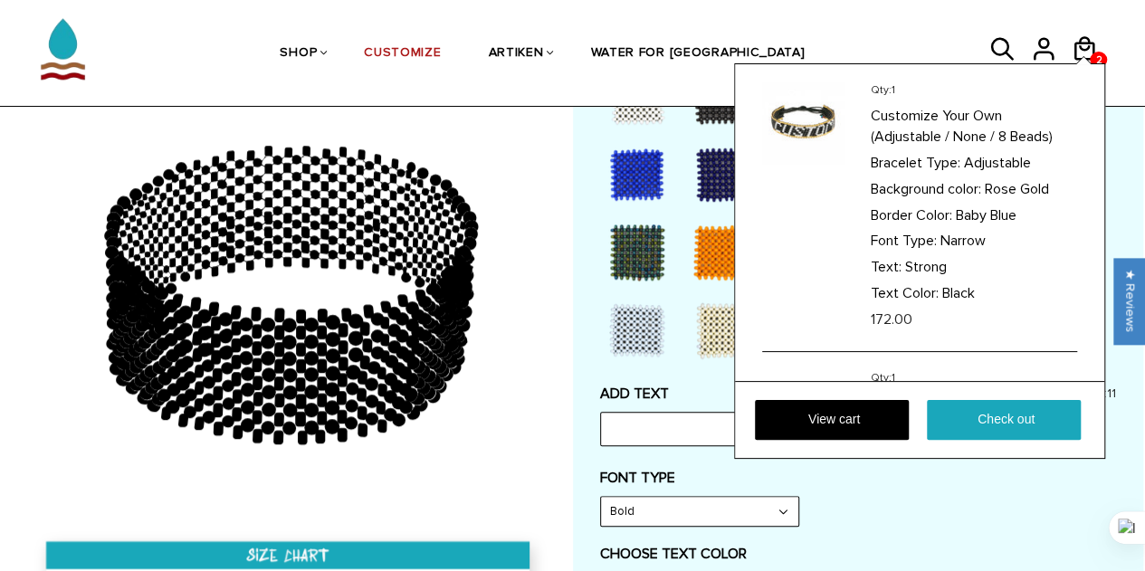
scroll to position [595, 0]
click at [1089, 63] on div "Qty: 1 Customize Your Own (Adjustable / None / 8 Beads) Bracelet Type: Adjustab…" at bounding box center [919, 261] width 371 height 396
click at [831, 412] on link "View cart" at bounding box center [832, 420] width 154 height 40
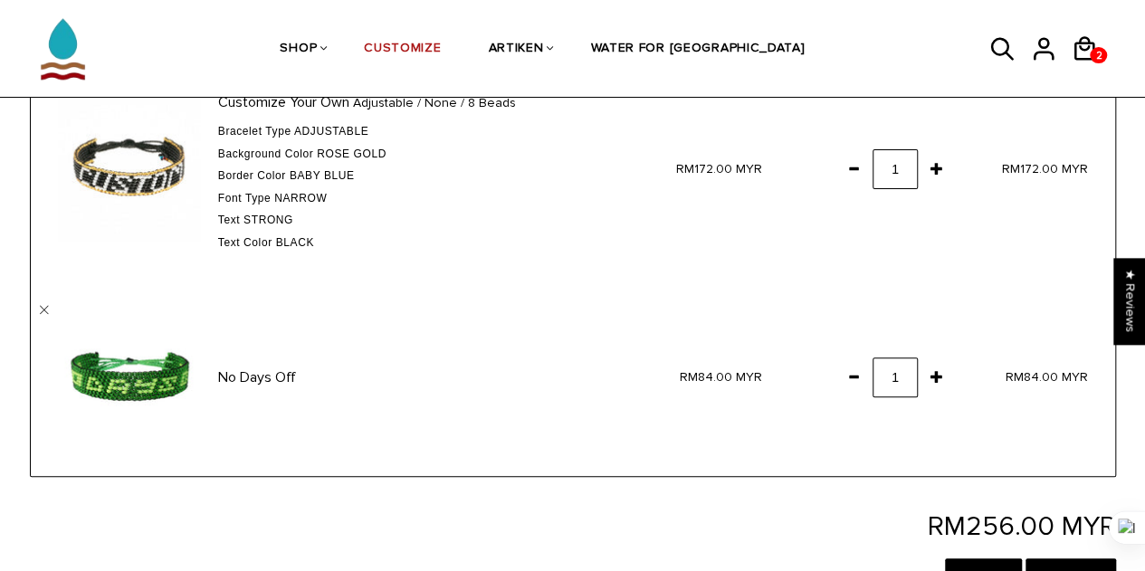
scroll to position [181, 0]
click at [847, 378] on span at bounding box center [853, 375] width 31 height 33
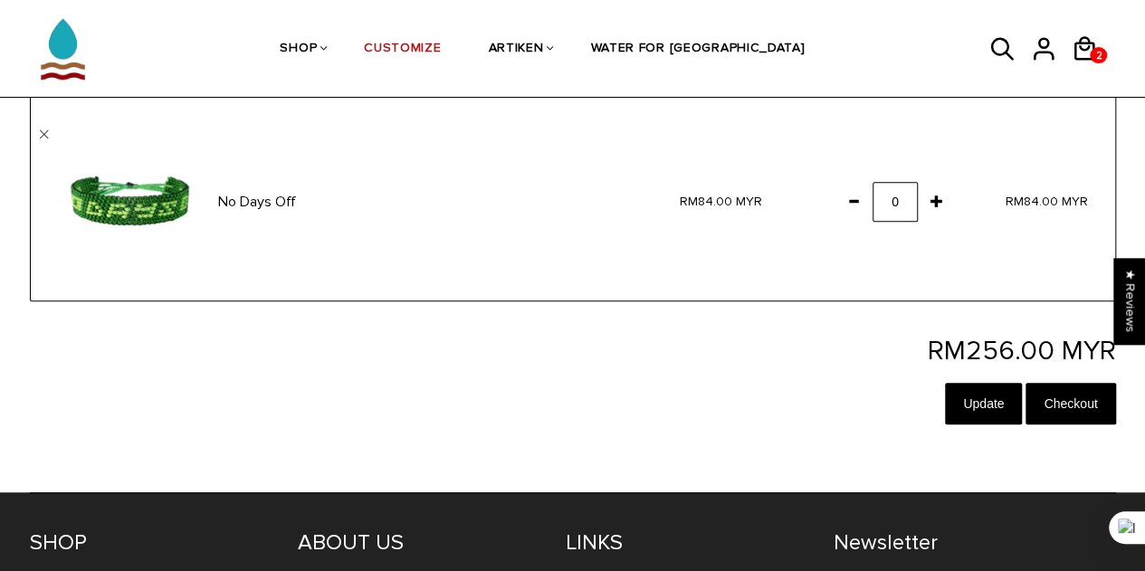
scroll to position [362, 0]
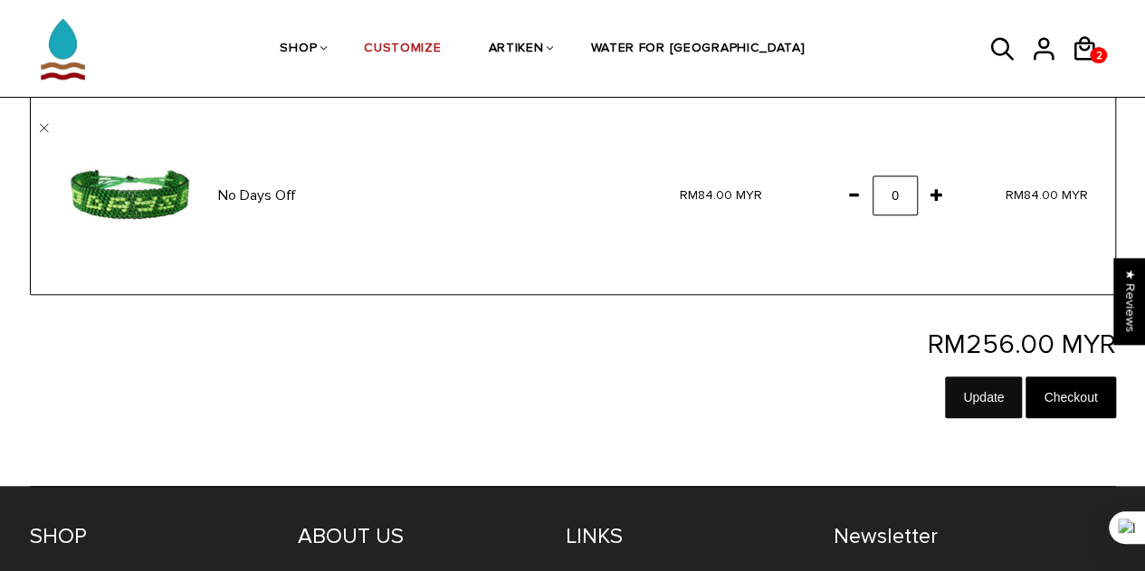
click at [984, 387] on input "Update" at bounding box center [983, 398] width 77 height 42
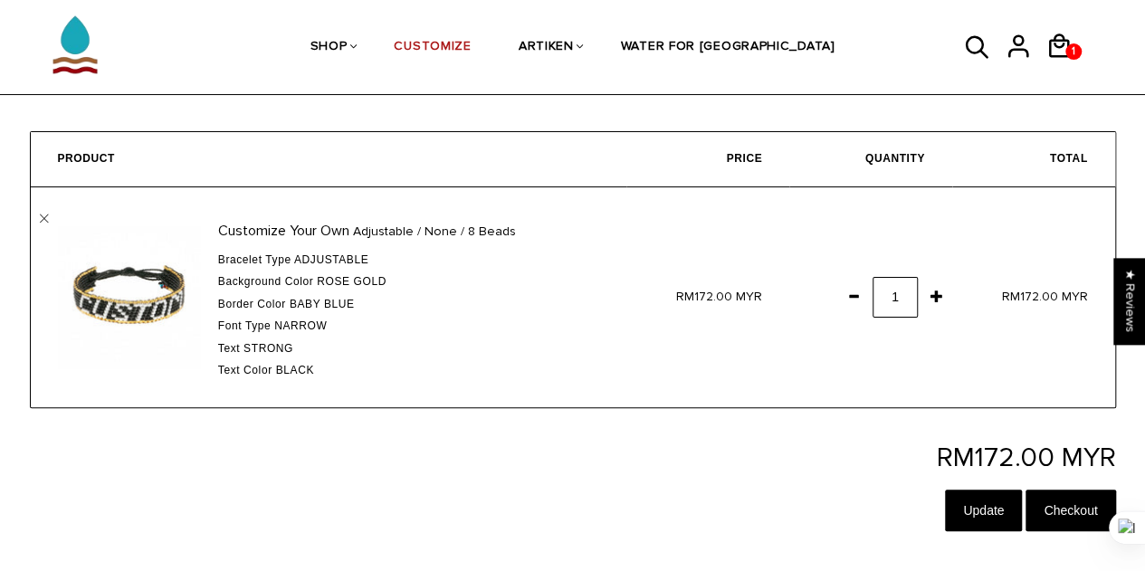
scroll to position [91, 0]
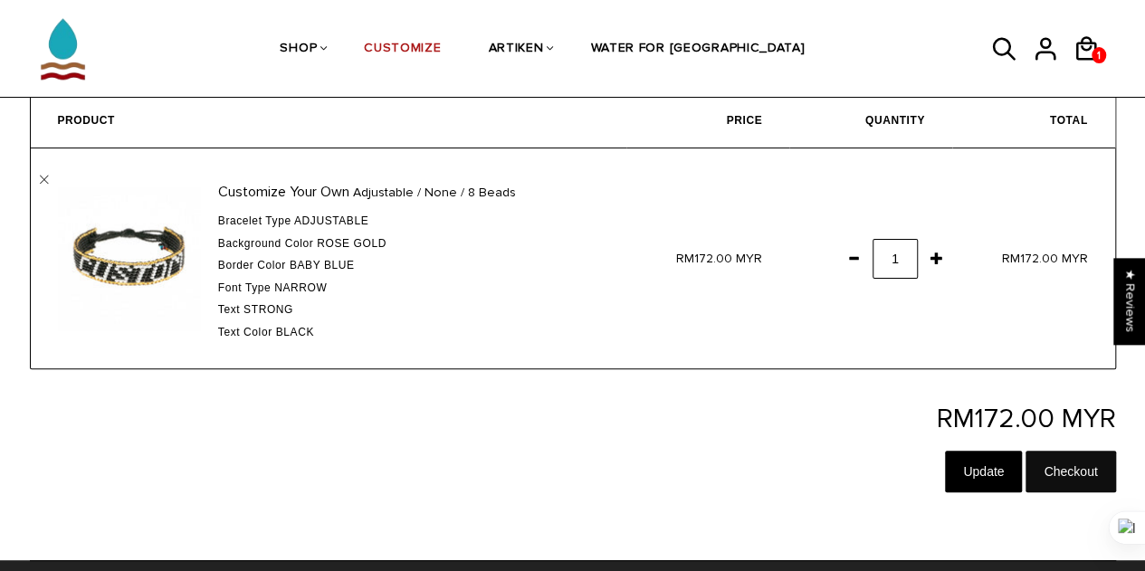
click at [1053, 468] on input "Checkout" at bounding box center [1071, 472] width 90 height 42
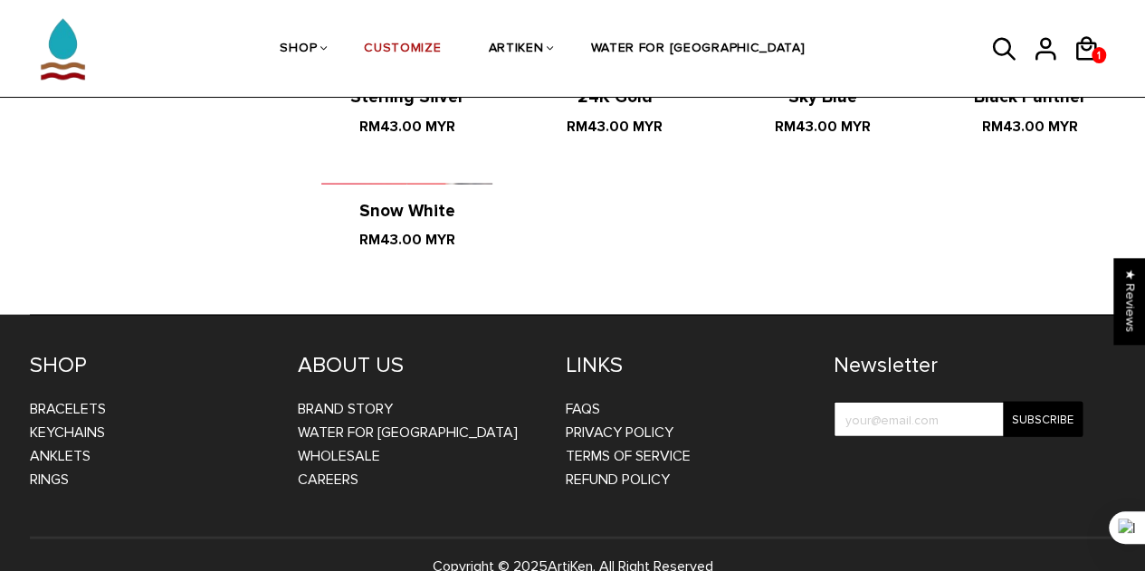
scroll to position [1850, 0]
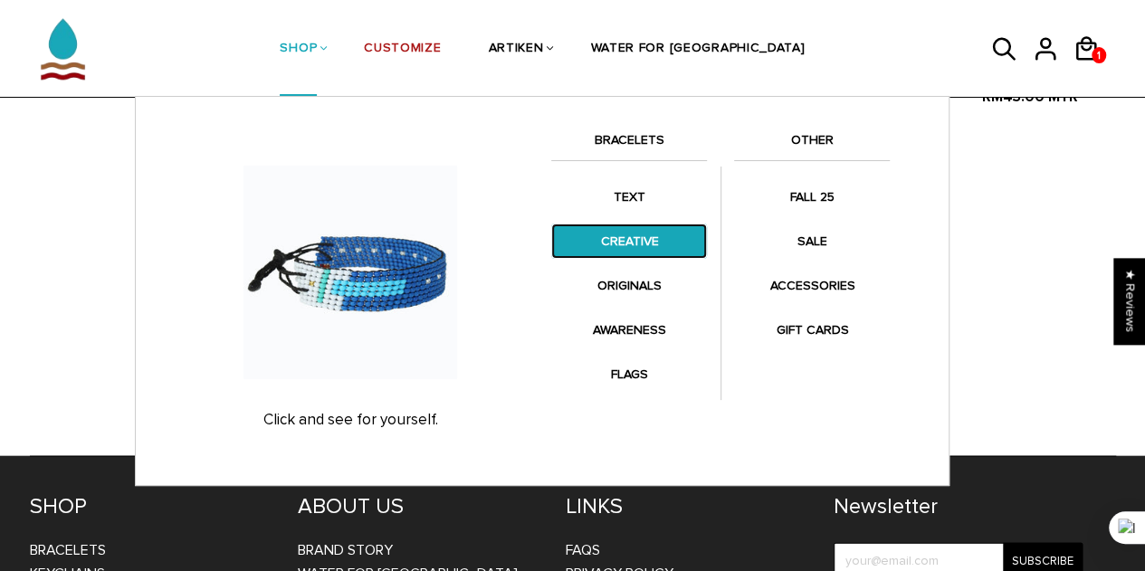
click at [625, 241] on link "CREATIVE" at bounding box center [629, 241] width 156 height 35
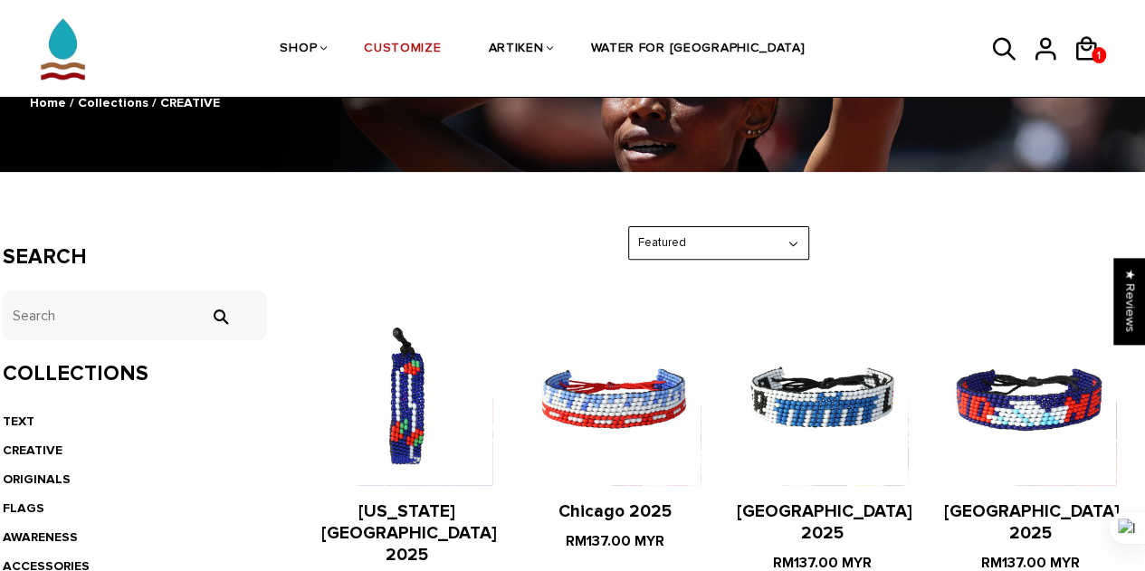
scroll to position [78, 0]
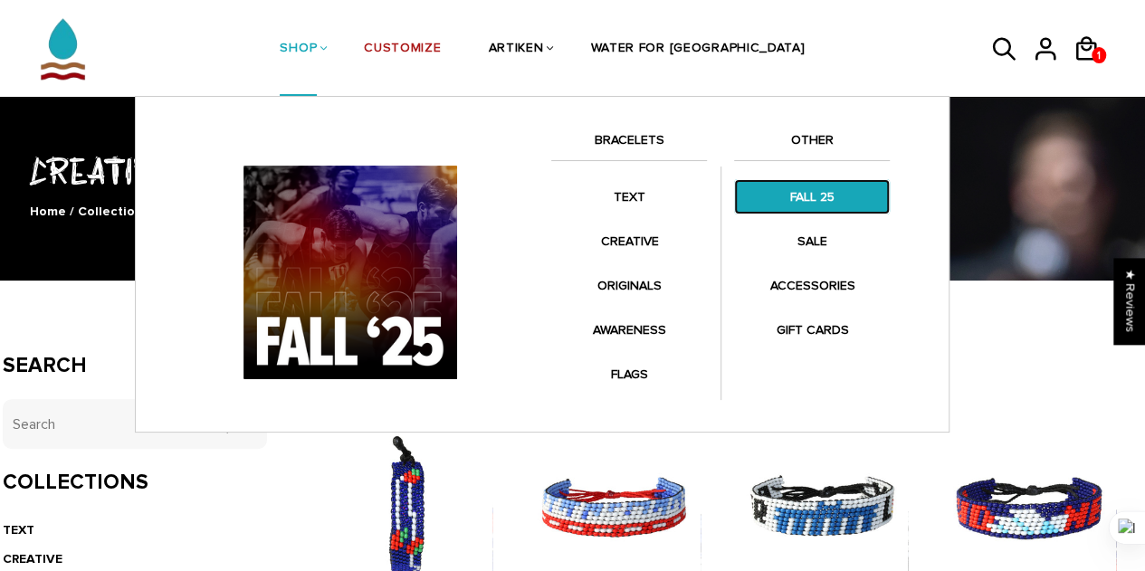
click at [824, 201] on link "FALL 25" at bounding box center [812, 196] width 156 height 35
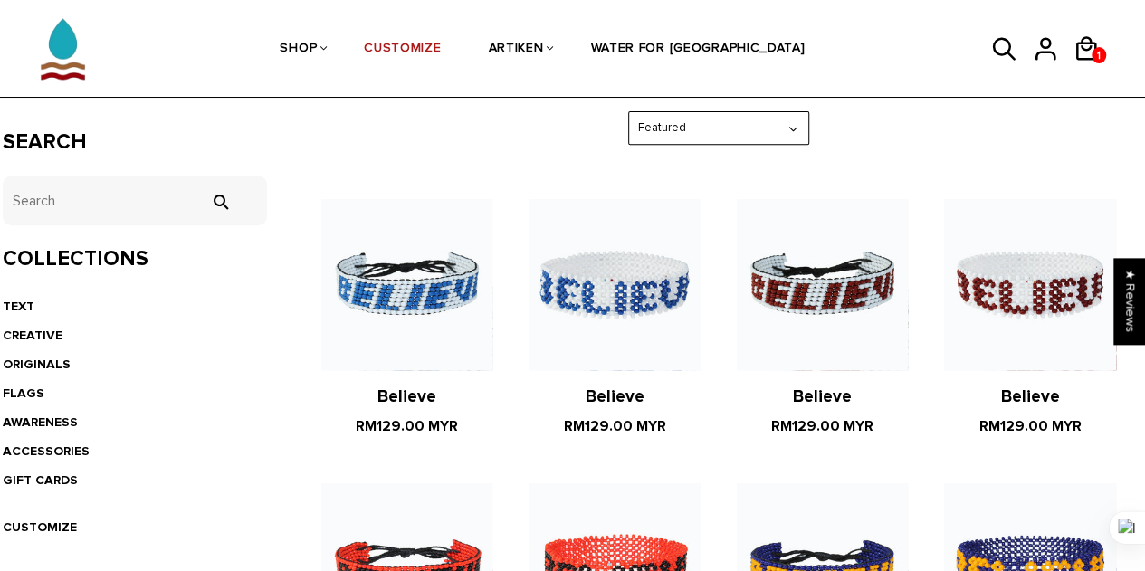
scroll to position [272, 0]
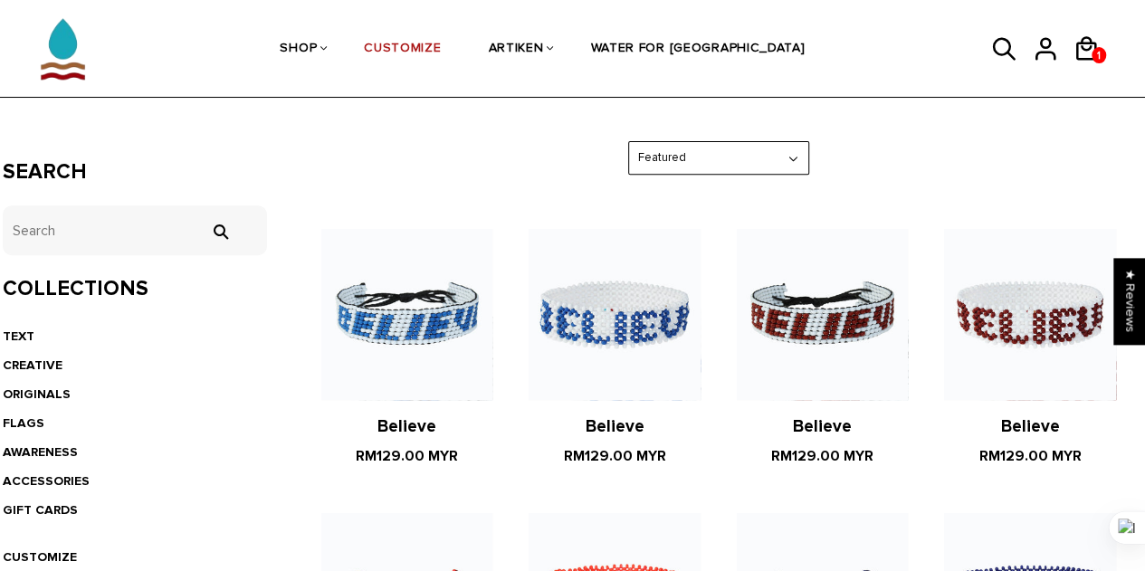
click at [735, 145] on select "Featured Best Selling $ Low to High $ High to Low Z-A A-Z Oldest to Newest Newe…" at bounding box center [718, 158] width 179 height 32
select select "price-ascending"
click at [629, 142] on select "Featured Best Selling $ Low to High $ High to Low Z-A A-Z Oldest to Newest Newe…" at bounding box center [718, 158] width 179 height 32
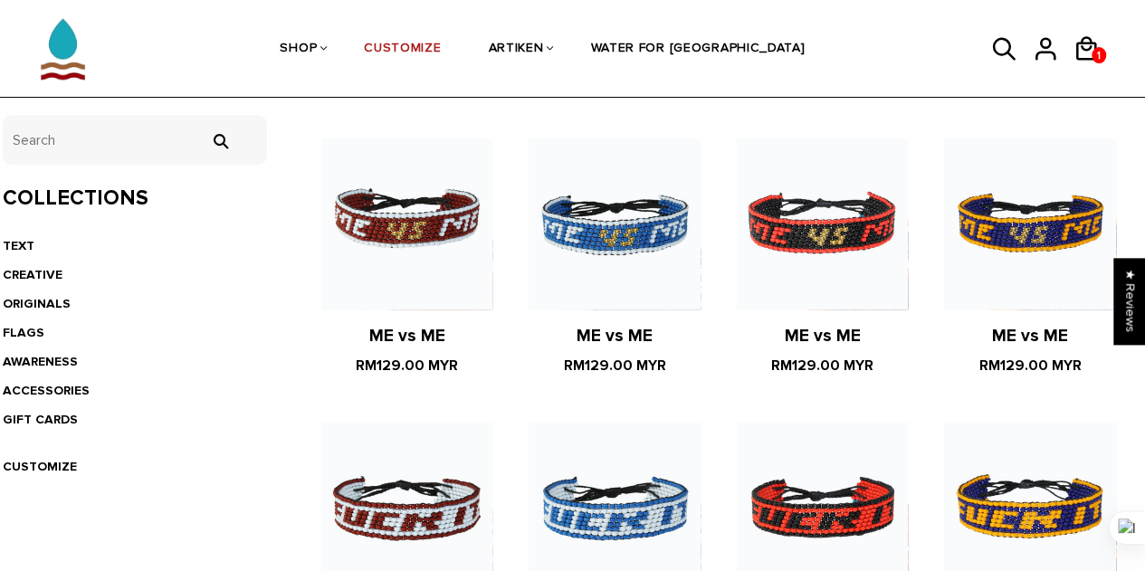
scroll to position [453, 0]
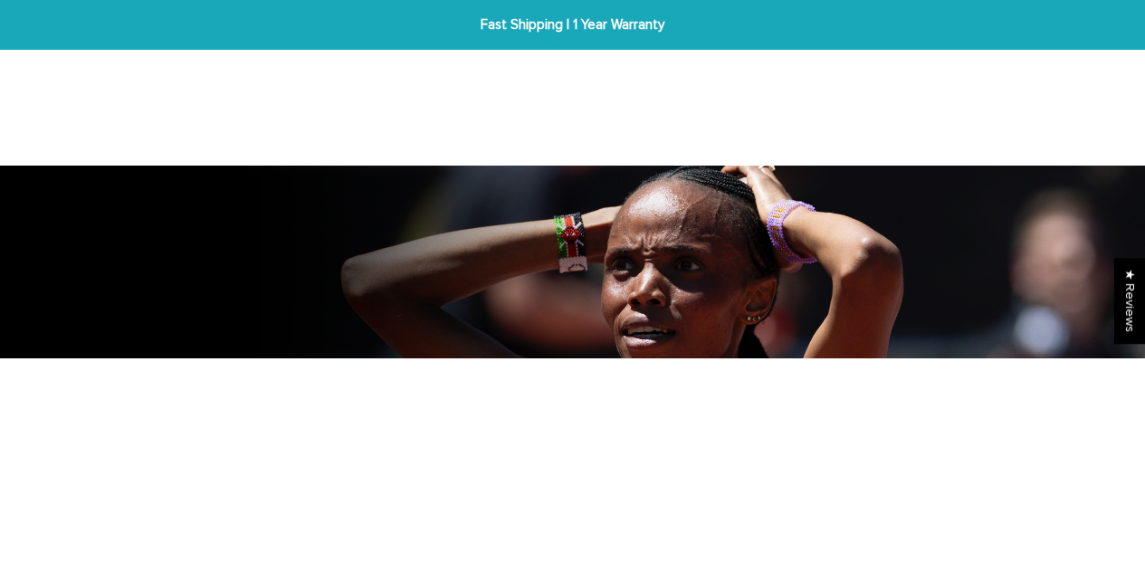
scroll to position [451, 0]
